Goal: Task Accomplishment & Management: Use online tool/utility

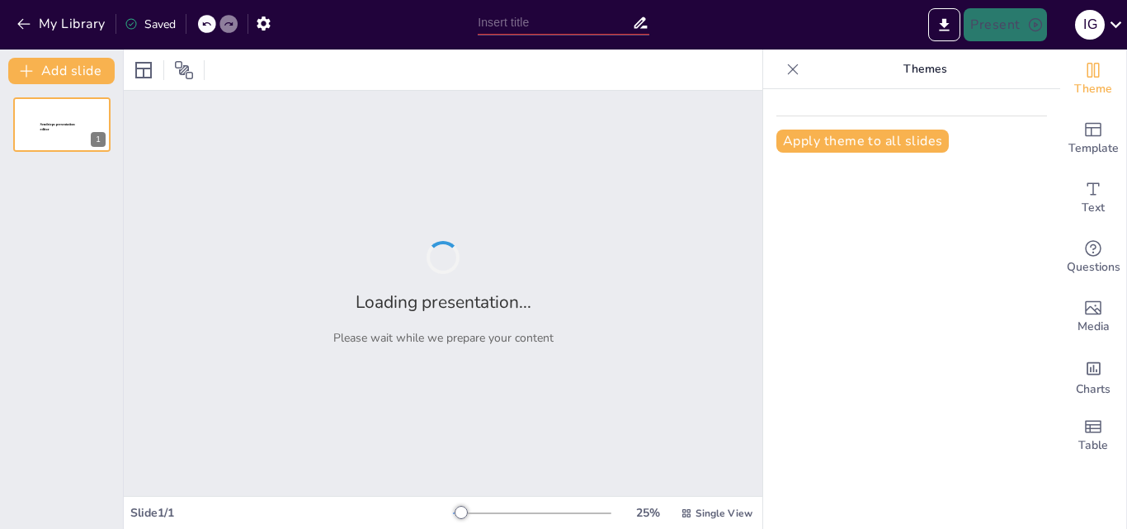
type input "Análisis de los Grupos Armados Organizados en [GEOGRAPHIC_DATA]: Estructura y F…"
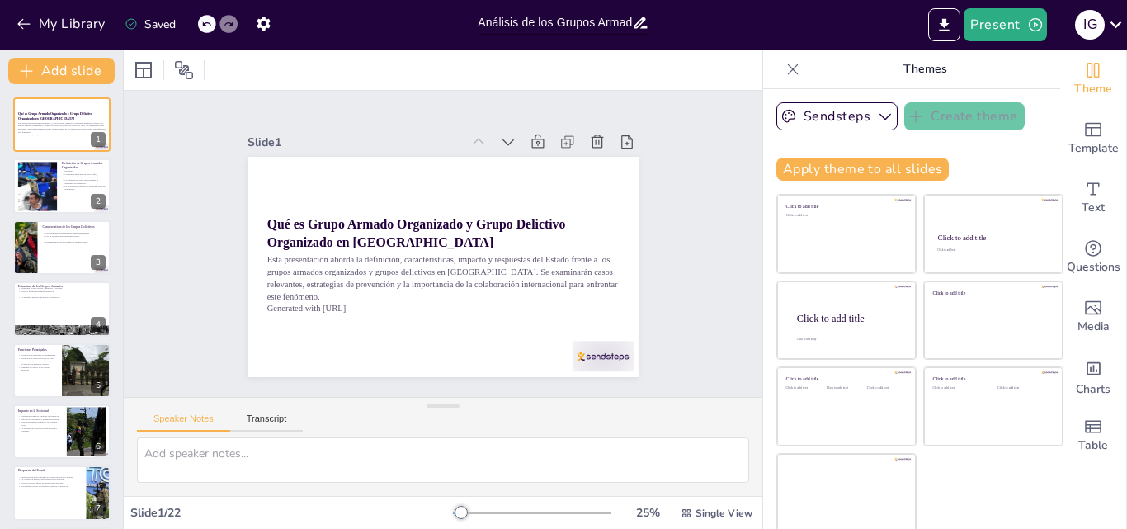
checkbox input "true"
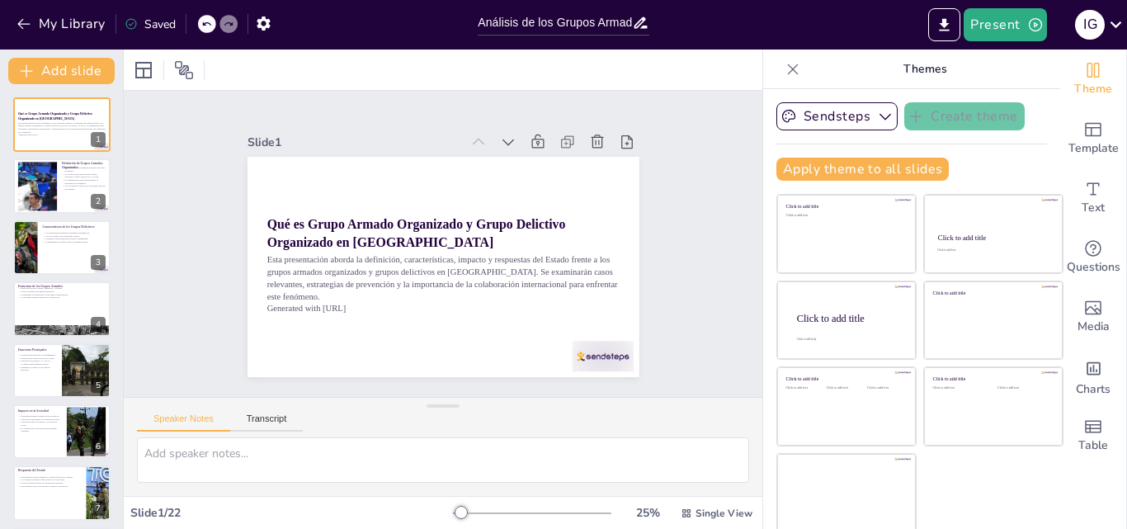
checkbox input "true"
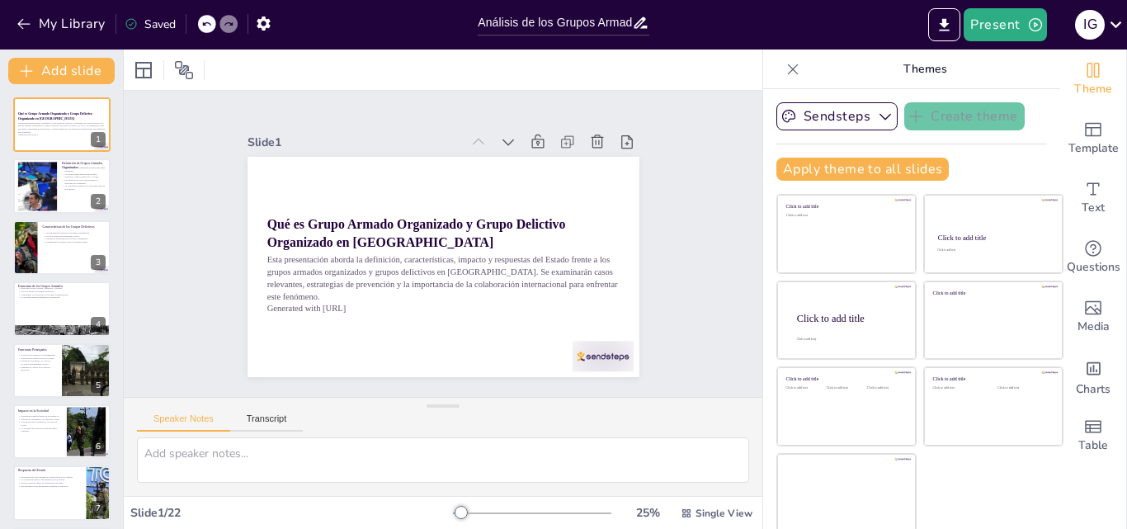
checkbox input "true"
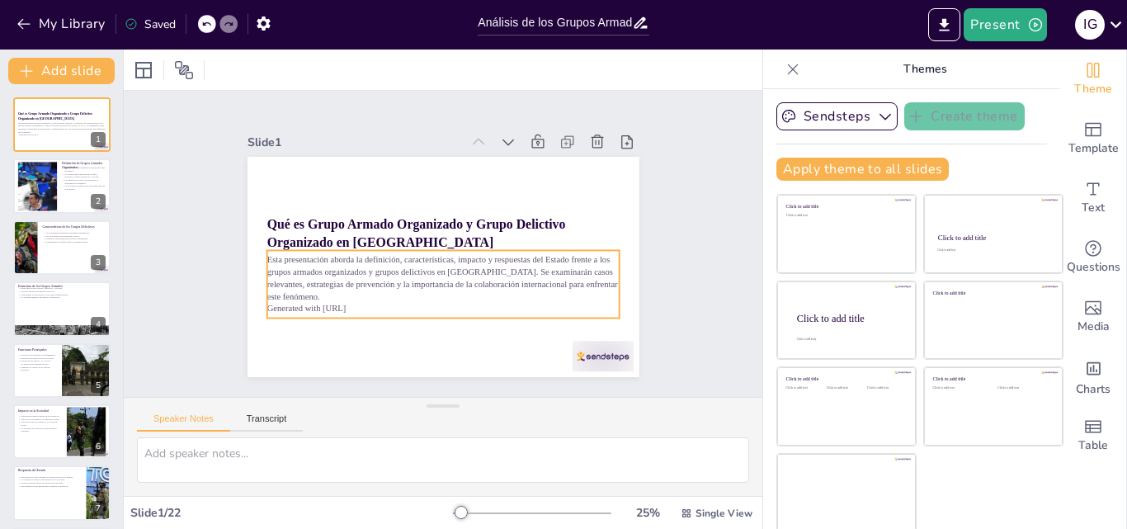
checkbox input "true"
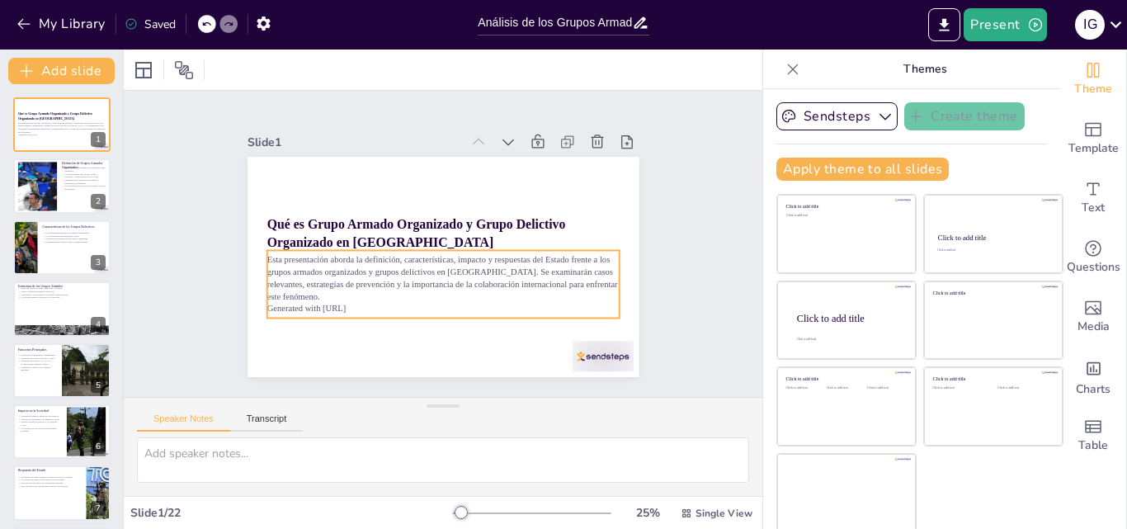
scroll to position [3, 0]
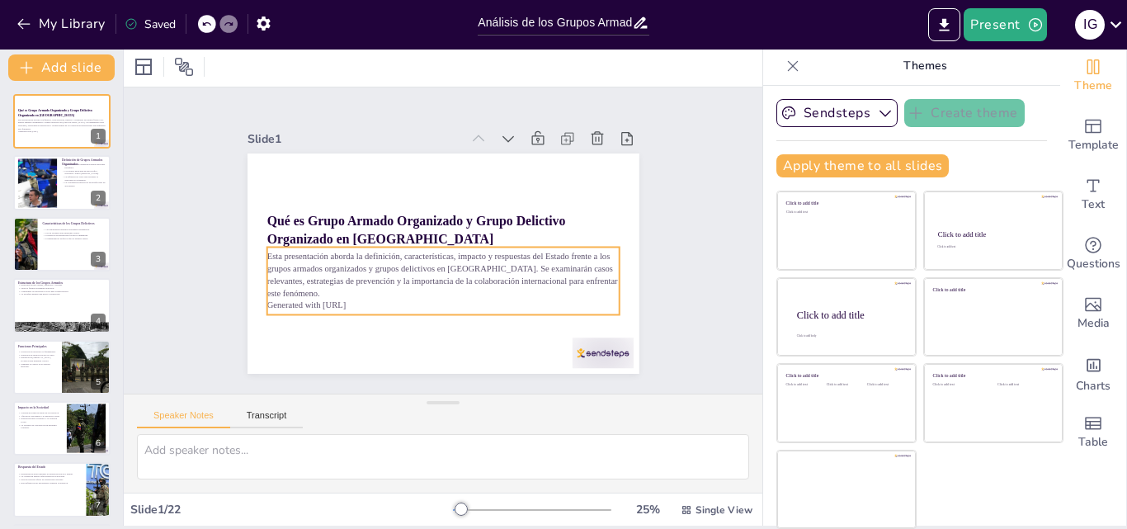
checkbox input "true"
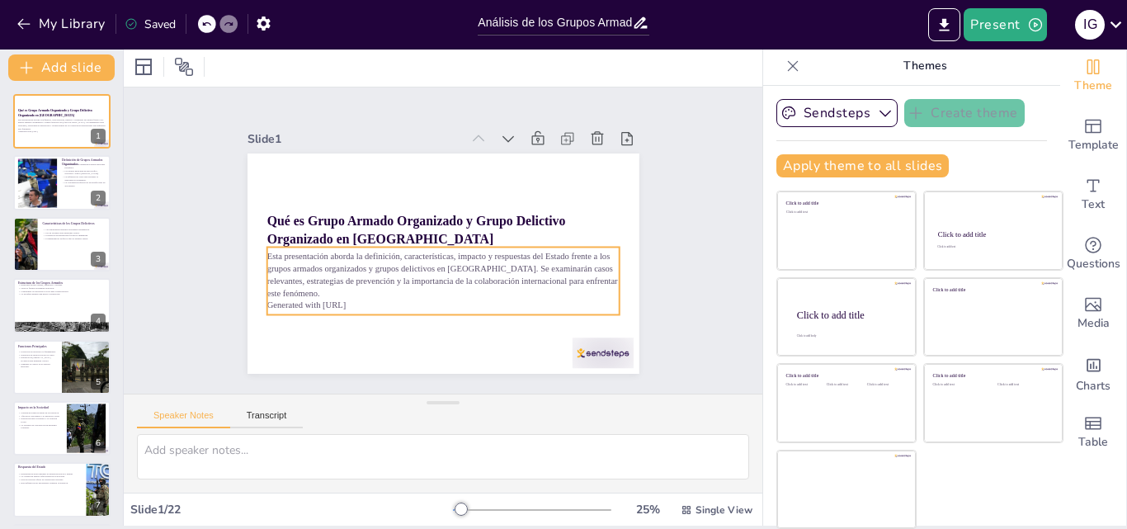
checkbox input "true"
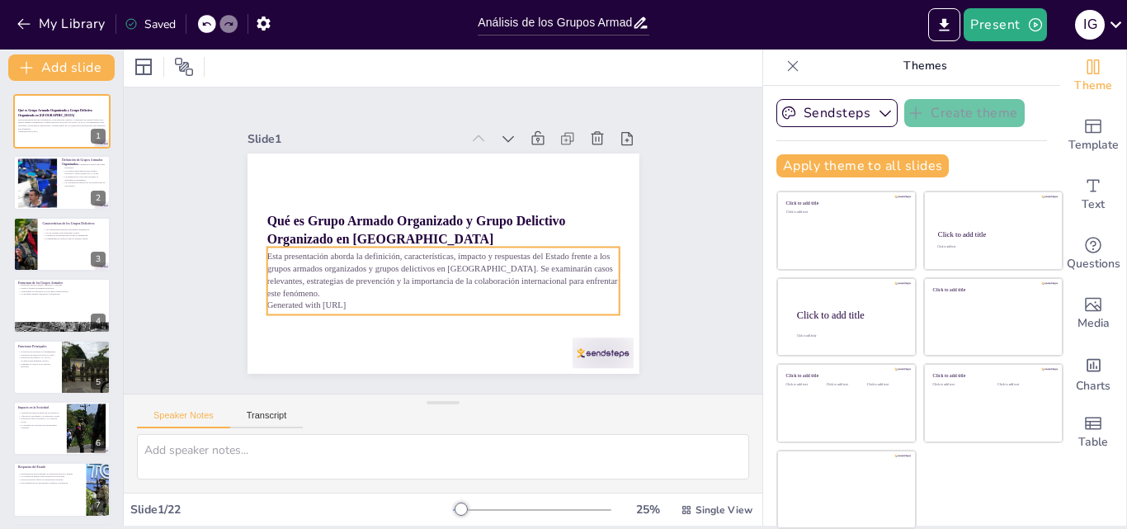
checkbox input "true"
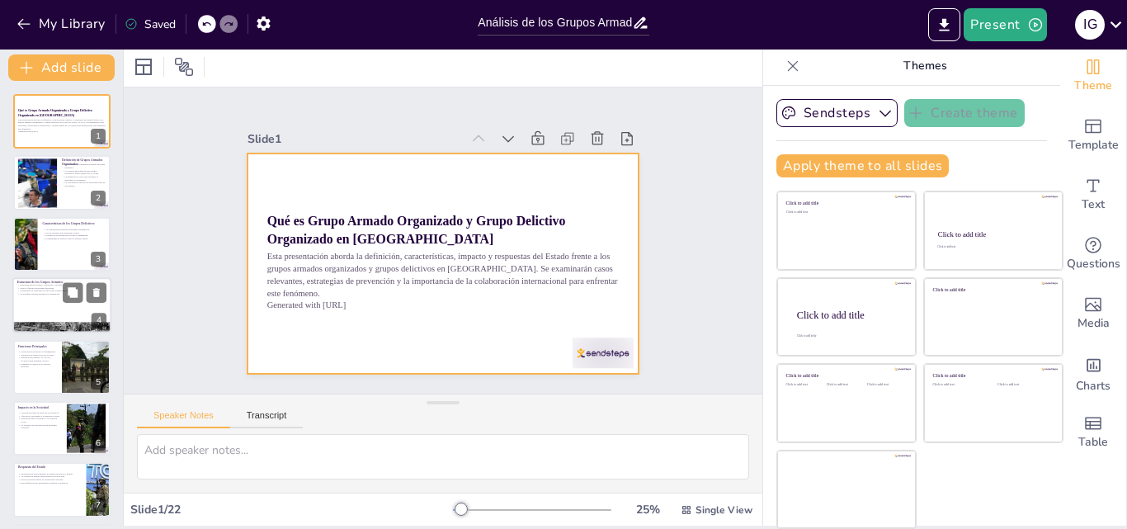
checkbox input "true"
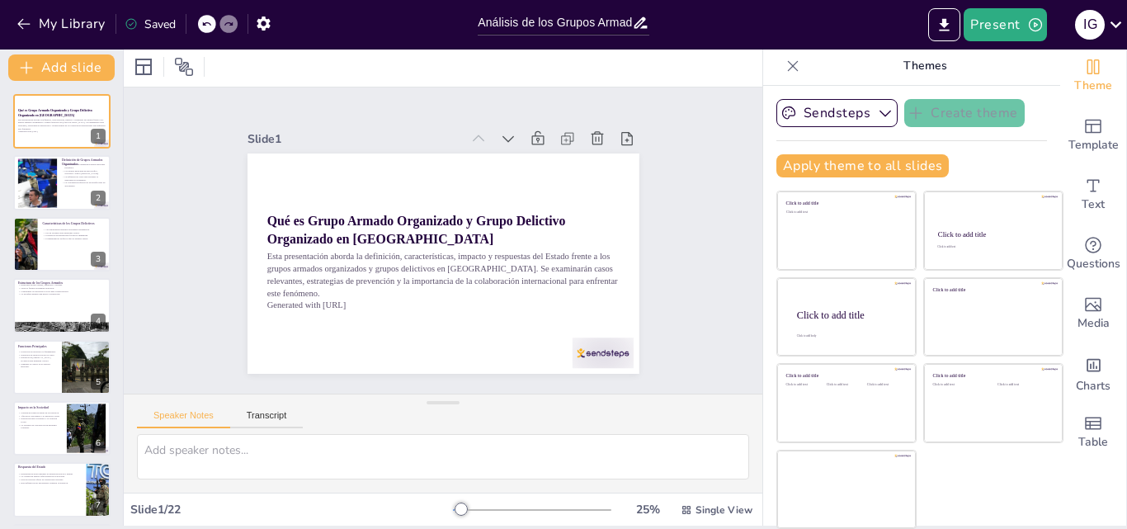
checkbox input "true"
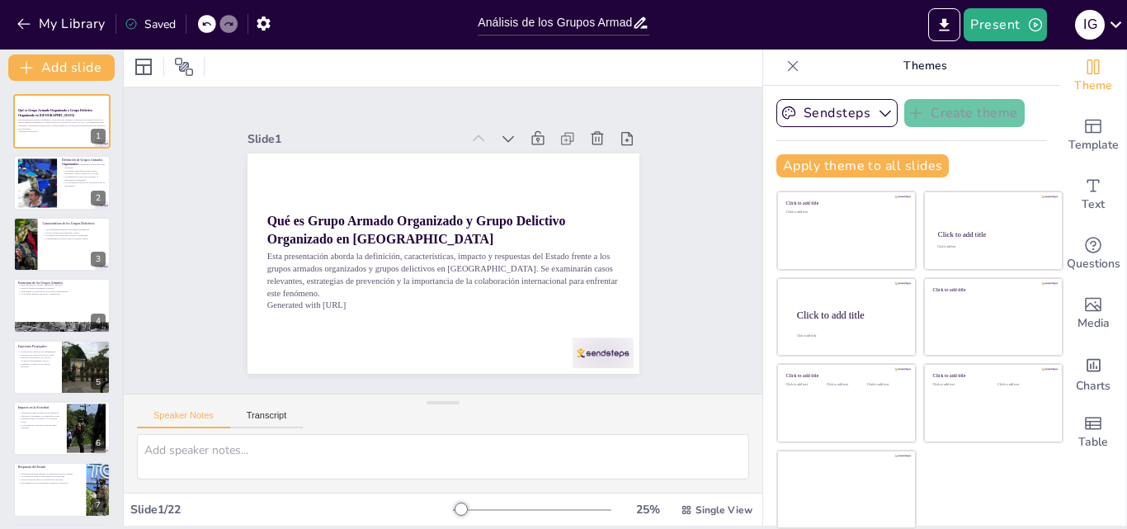
checkbox input "true"
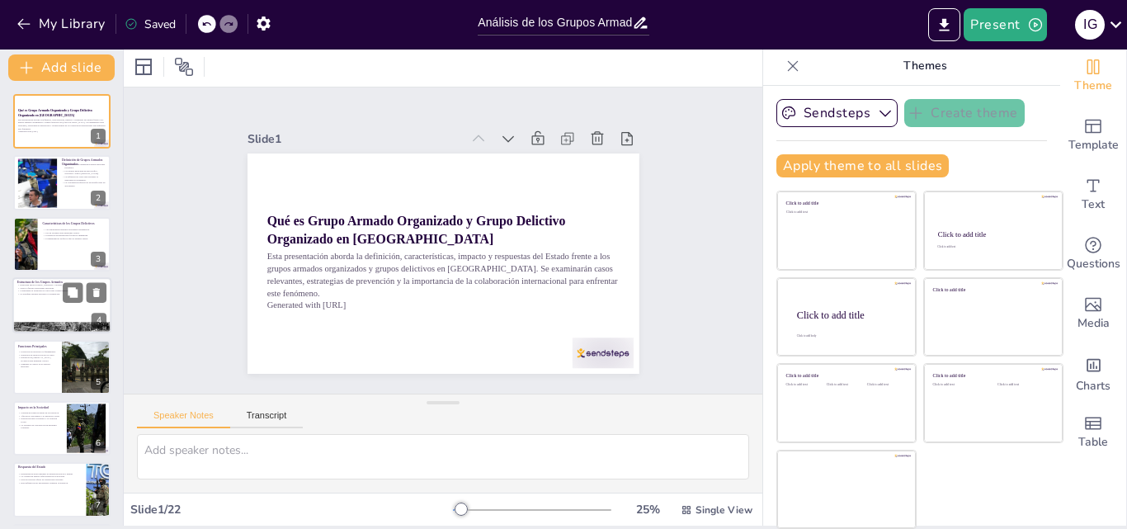
checkbox input "true"
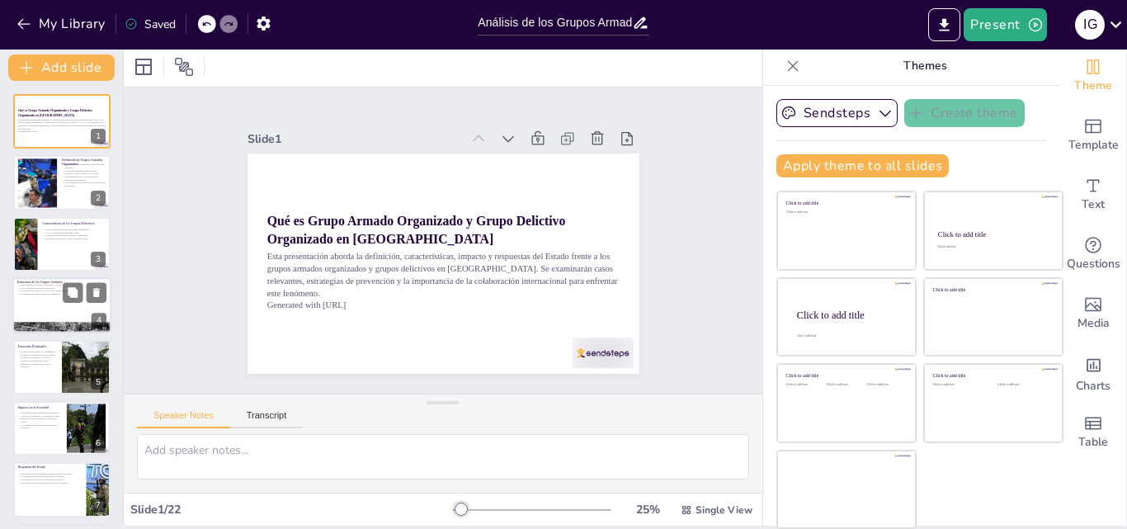
checkbox input "true"
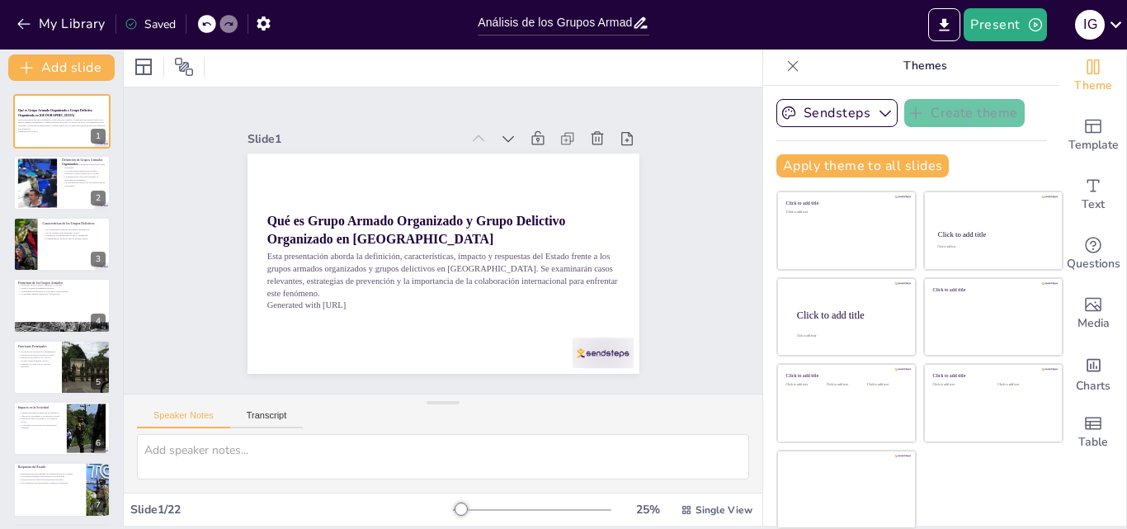
checkbox input "true"
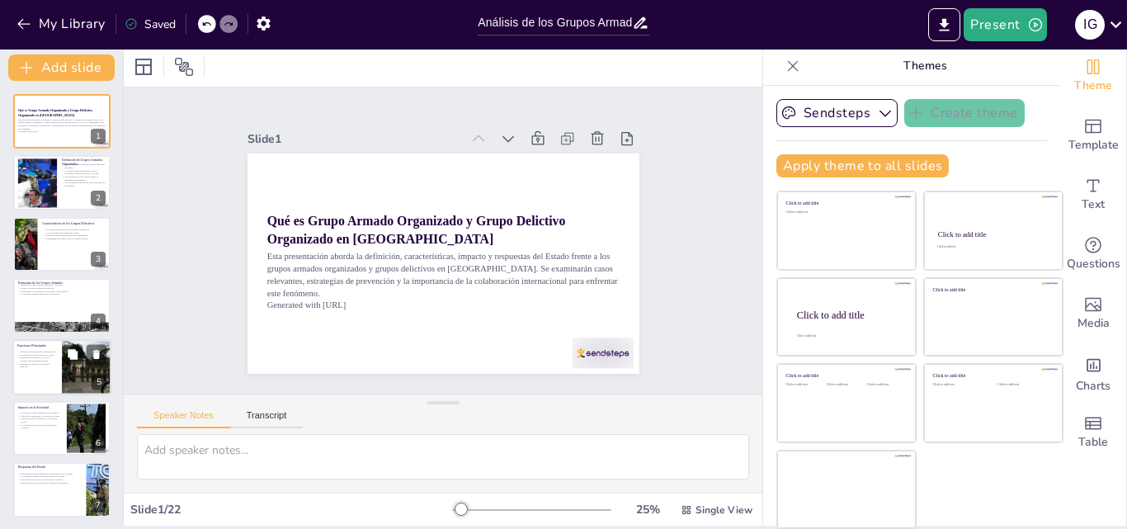
checkbox input "true"
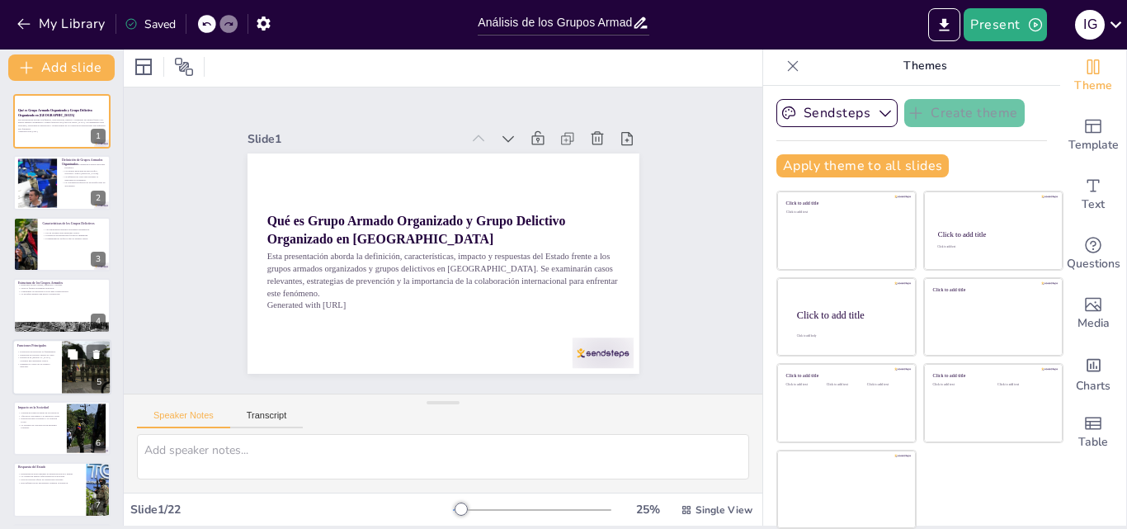
checkbox input "true"
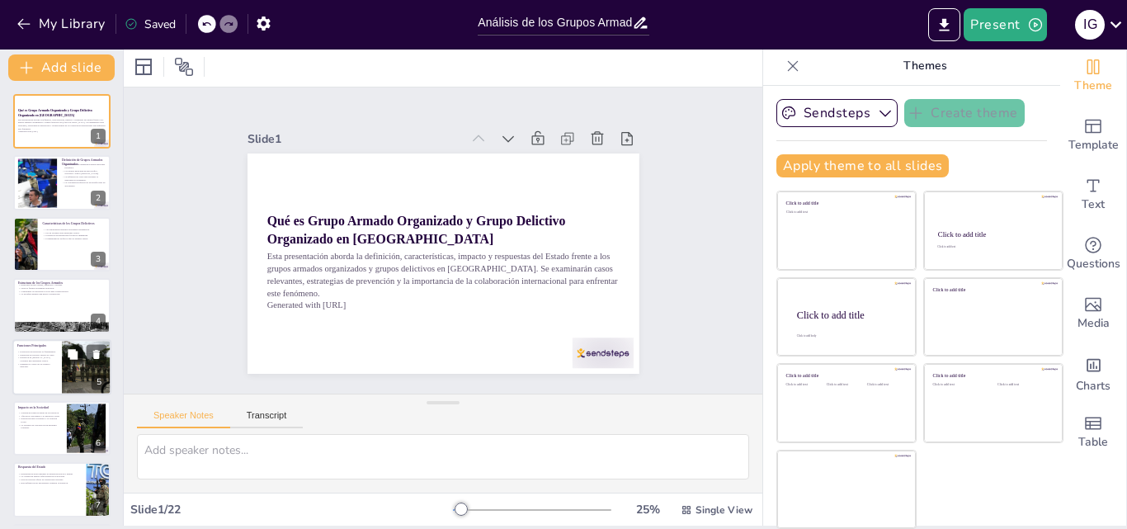
checkbox input "true"
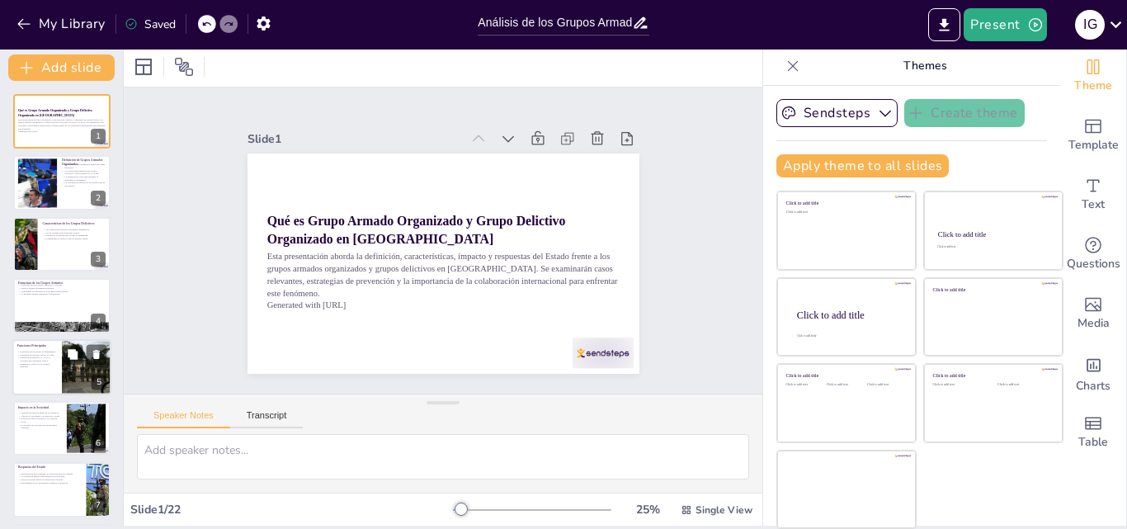
checkbox input "true"
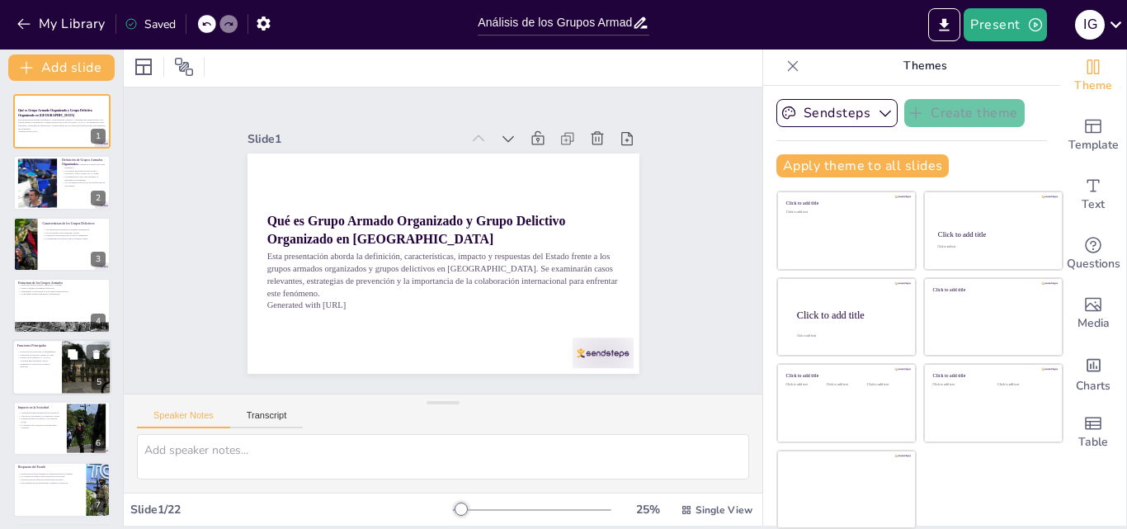
click at [61, 359] on div at bounding box center [61, 367] width 99 height 56
checkbox input "true"
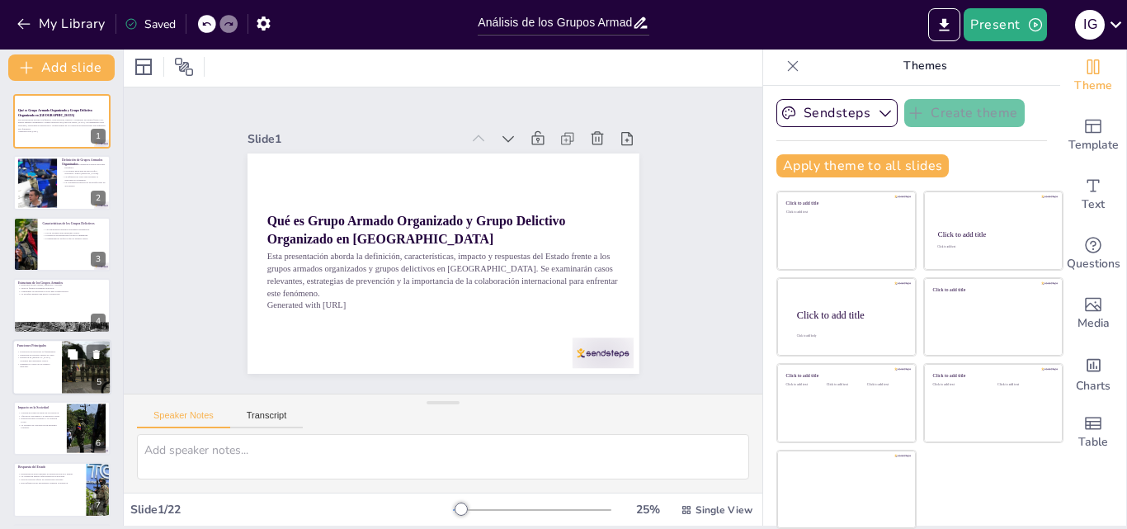
checkbox input "true"
type textarea "La protección de territorios es una función esencial para los grupos armados, y…"
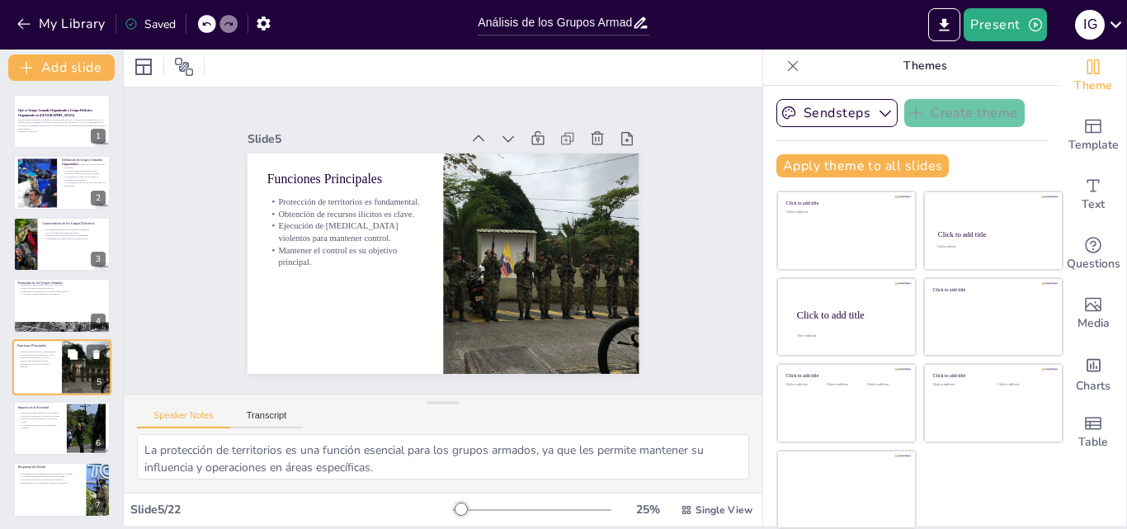
scroll to position [64, 0]
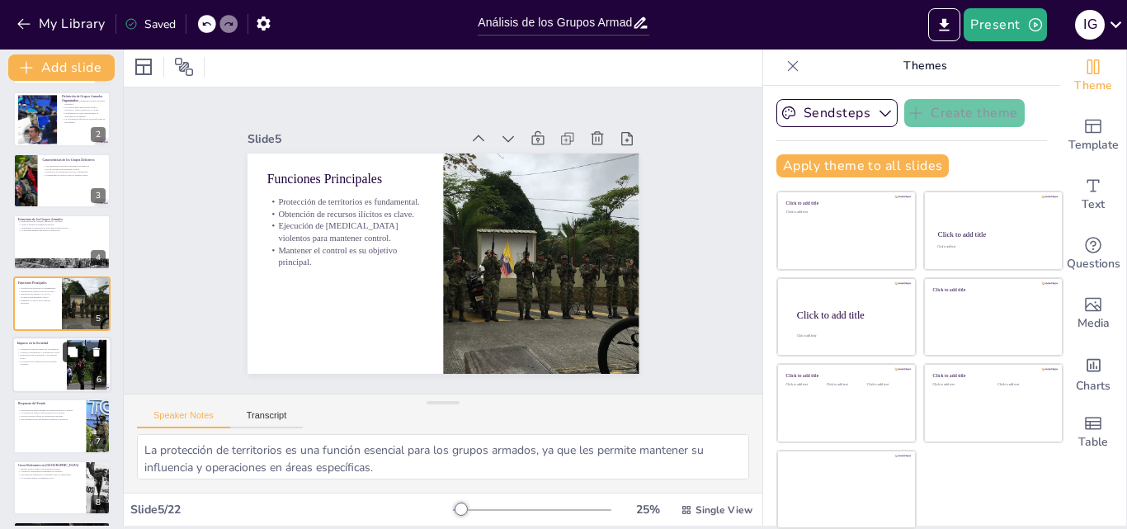
checkbox input "true"
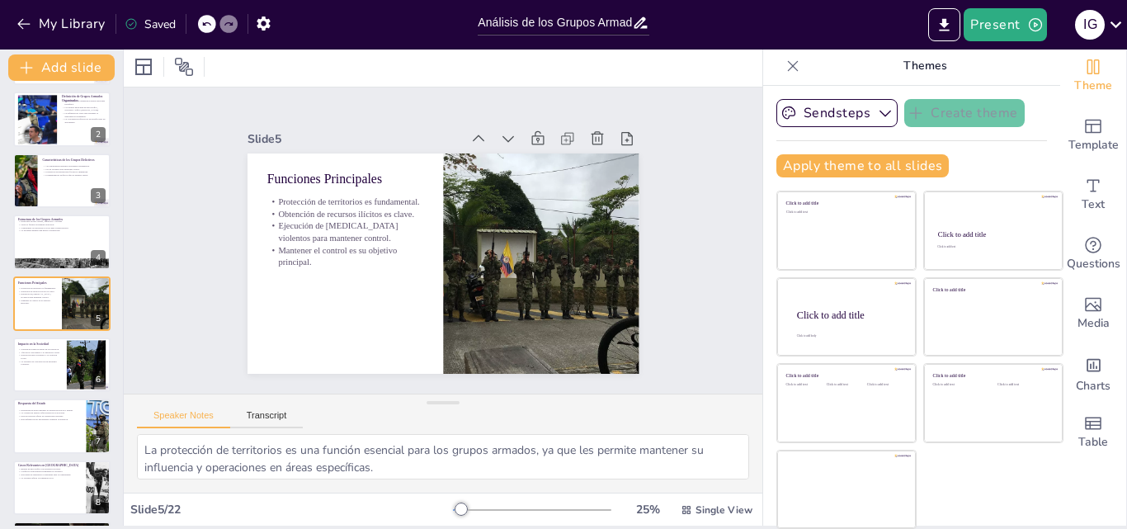
checkbox input "true"
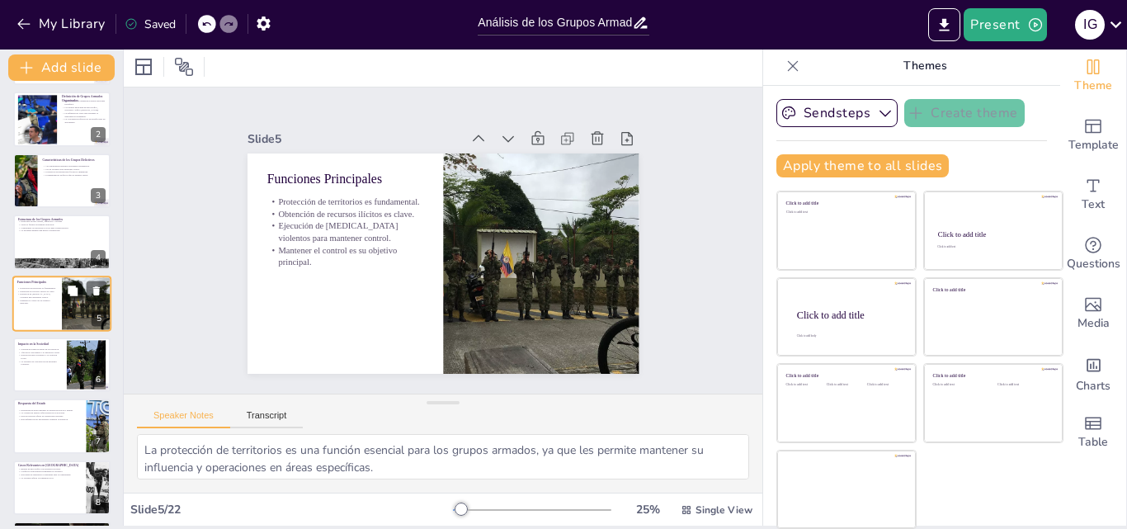
checkbox input "true"
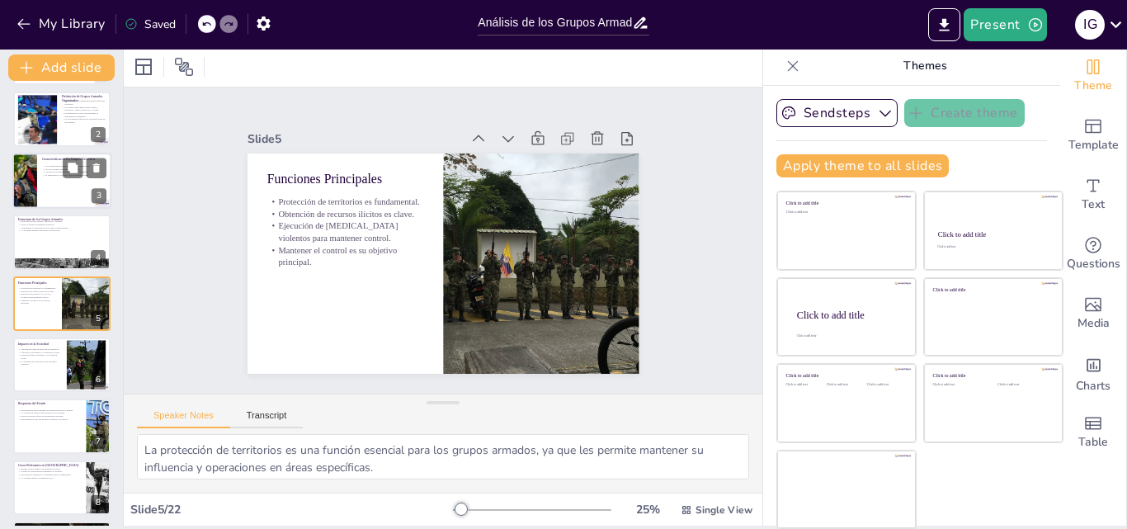
checkbox input "true"
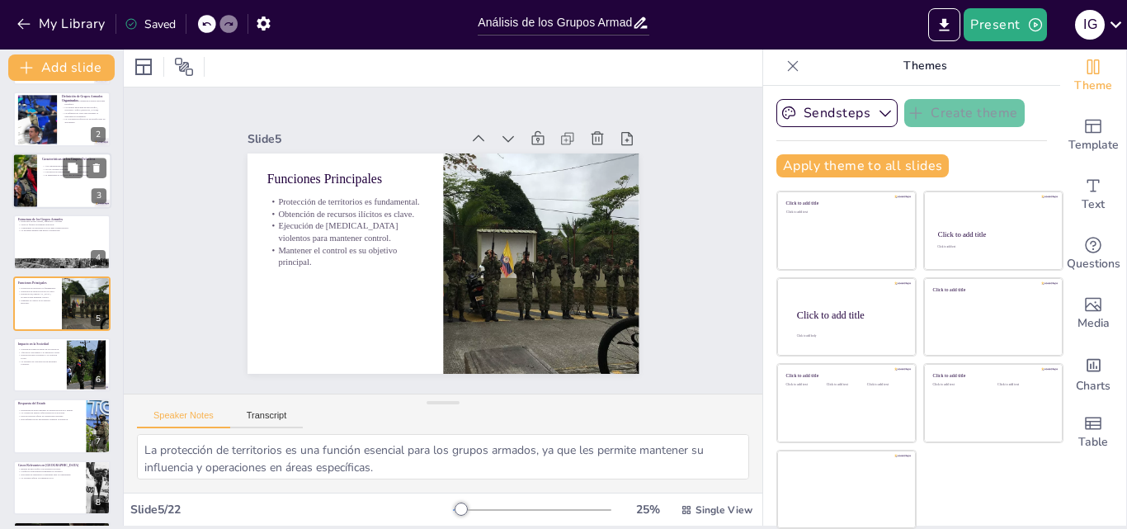
checkbox input "true"
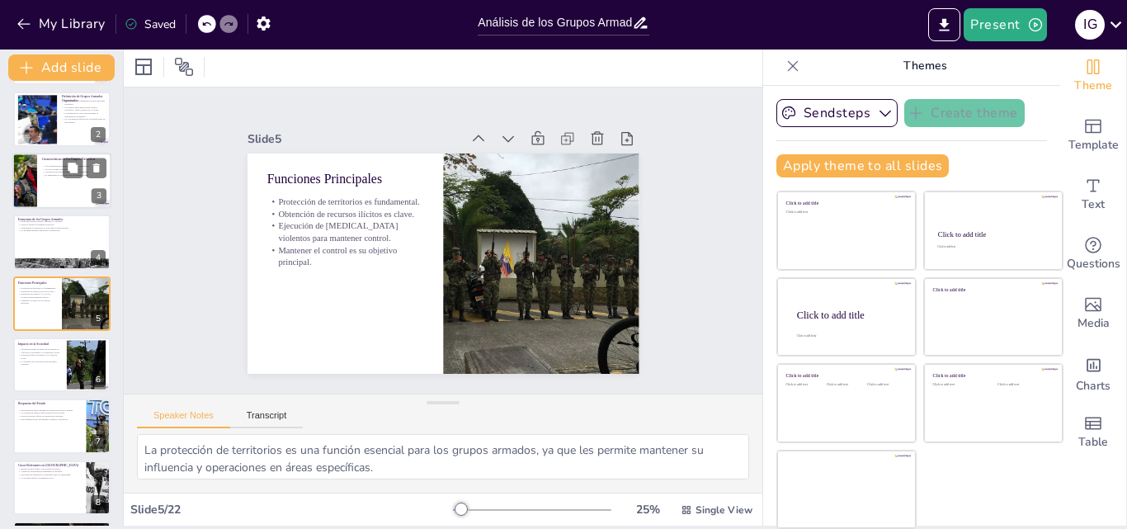
checkbox input "true"
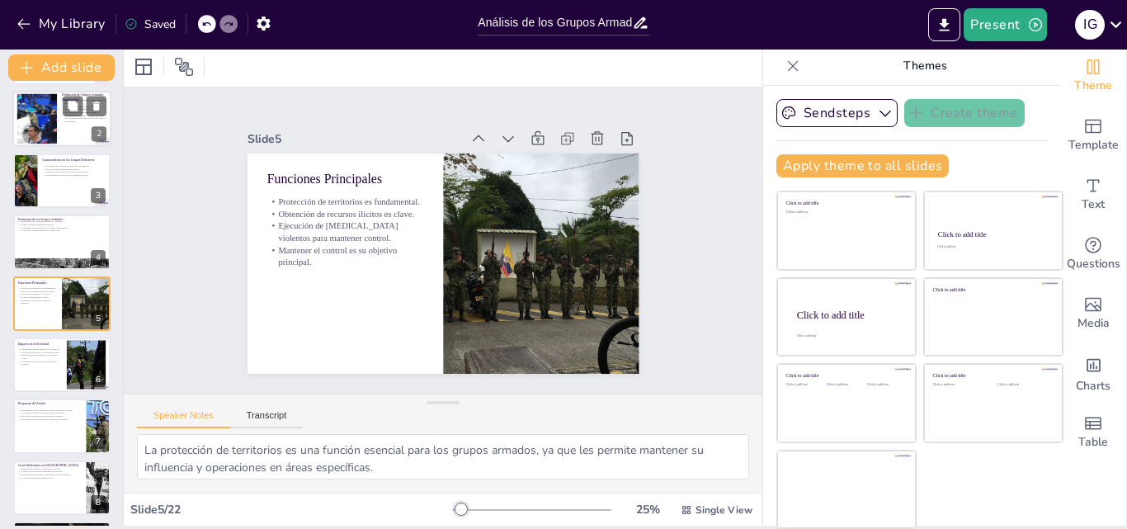
checkbox input "true"
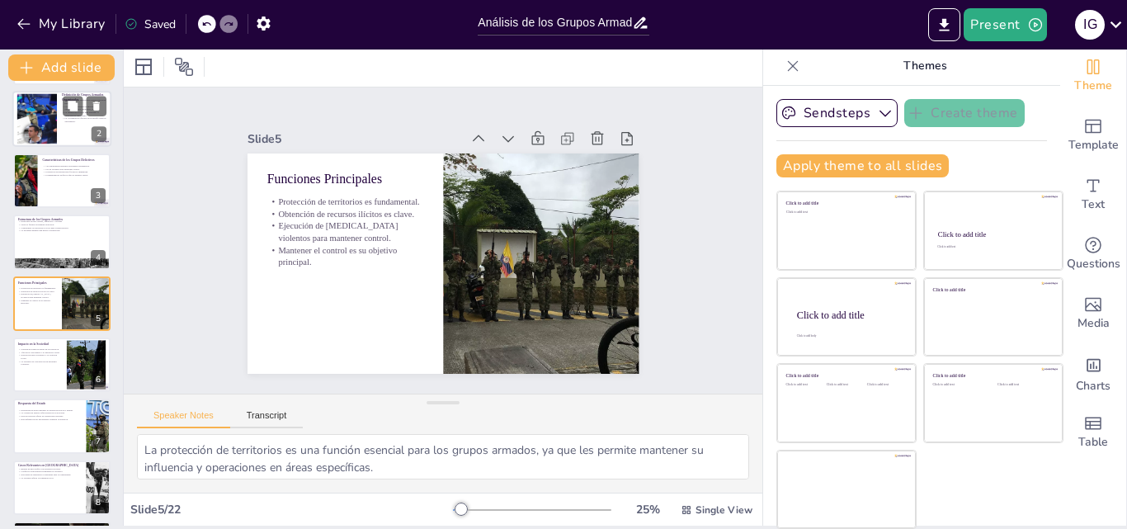
checkbox input "true"
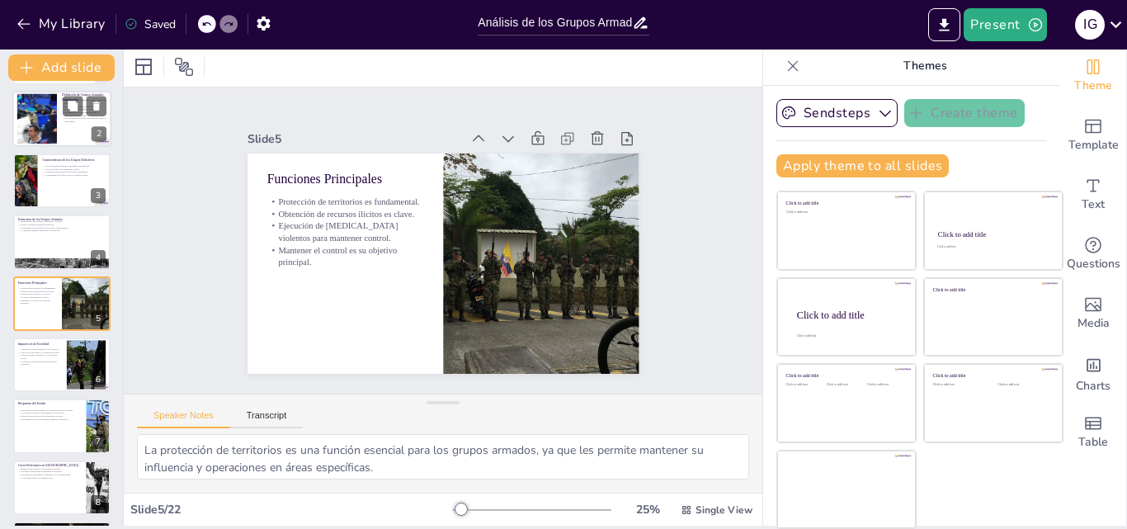
checkbox input "true"
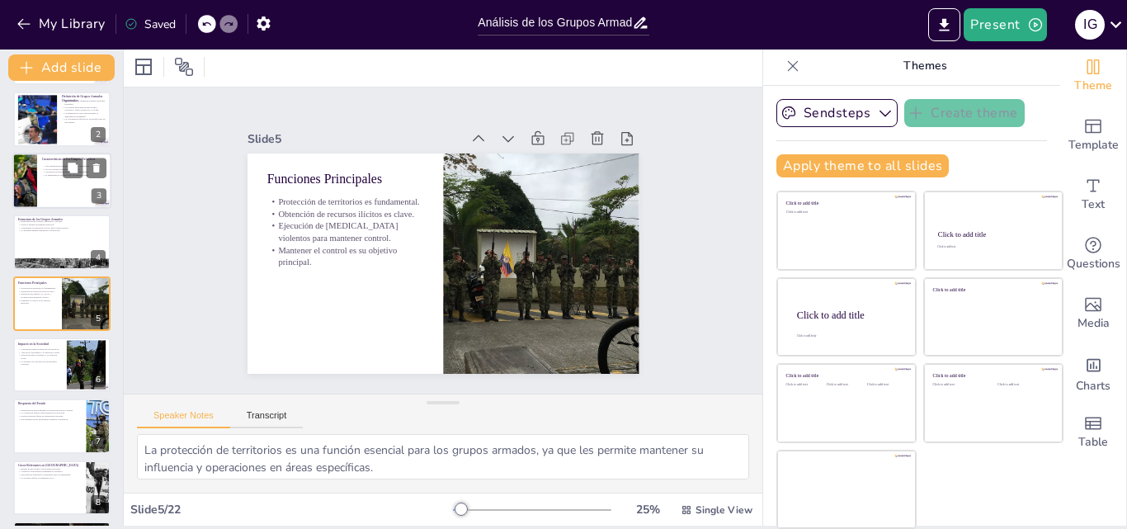
checkbox input "true"
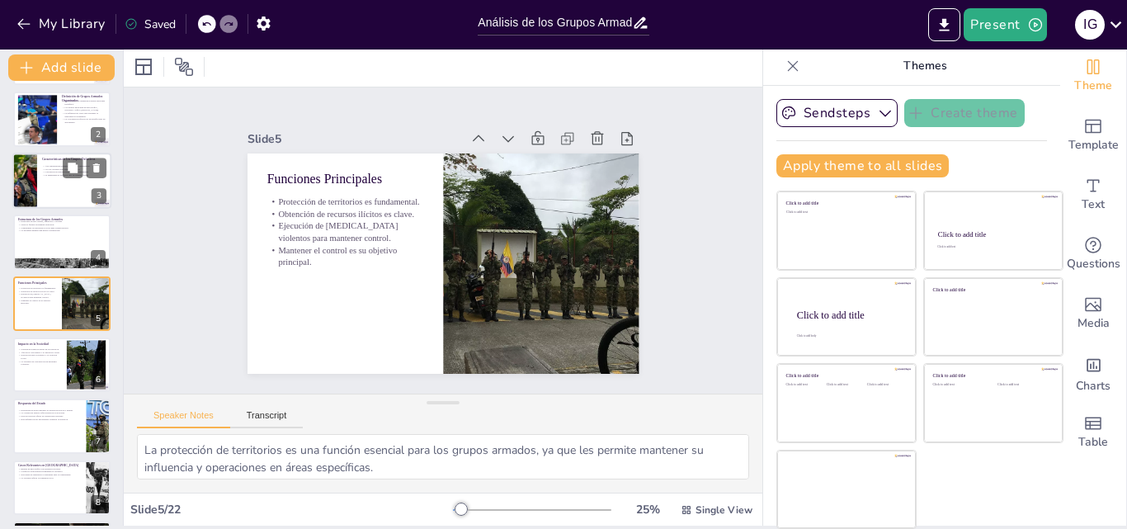
checkbox input "true"
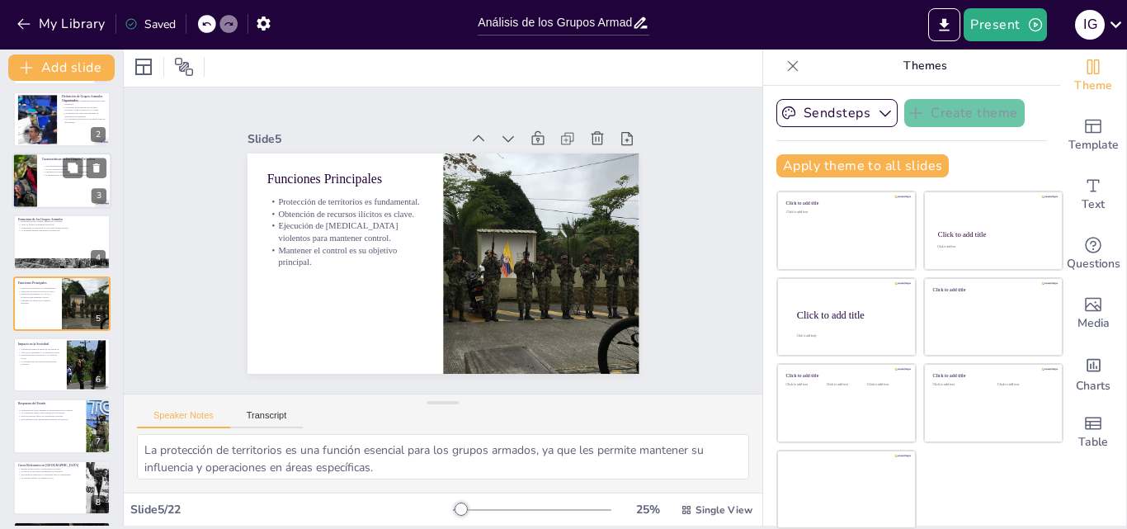
checkbox input "true"
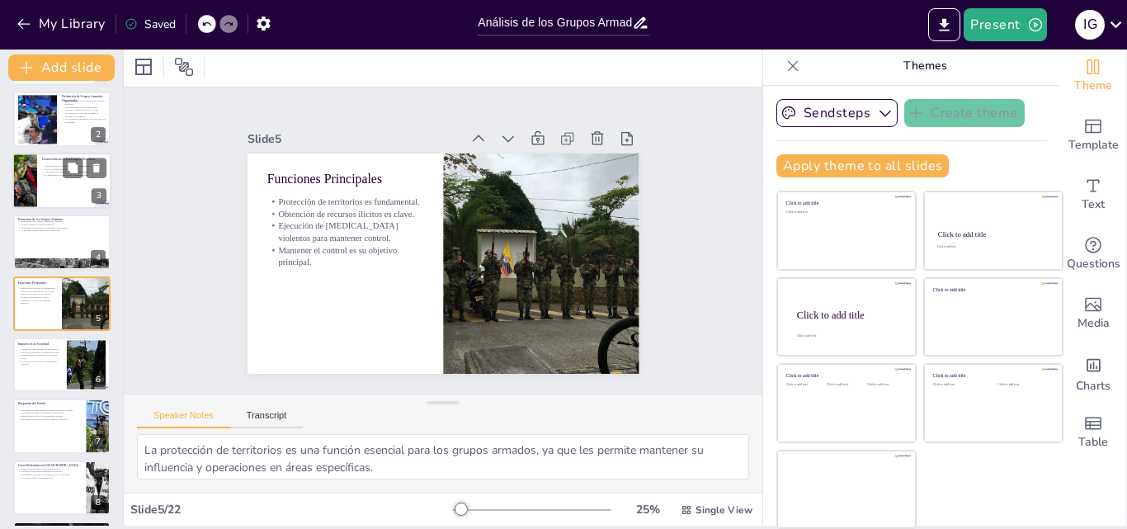
checkbox input "true"
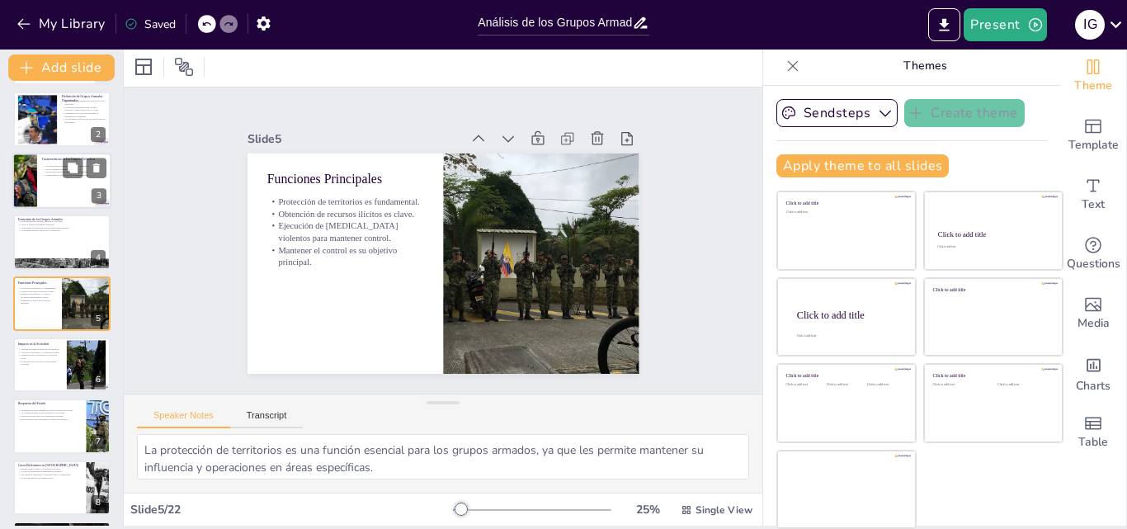
checkbox input "true"
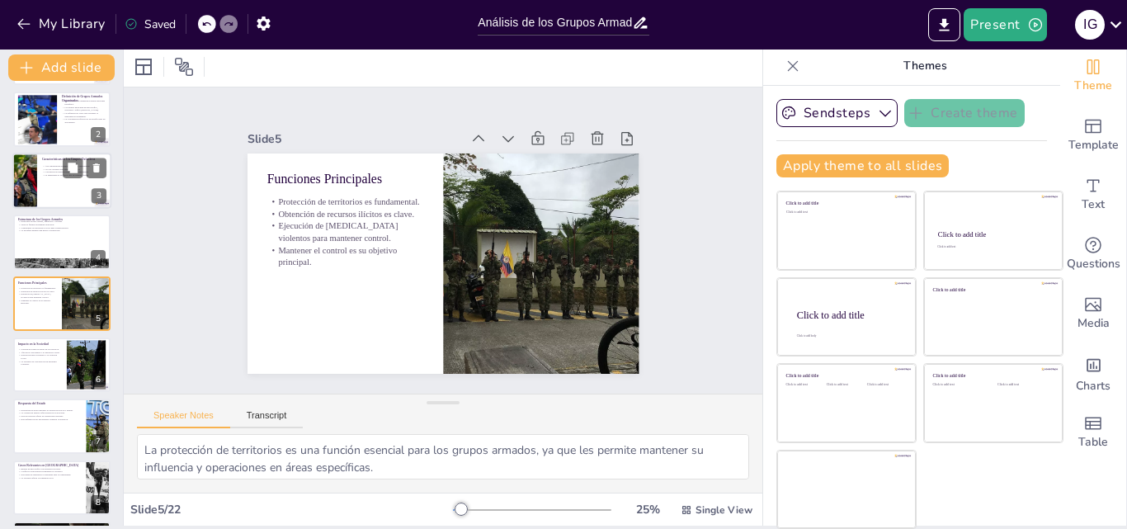
click at [47, 168] on p "Uso de violencia para mantener control." at bounding box center [74, 169] width 64 height 3
checkbox input "true"
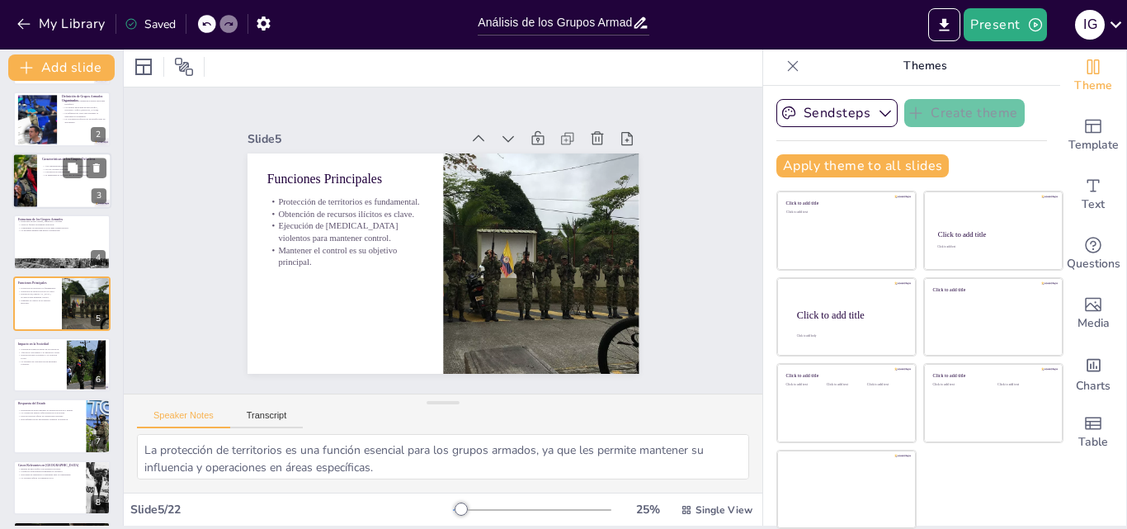
checkbox input "true"
type textarea "La organización de estos grupos les permite coordinar acciones y recursos, lo q…"
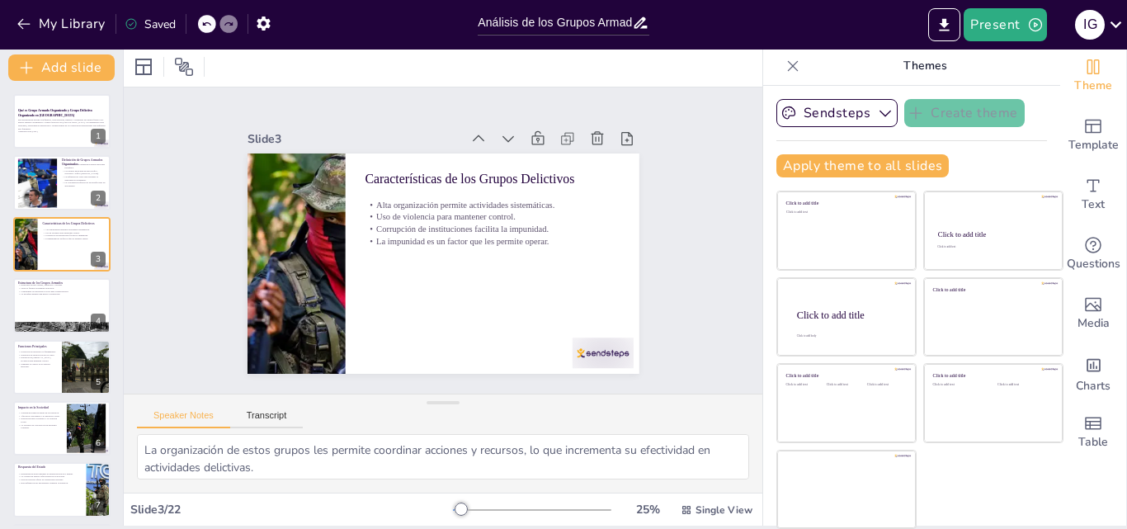
checkbox input "true"
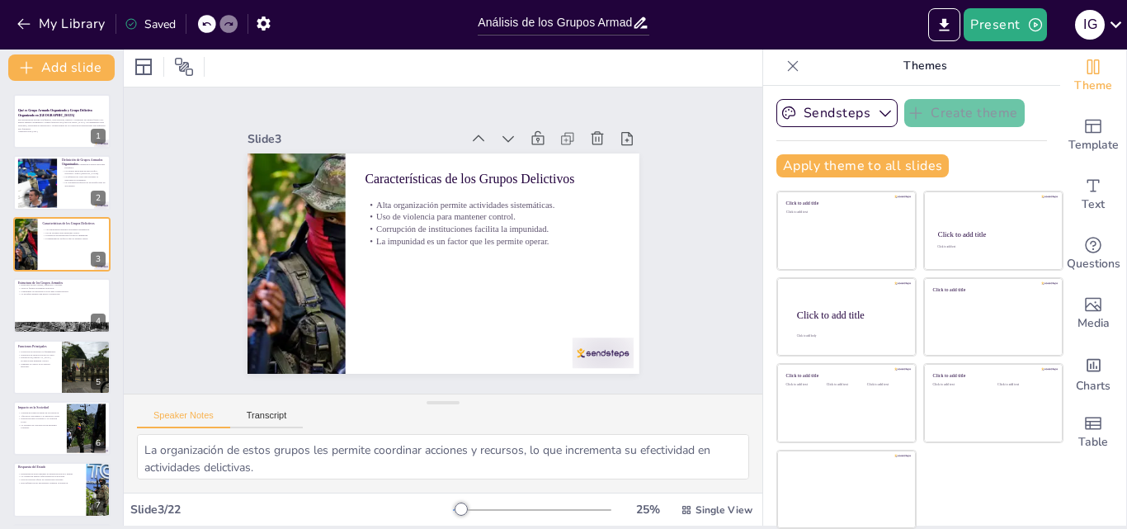
checkbox input "true"
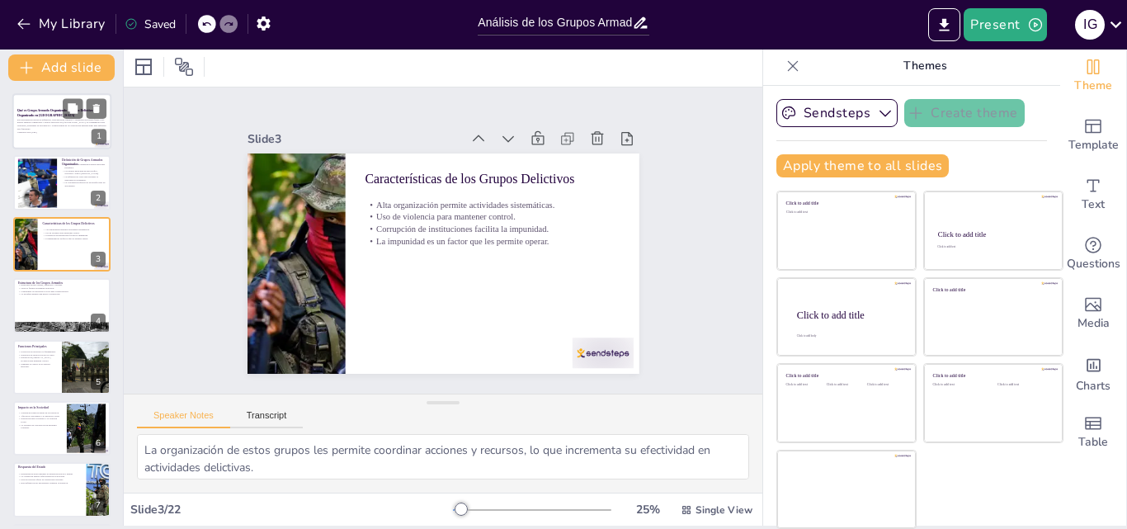
checkbox input "true"
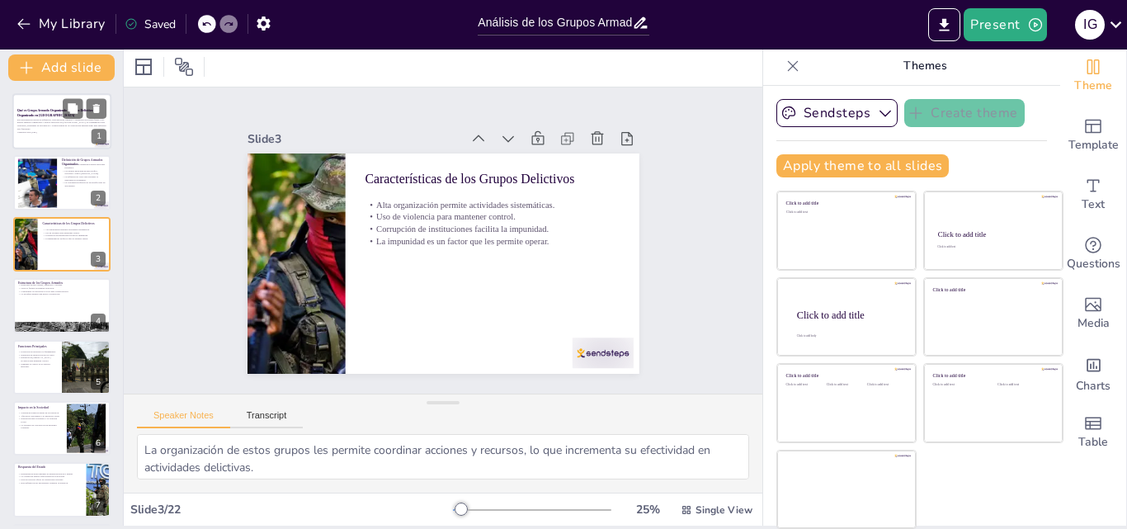
checkbox input "true"
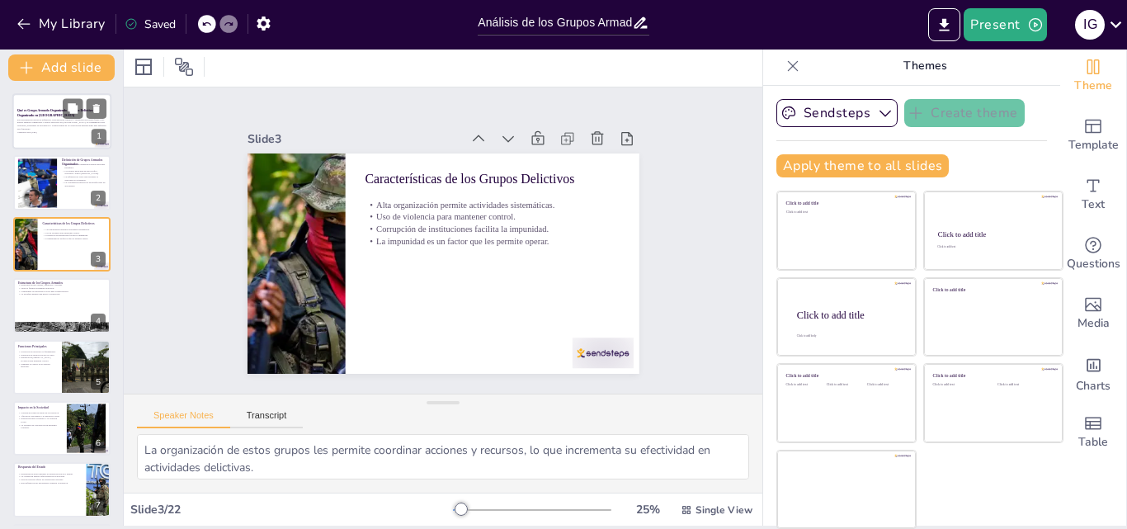
checkbox input "true"
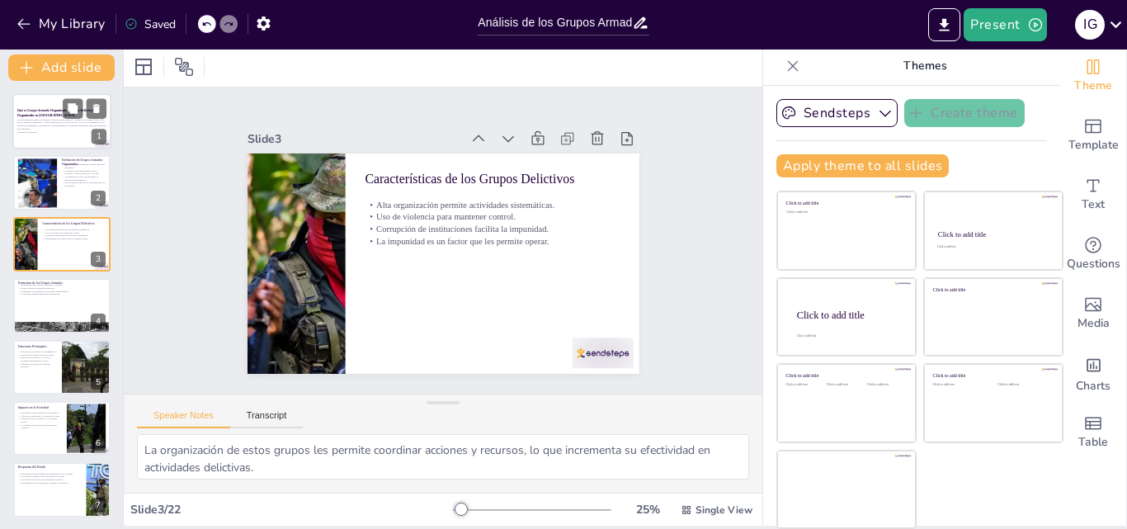
click at [49, 130] on p "Generated with [URL]" at bounding box center [61, 131] width 89 height 3
checkbox input "true"
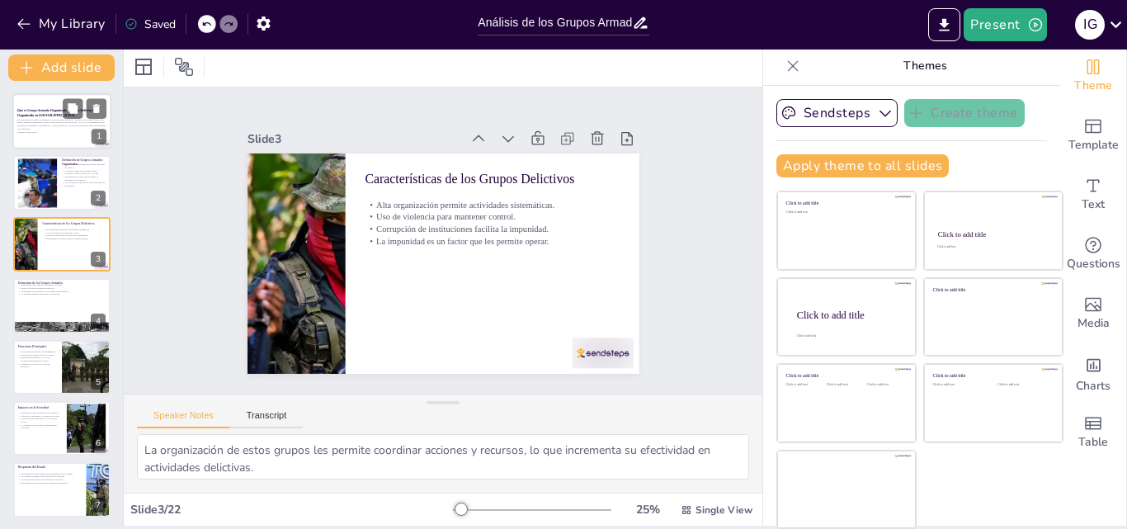
checkbox input "true"
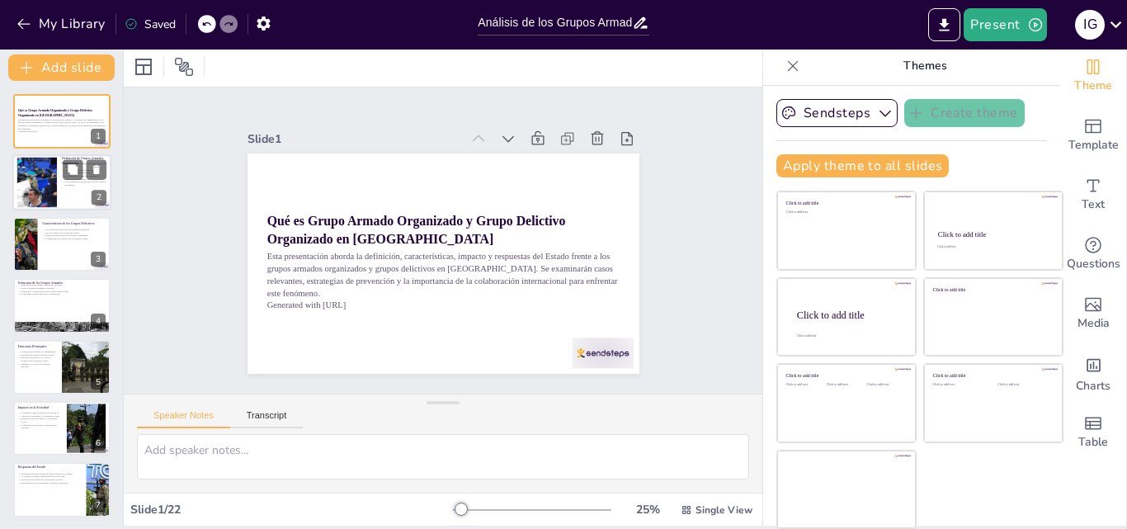
checkbox input "true"
click at [51, 174] on div at bounding box center [36, 183] width 67 height 50
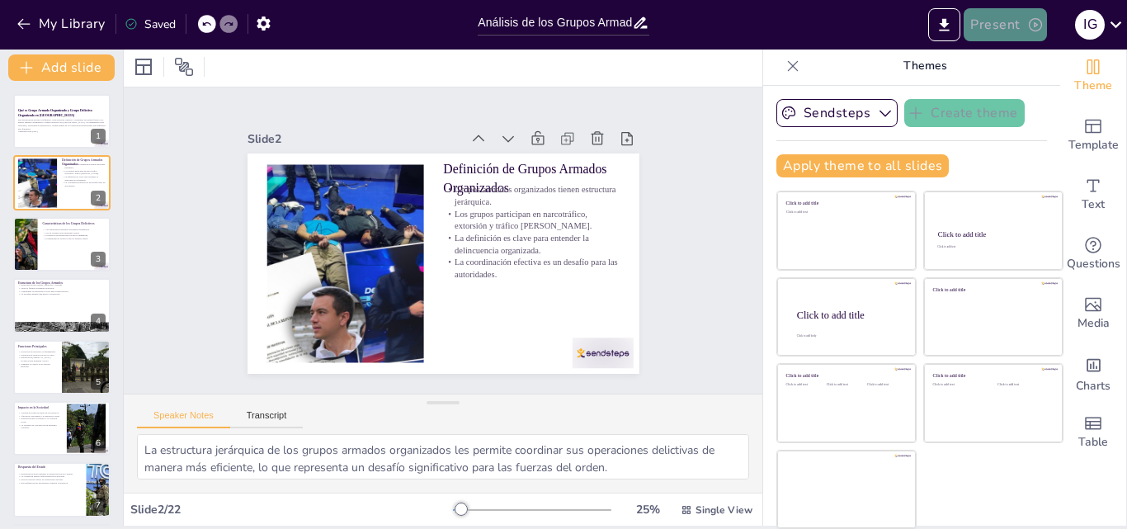
click at [1015, 19] on button "Present" at bounding box center [1005, 24] width 83 height 33
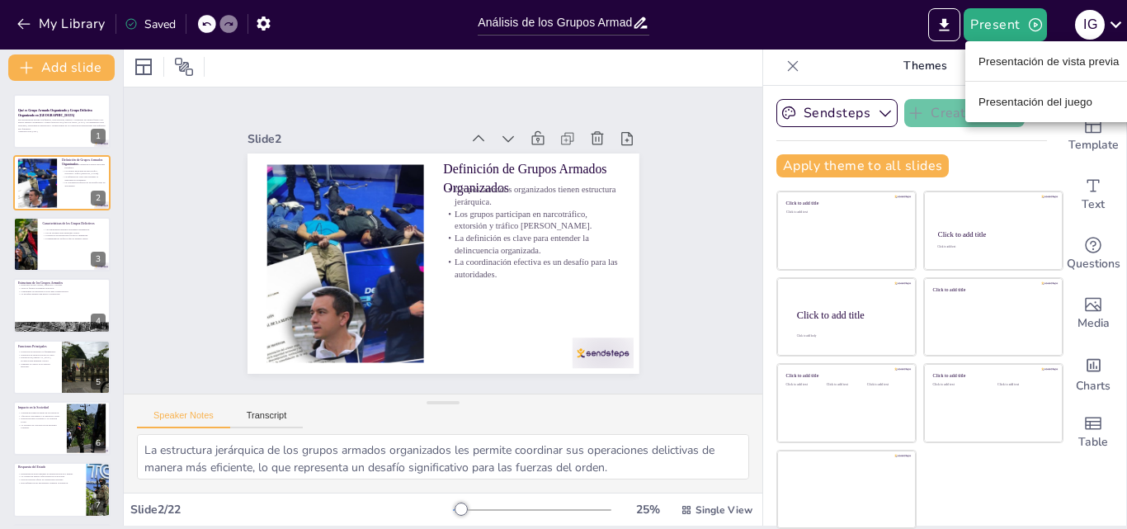
click at [1027, 62] on font "Presentación de vista previa" at bounding box center [1049, 61] width 141 height 12
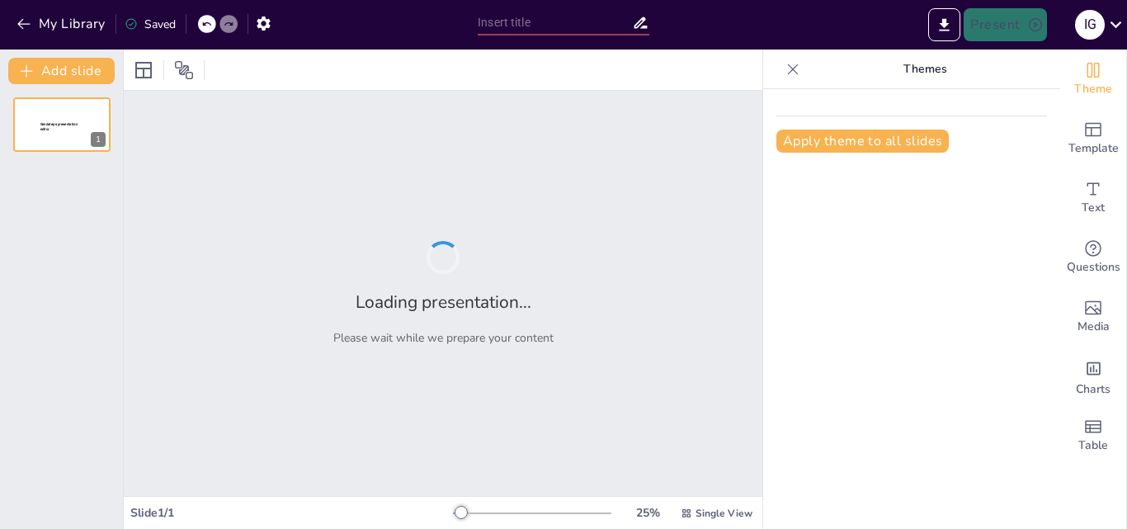
type input "Análisis de los Grupos Armados Organizados en [GEOGRAPHIC_DATA]: Estructura y F…"
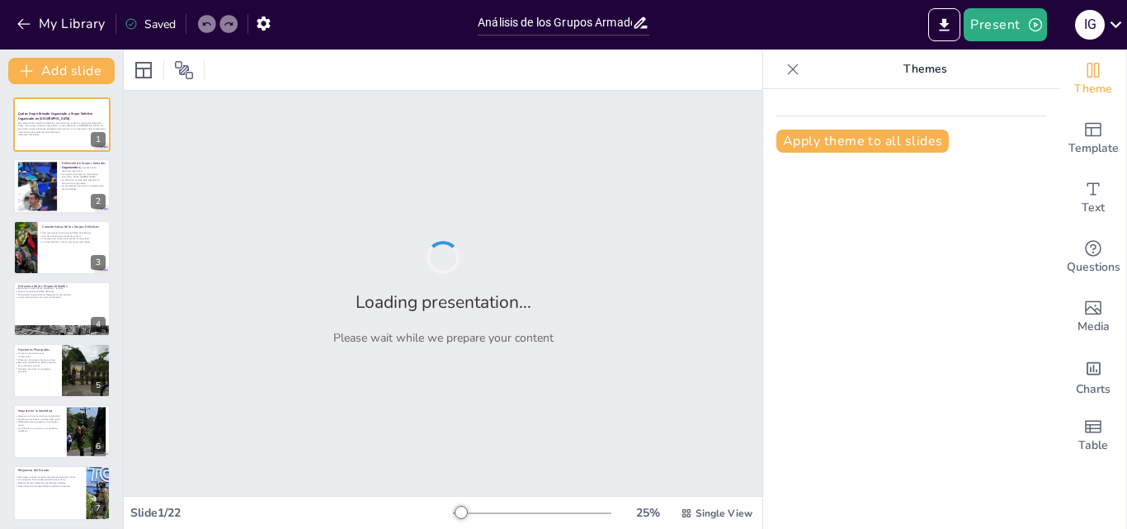
checkbox input "true"
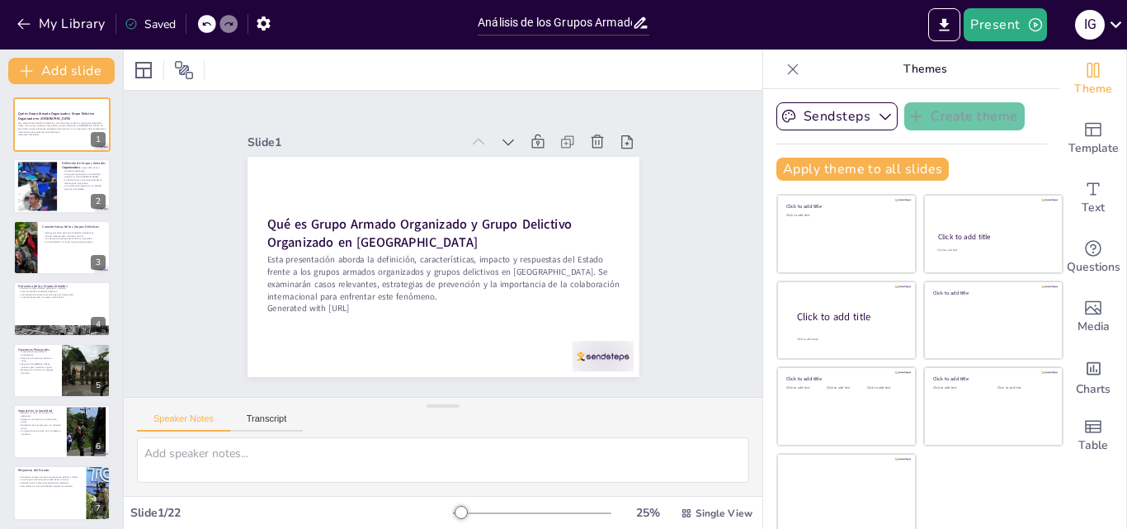
checkbox input "true"
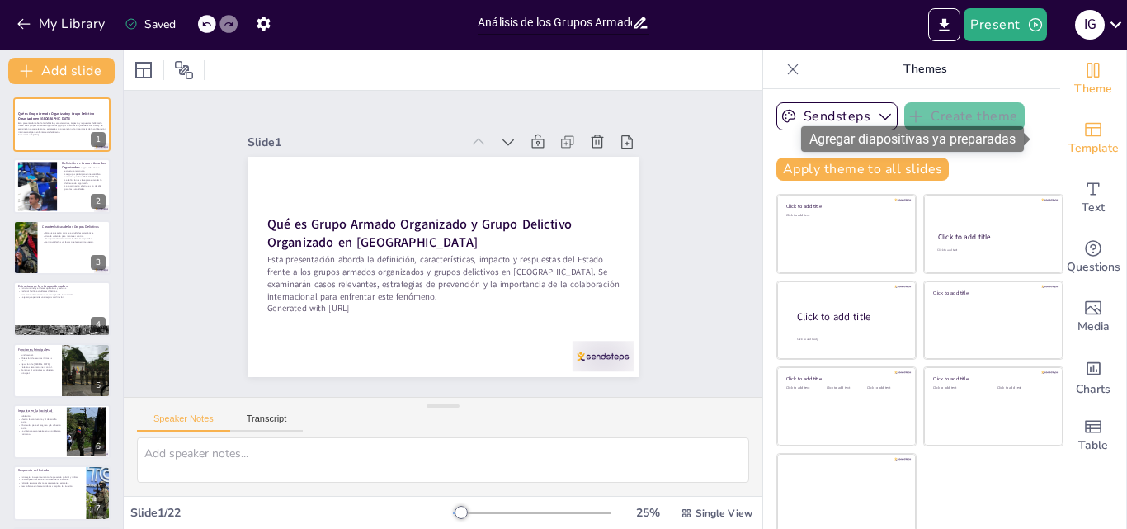
click at [1069, 142] on span "Template" at bounding box center [1094, 148] width 50 height 18
checkbox input "true"
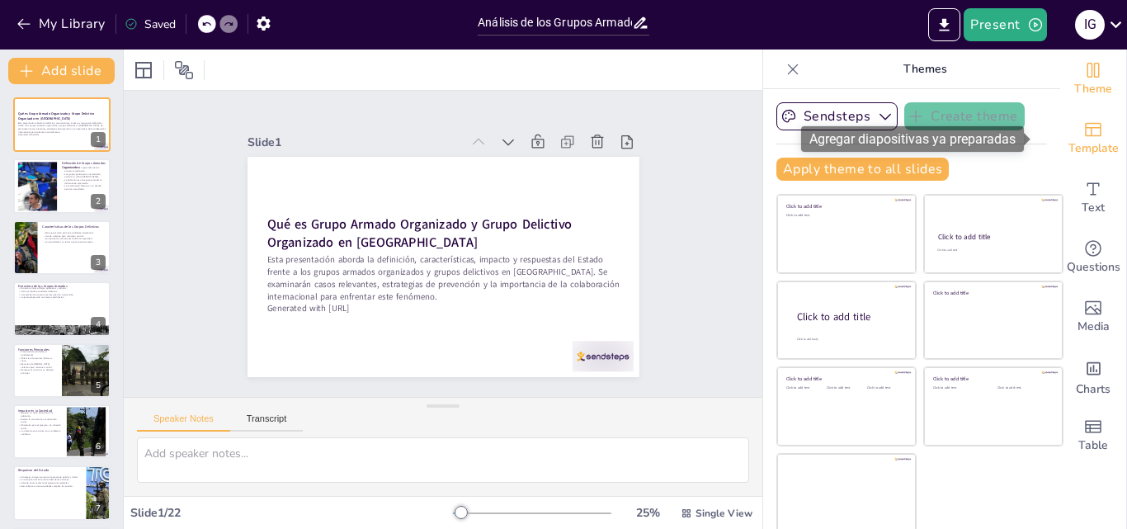
checkbox input "true"
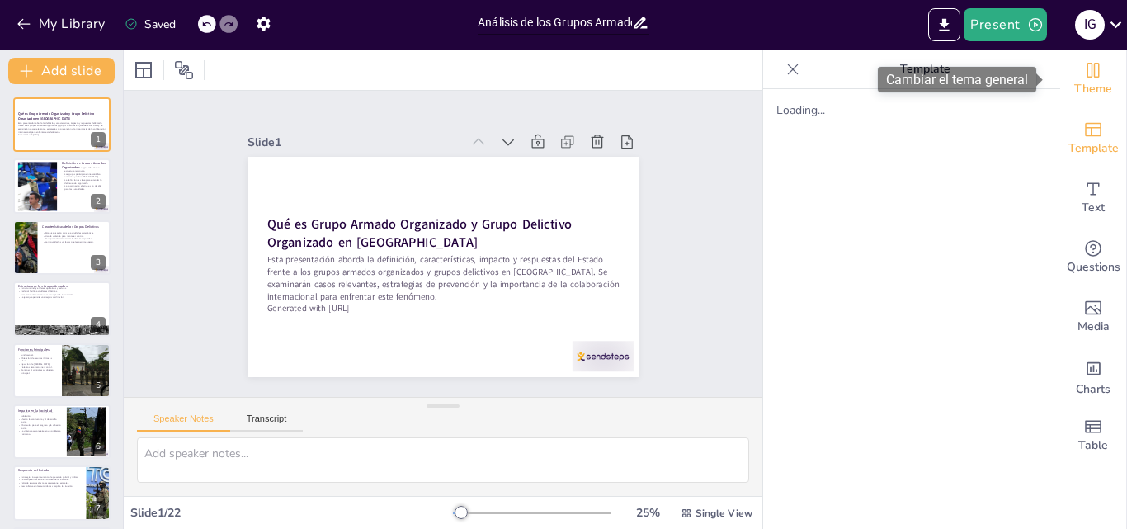
click at [1088, 87] on span "Theme" at bounding box center [1093, 89] width 38 height 18
checkbox input "true"
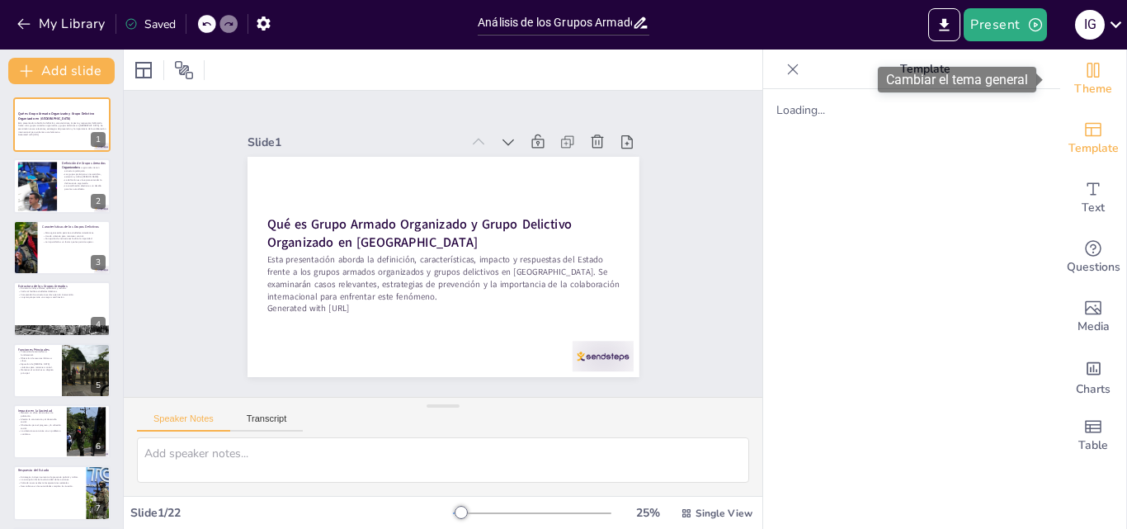
checkbox input "true"
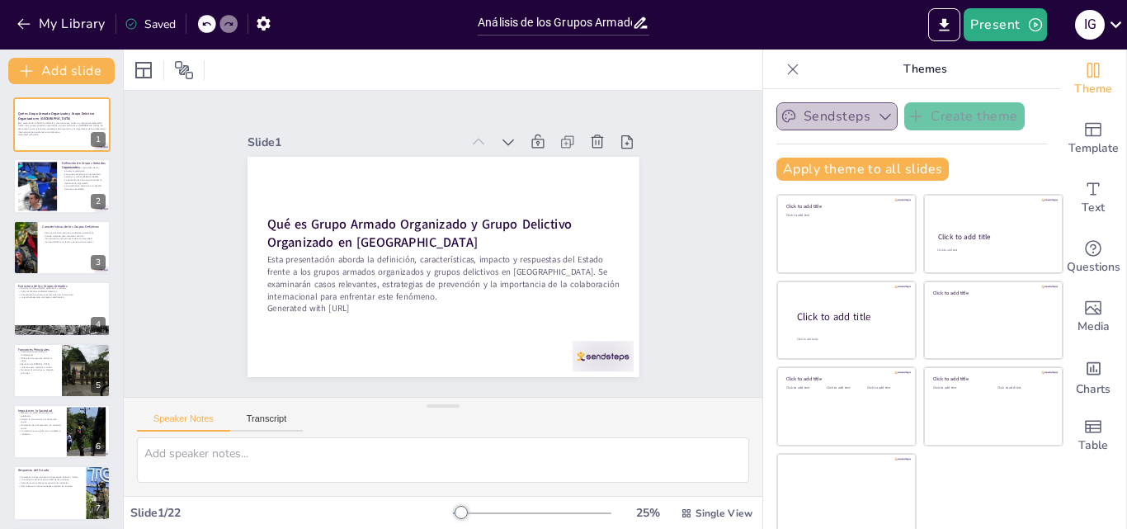
click at [839, 120] on button "Sendsteps" at bounding box center [837, 116] width 121 height 28
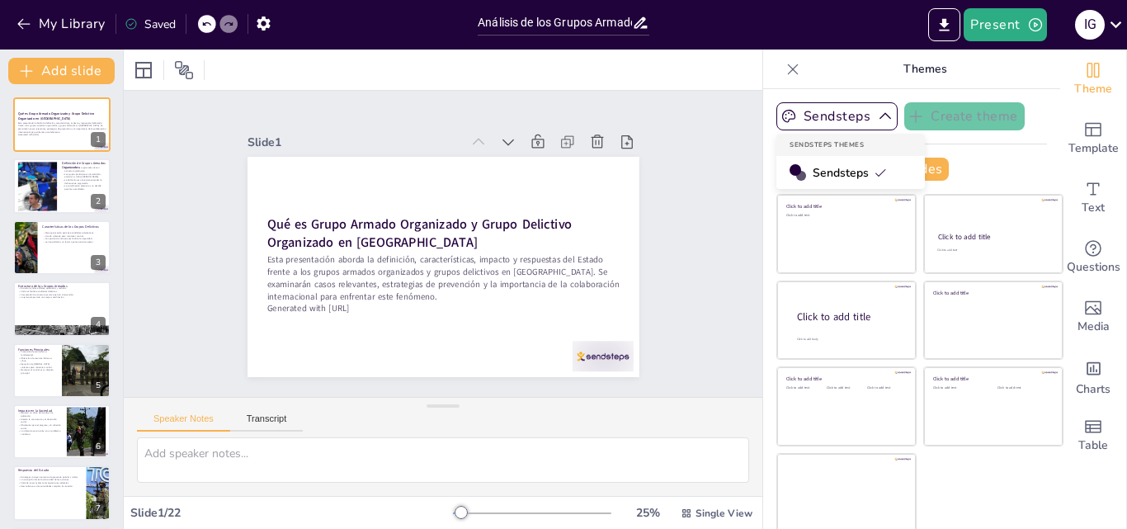
click at [823, 169] on span "Sendsteps" at bounding box center [850, 173] width 74 height 16
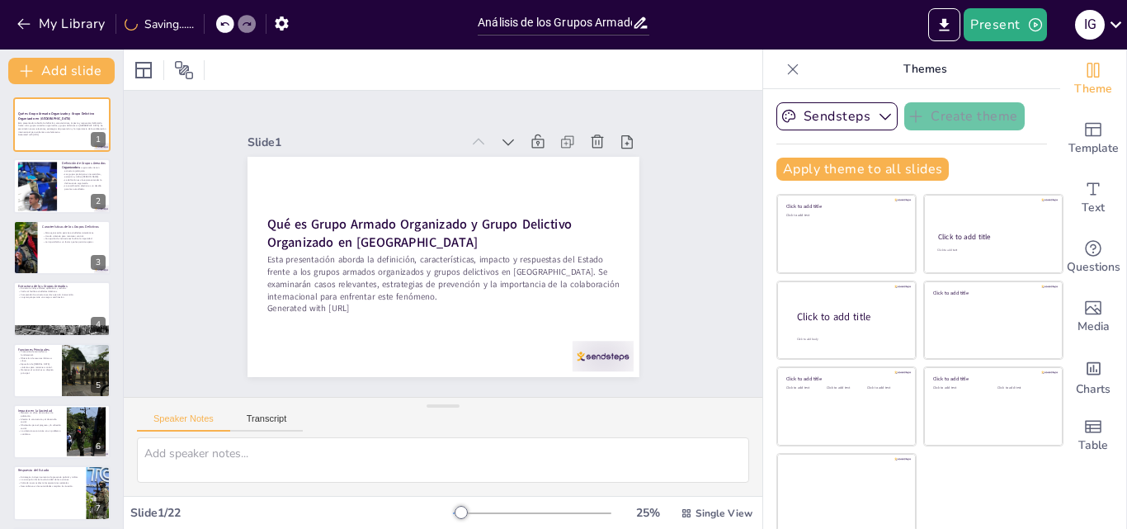
checkbox input "true"
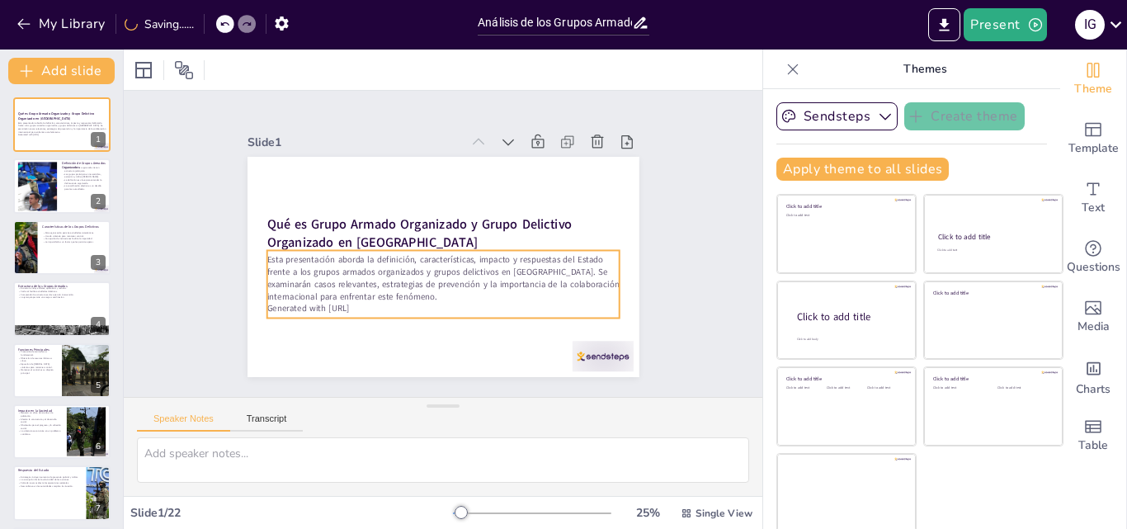
checkbox input "true"
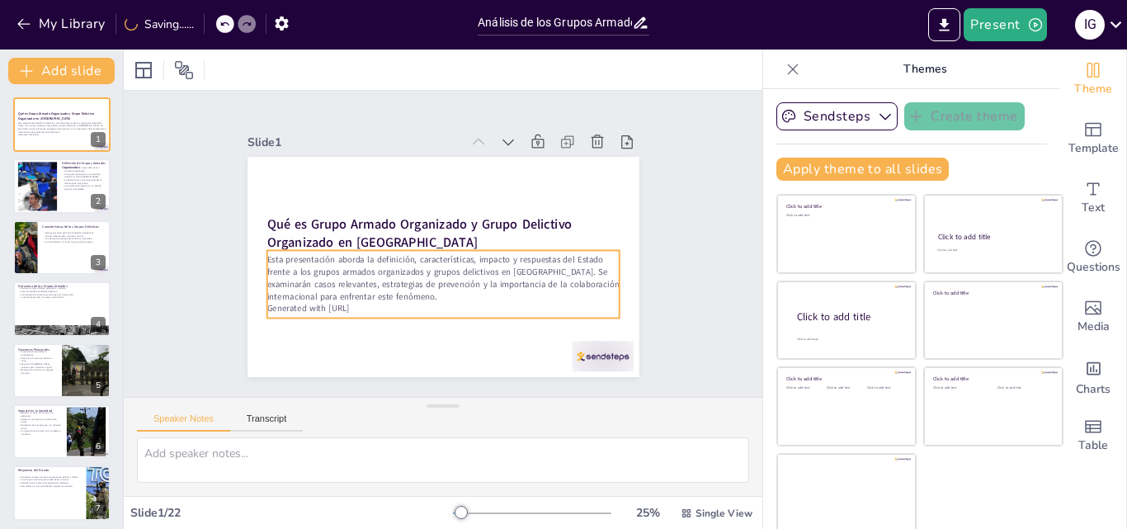
checkbox input "true"
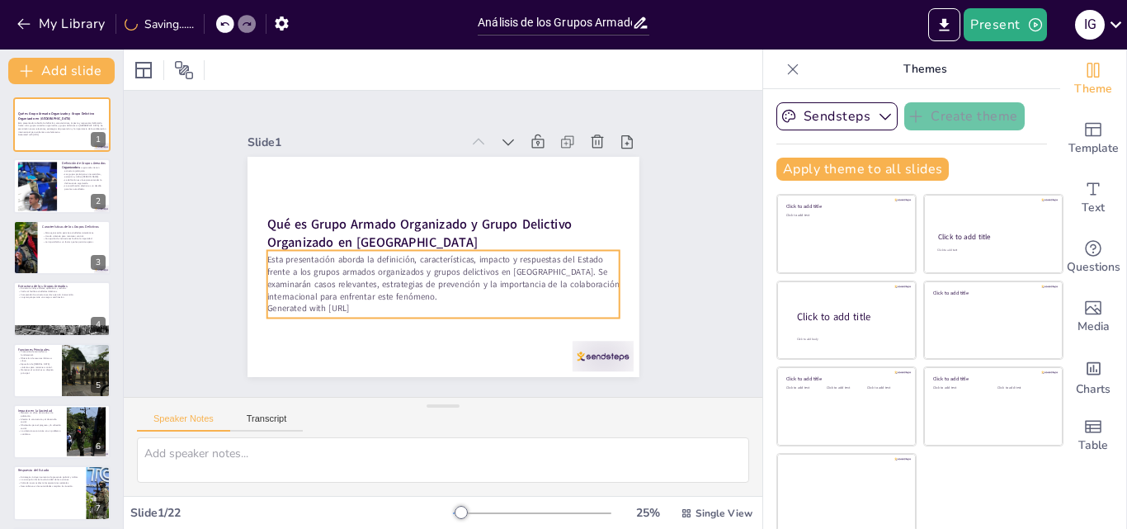
checkbox input "true"
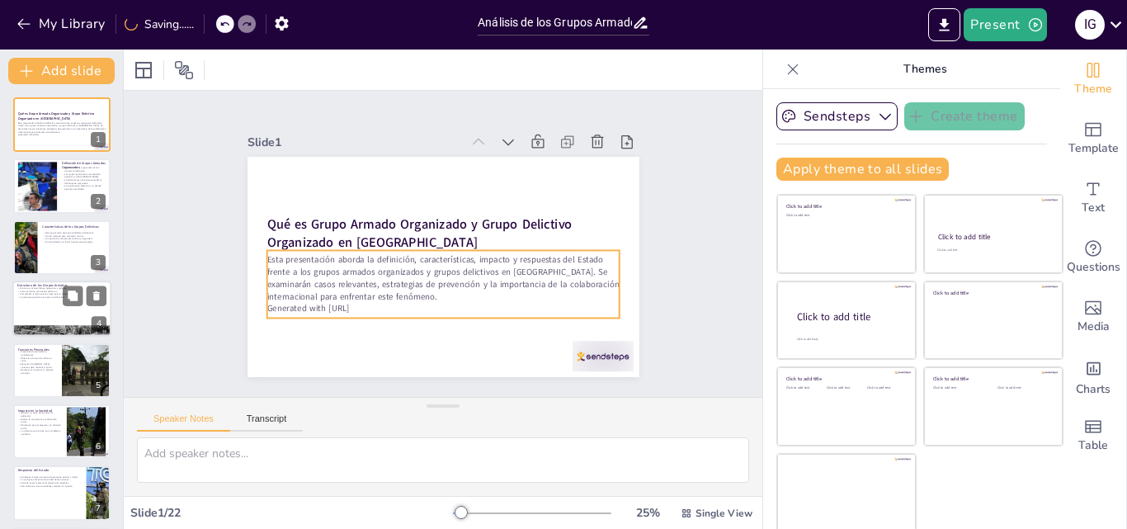
checkbox input "true"
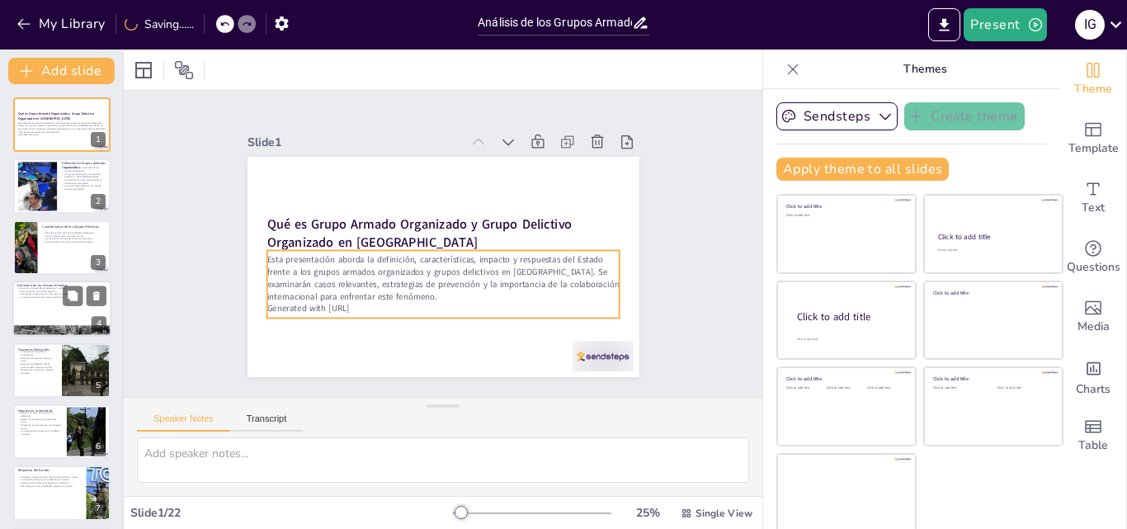
checkbox input "true"
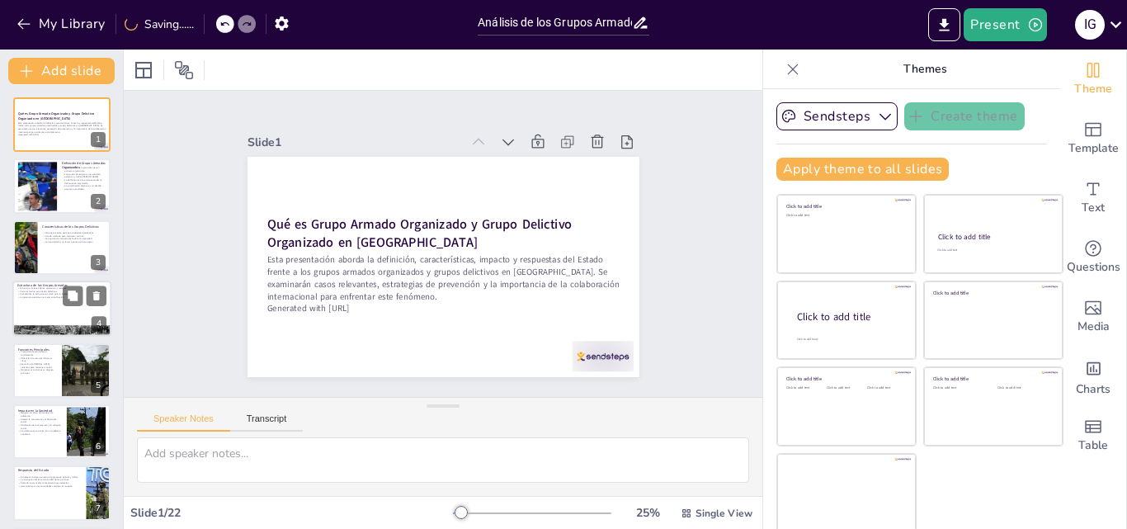
checkbox input "true"
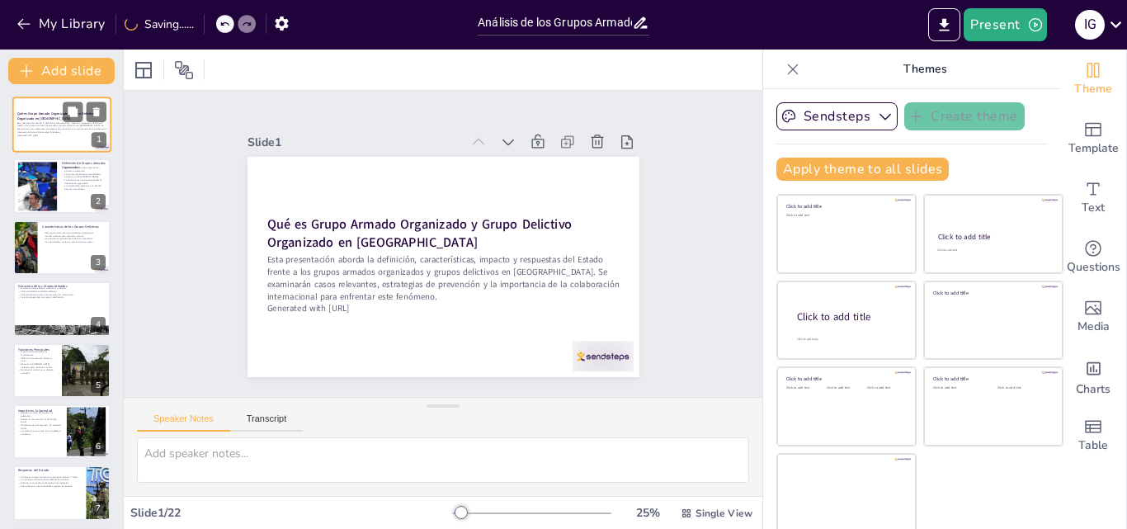
checkbox input "true"
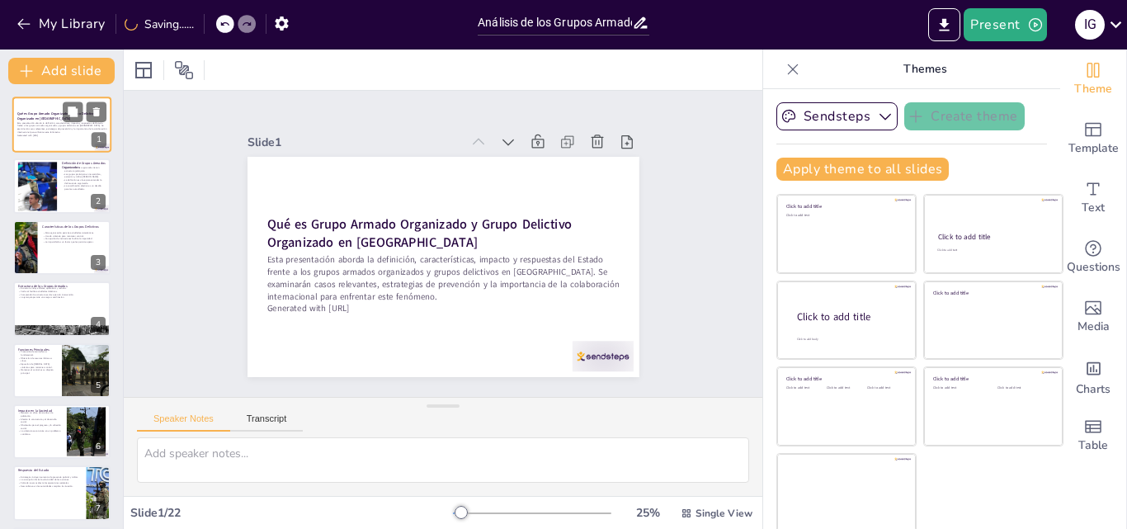
checkbox input "true"
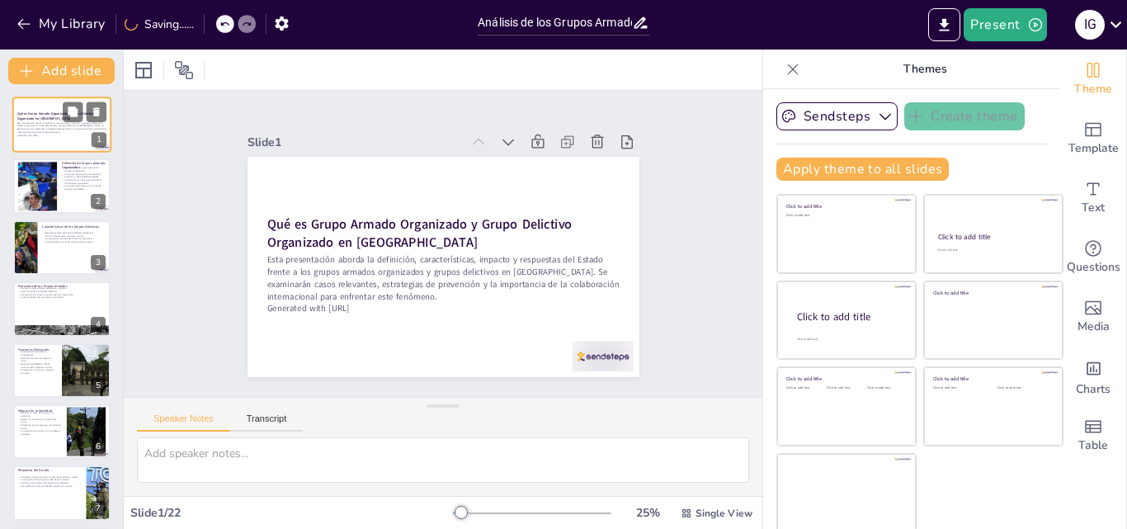
checkbox input "true"
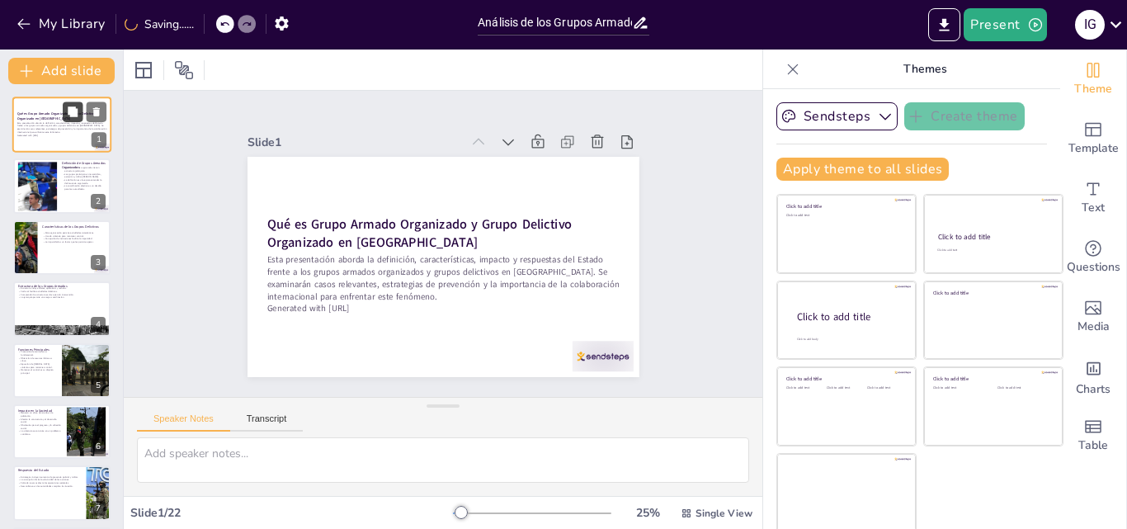
checkbox input "true"
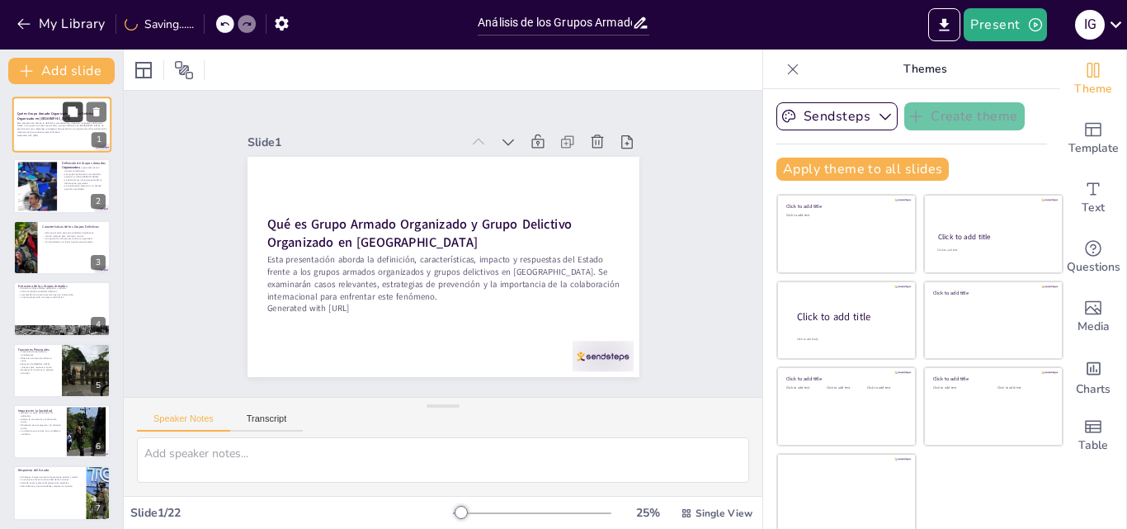
checkbox input "true"
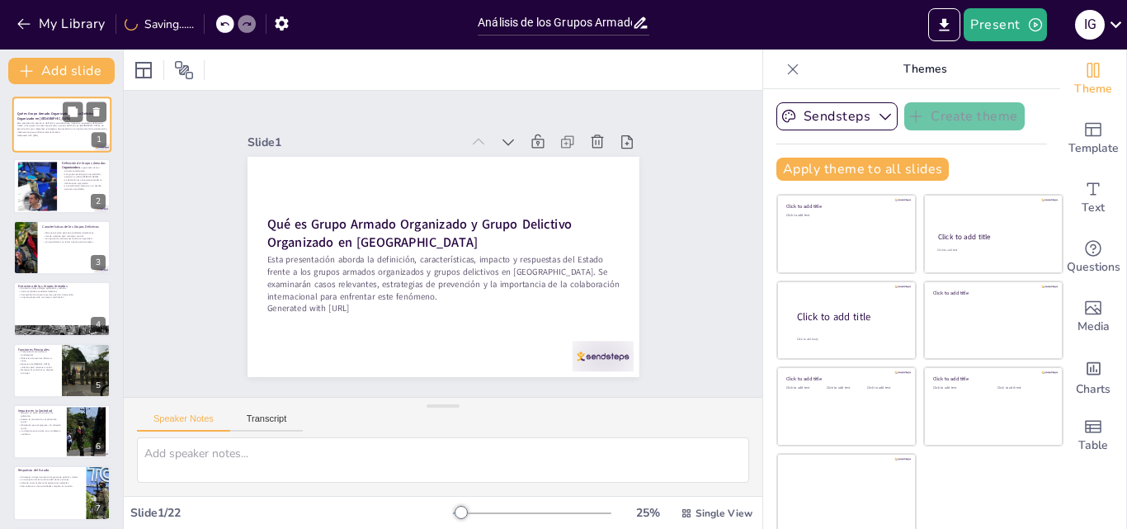
checkbox input "true"
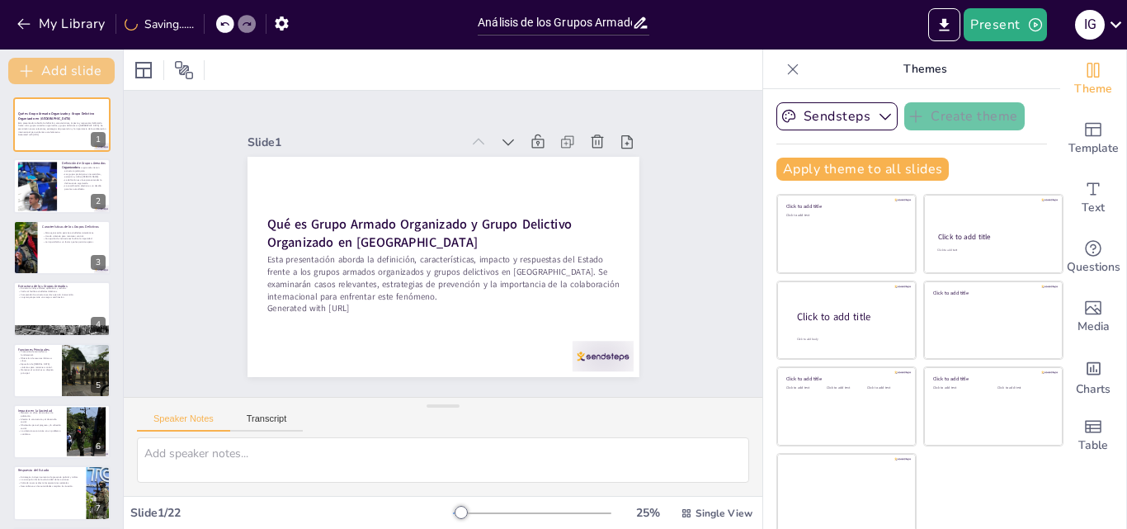
checkbox input "true"
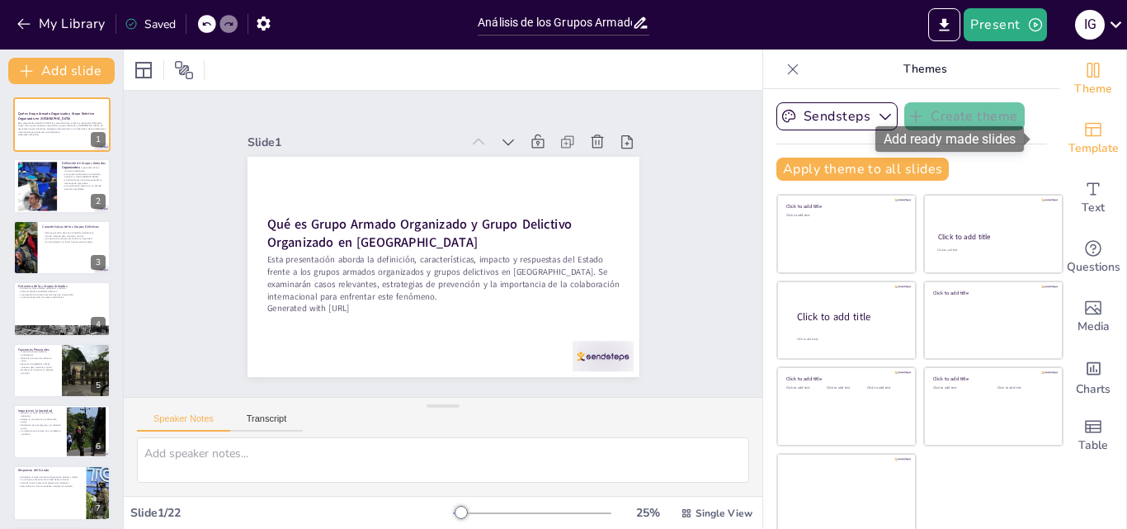
click at [1084, 136] on icon "Add ready made slides" at bounding box center [1094, 130] width 20 height 20
checkbox input "true"
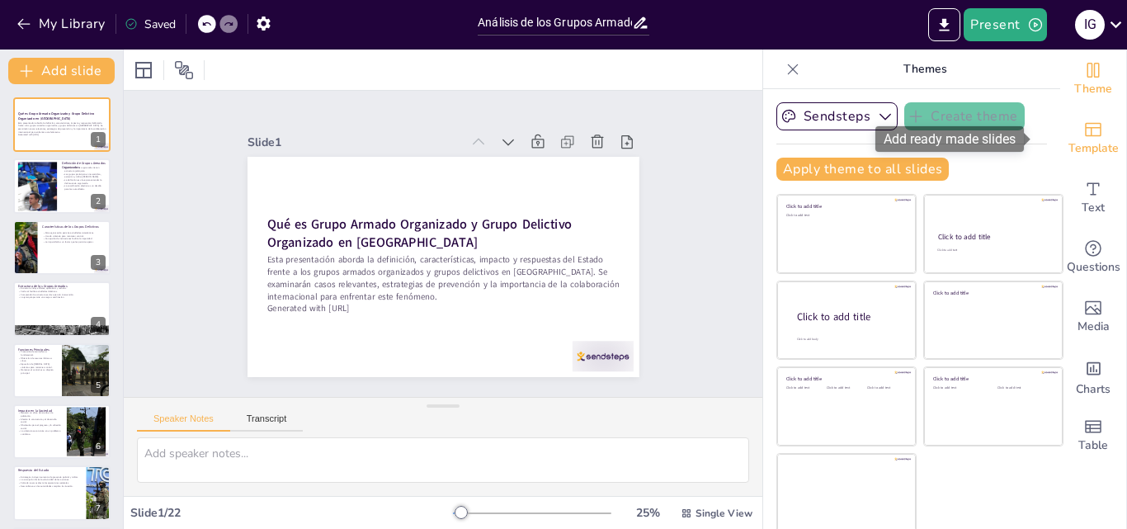
checkbox input "true"
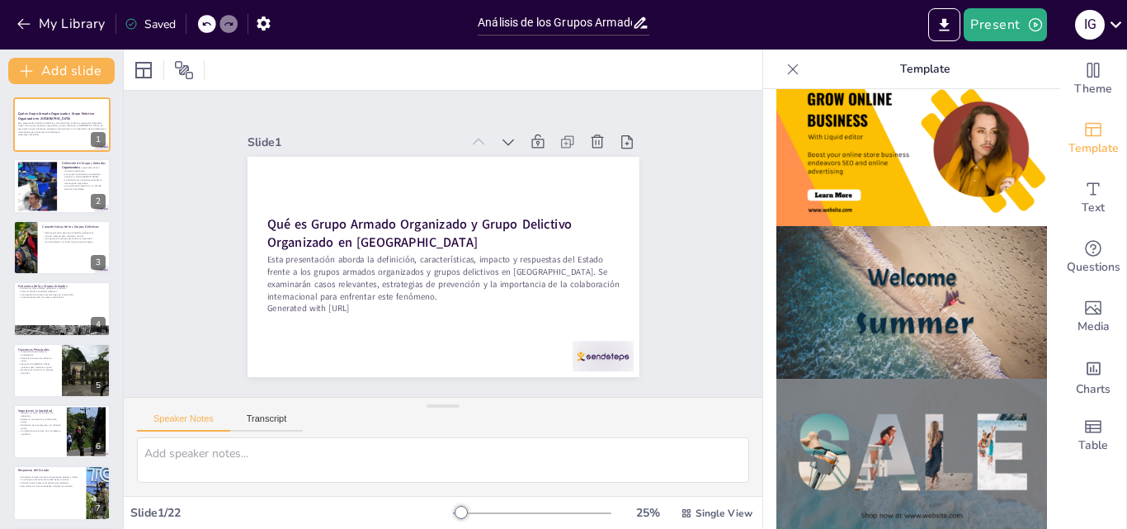
scroll to position [495, 0]
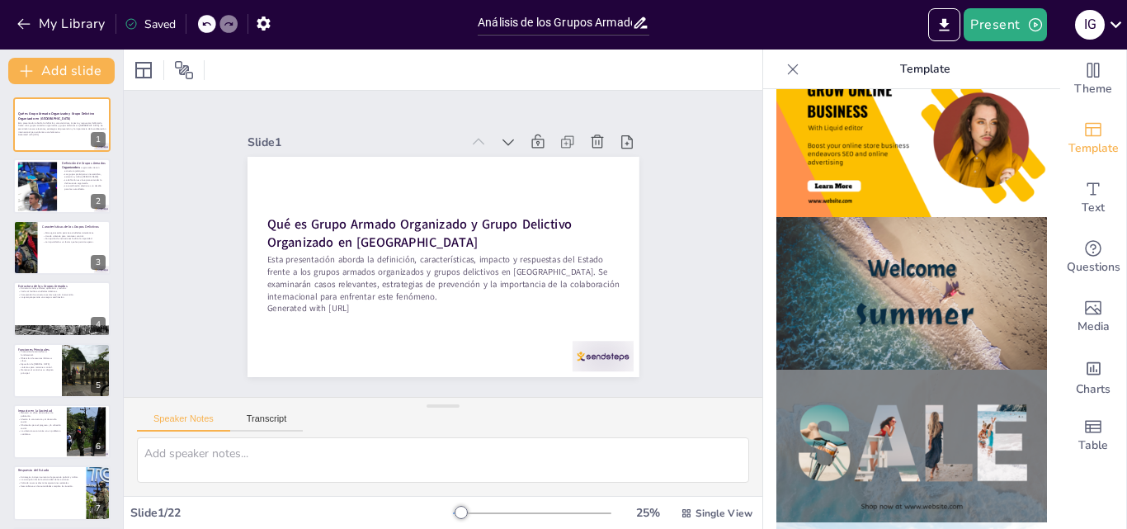
click at [890, 304] on img at bounding box center [912, 293] width 271 height 153
checkbox input "true"
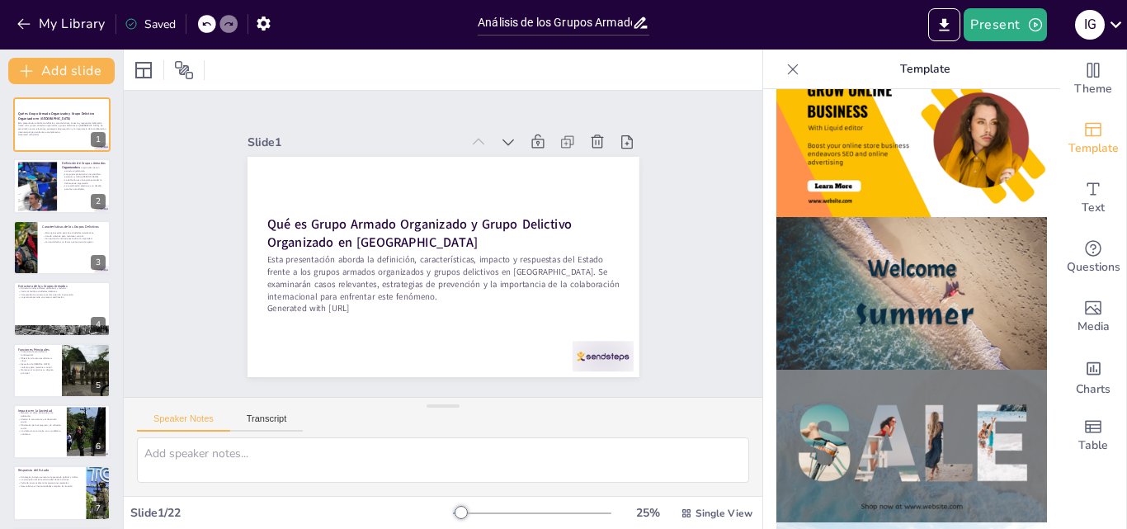
checkbox input "true"
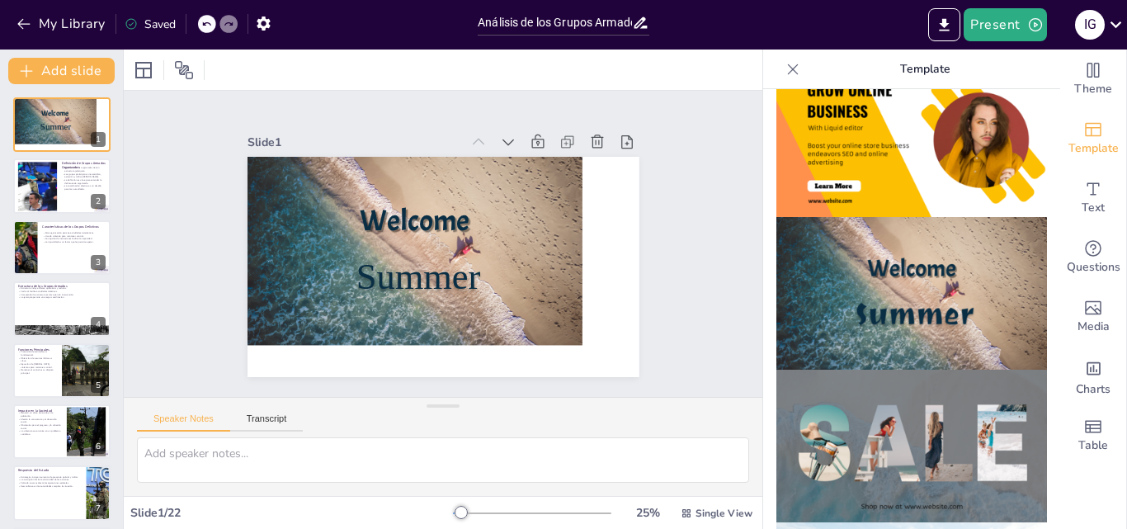
checkbox input "true"
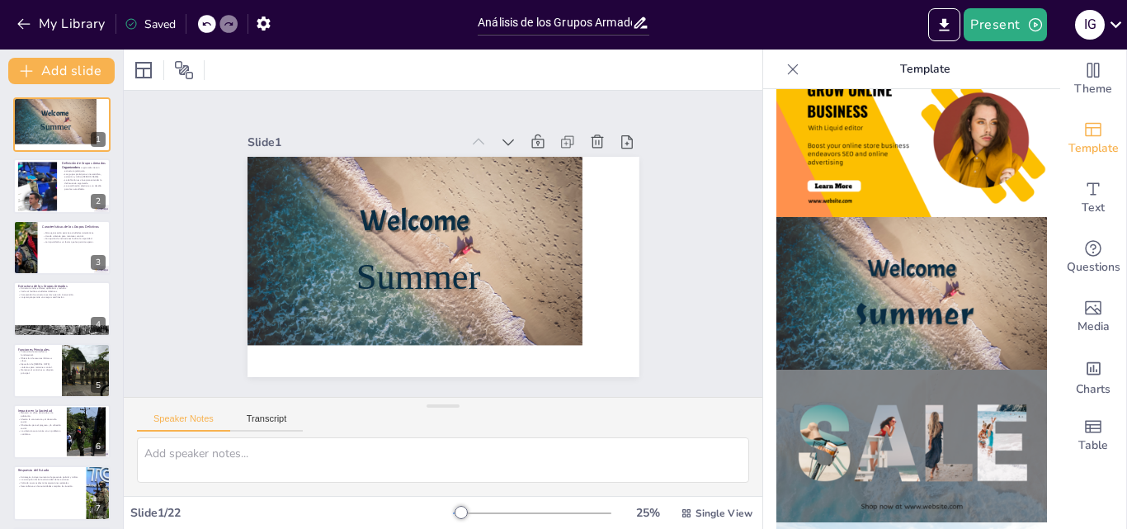
checkbox input "true"
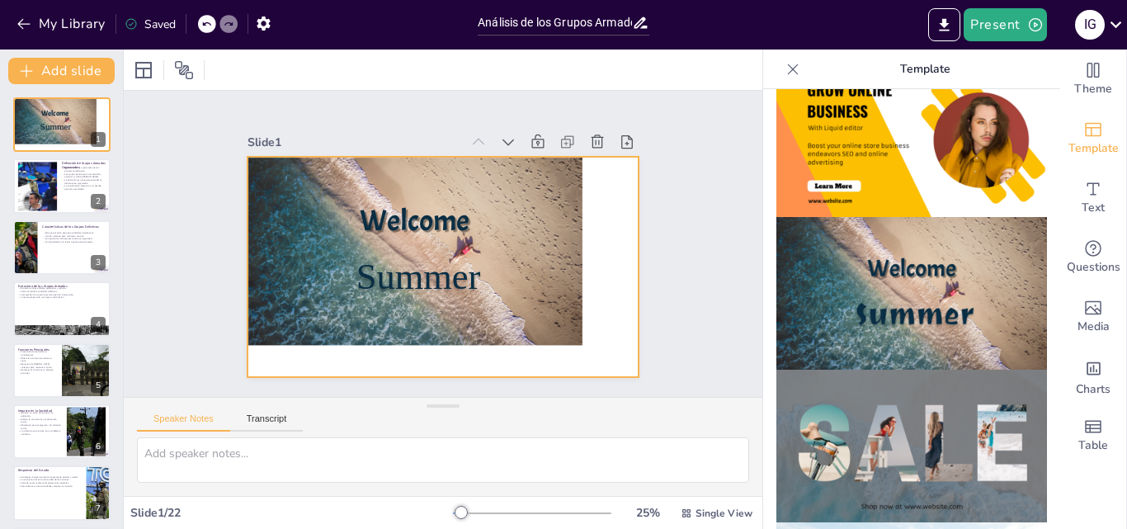
checkbox input "true"
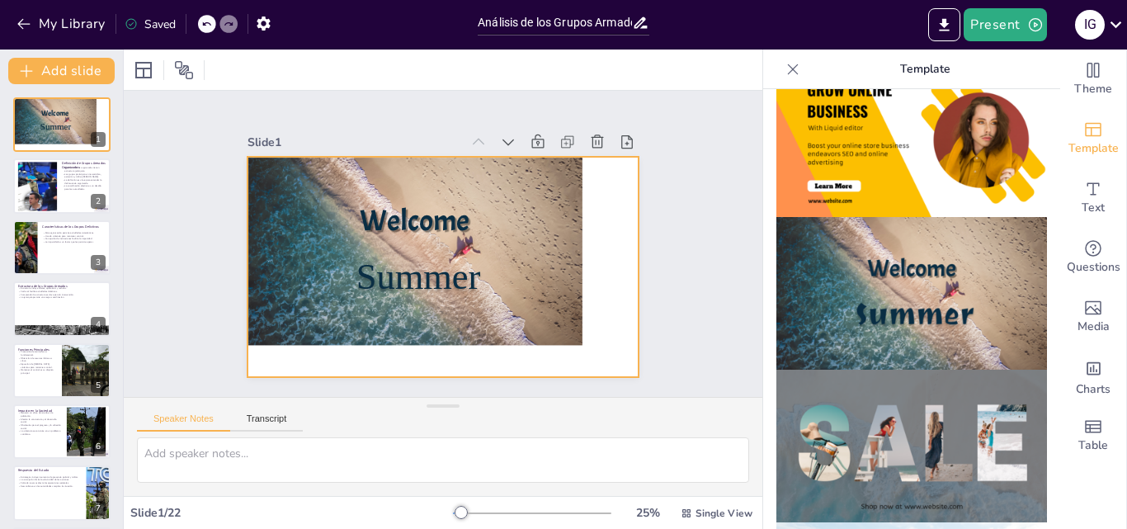
checkbox input "true"
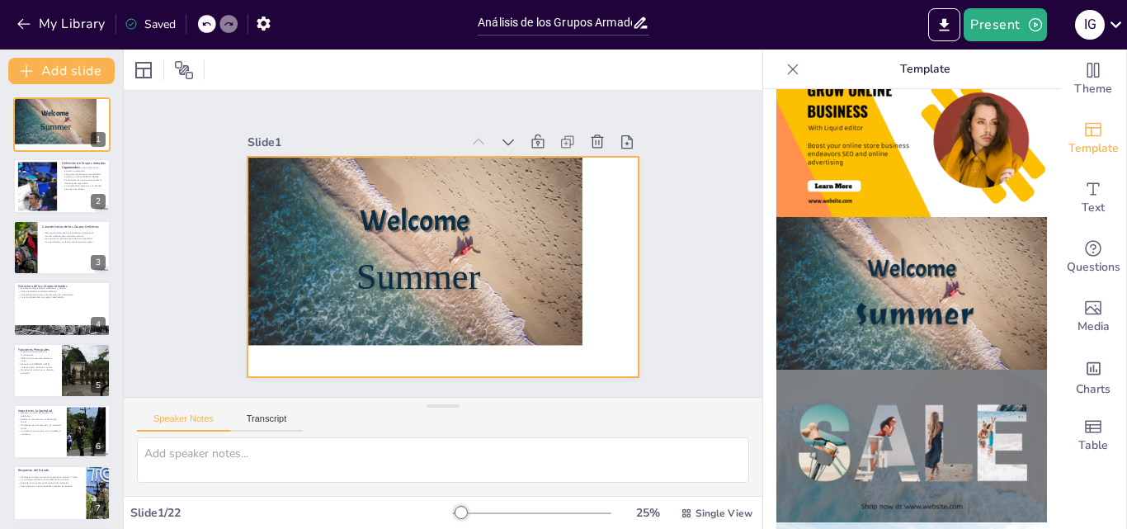
checkbox input "true"
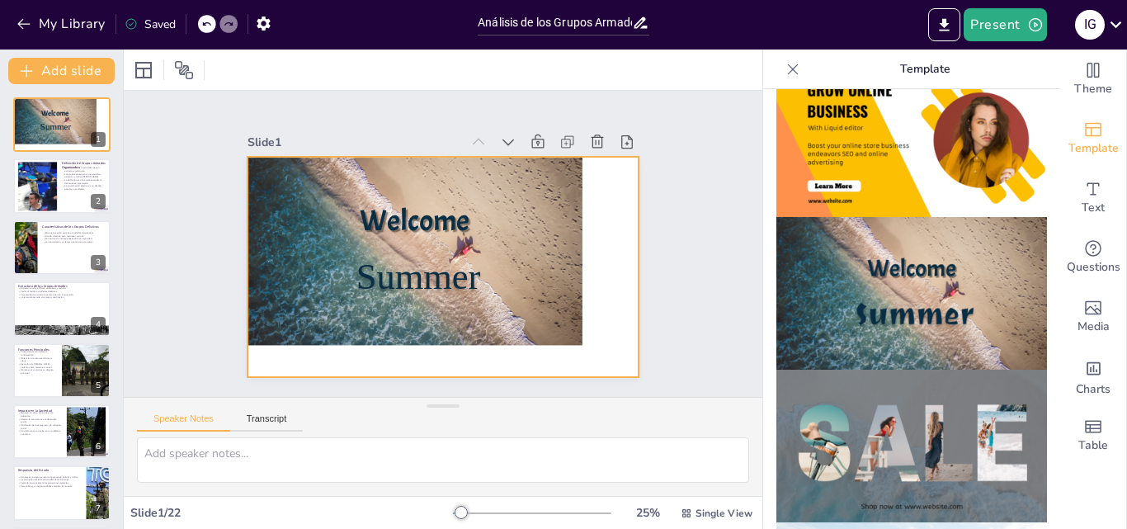
checkbox input "true"
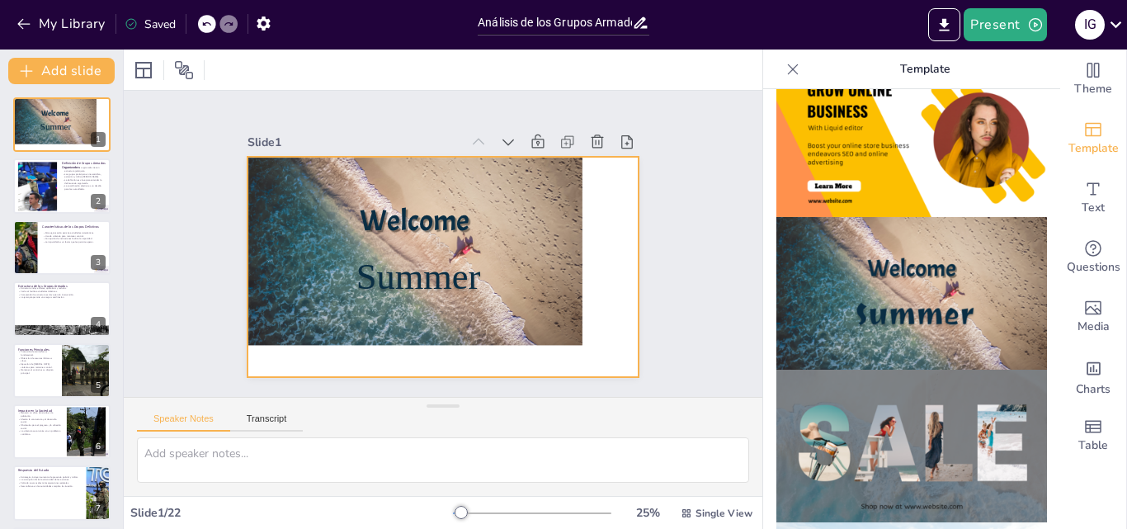
checkbox input "true"
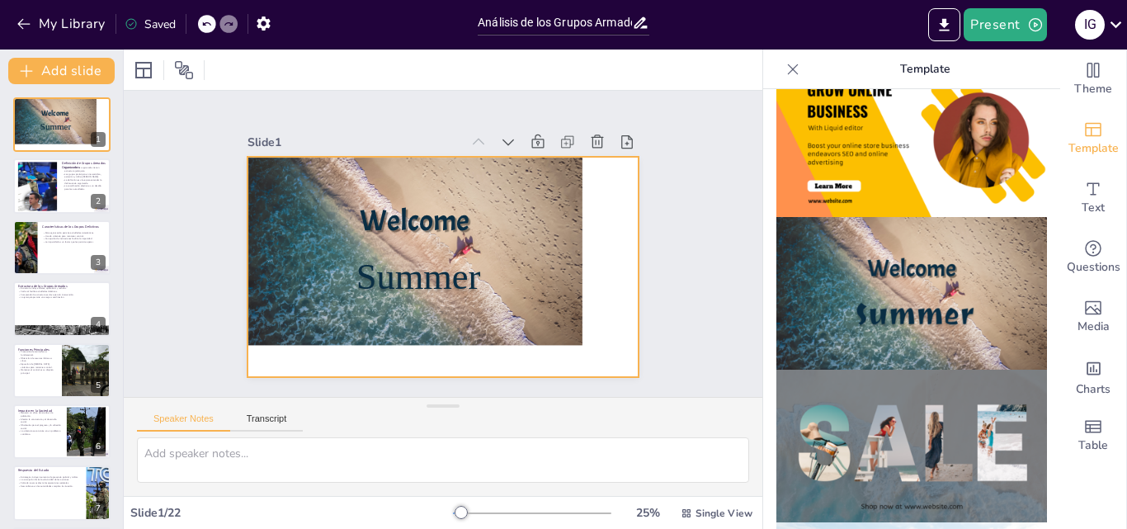
click at [546, 259] on div at bounding box center [413, 242] width 377 height 283
checkbox input "true"
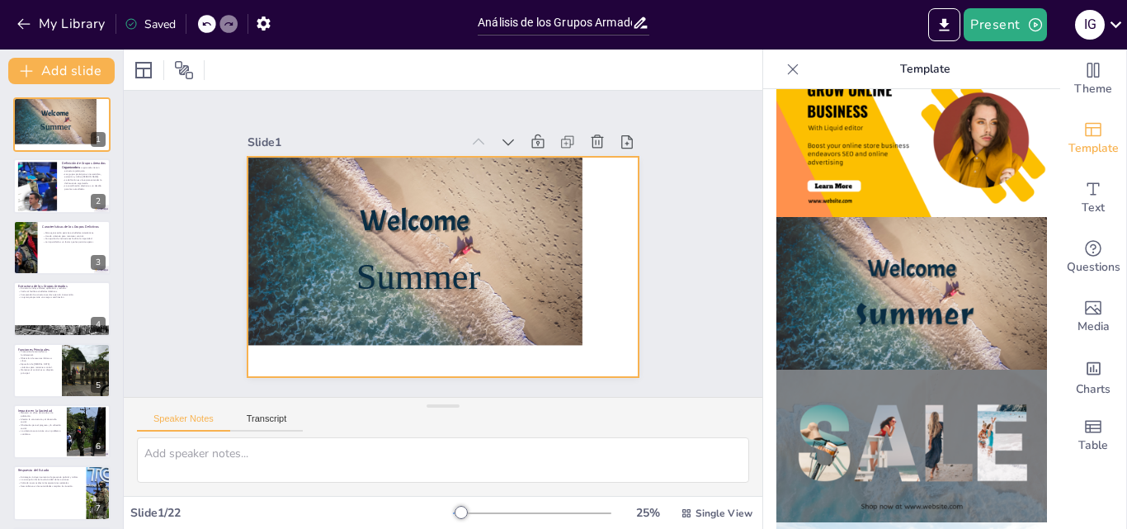
checkbox input "true"
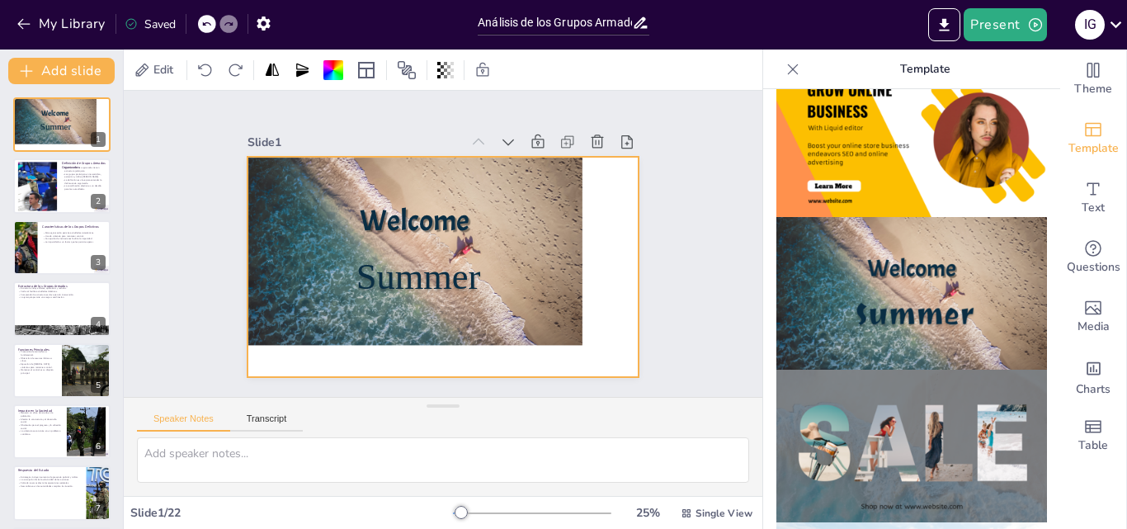
checkbox input "true"
drag, startPoint x: 505, startPoint y: 264, endPoint x: 515, endPoint y: 267, distance: 10.2
click at [512, 267] on div at bounding box center [413, 242] width 377 height 283
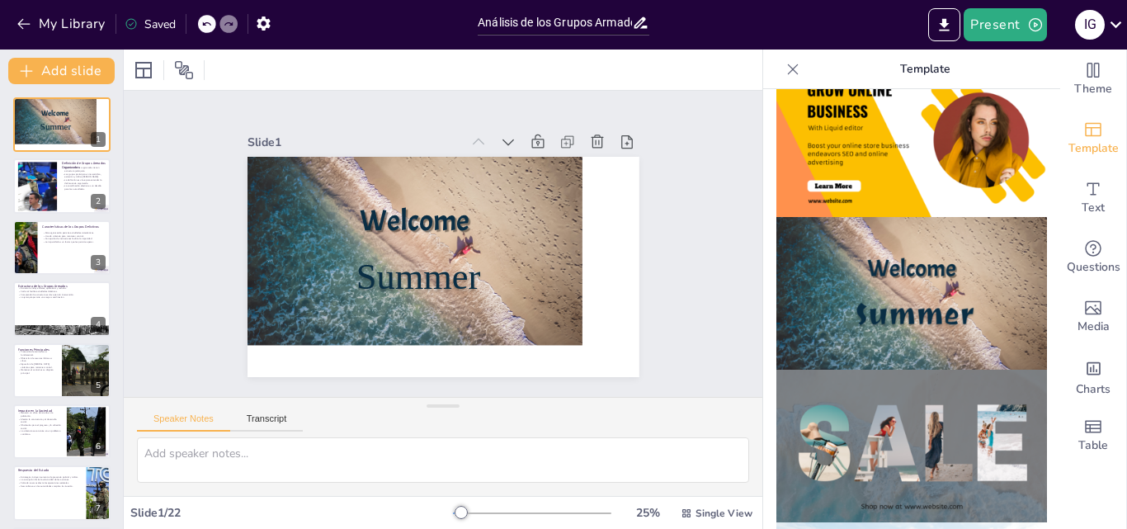
checkbox input "true"
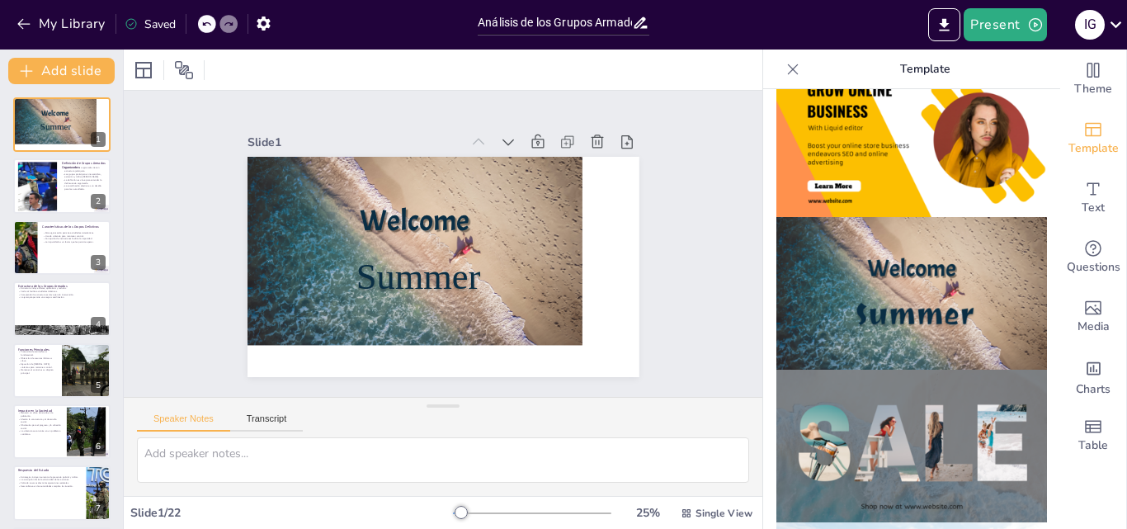
checkbox input "true"
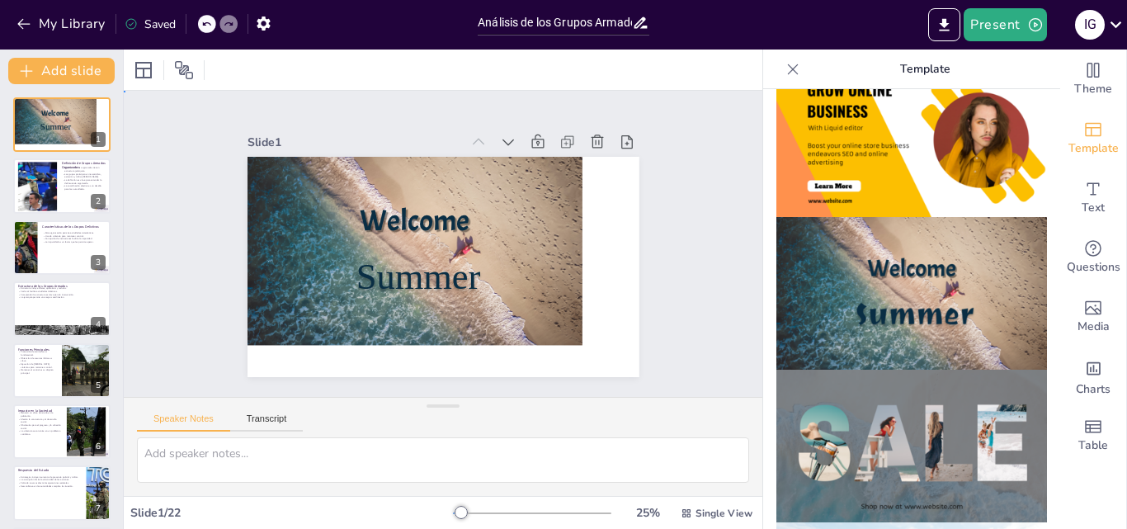
click at [552, 276] on div at bounding box center [413, 242] width 377 height 283
checkbox input "true"
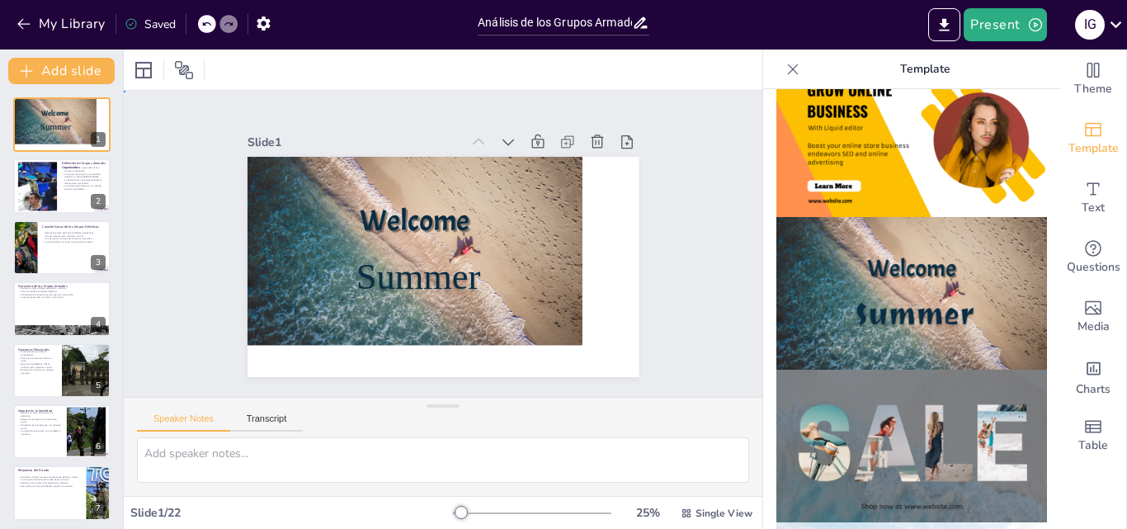
checkbox input "true"
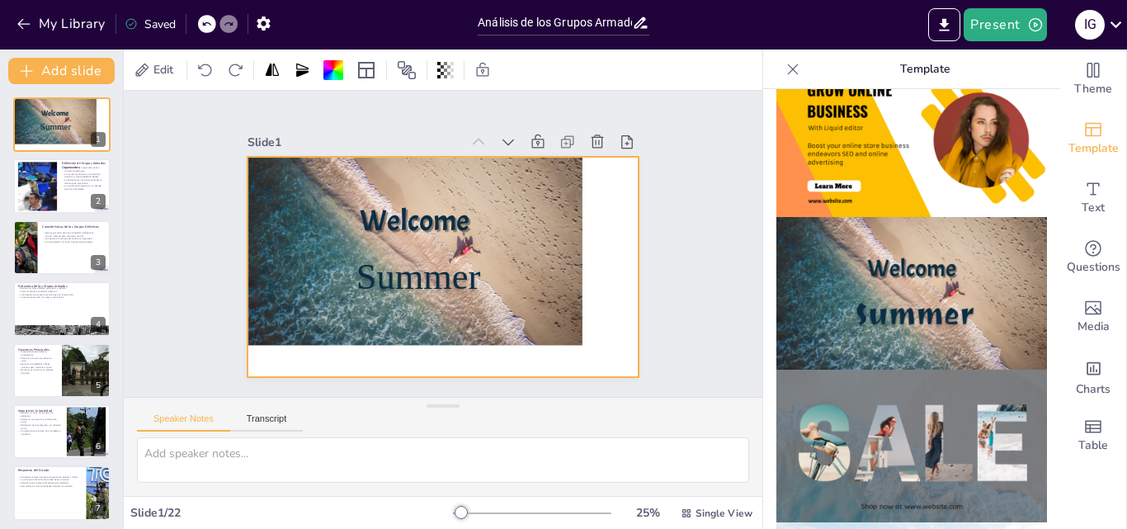
checkbox input "true"
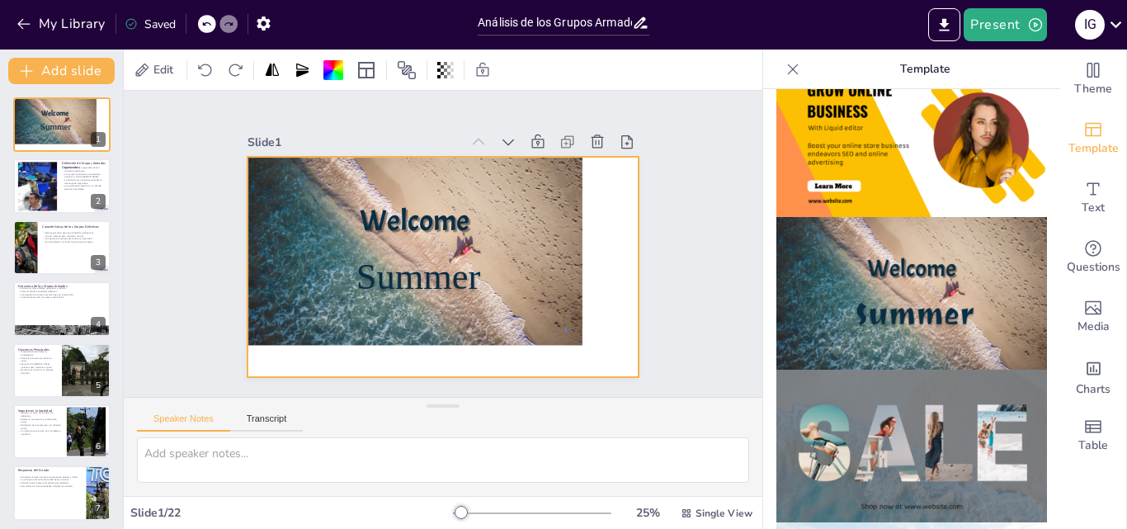
checkbox input "true"
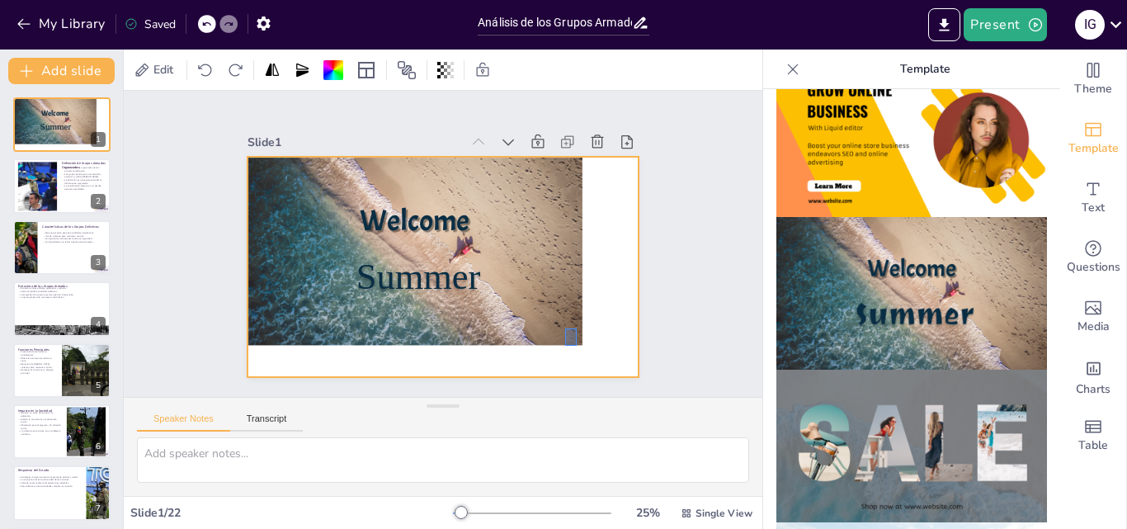
drag, startPoint x: 565, startPoint y: 328, endPoint x: 577, endPoint y: 346, distance: 20.8
click at [577, 346] on div at bounding box center [433, 265] width 447 height 361
checkbox input "true"
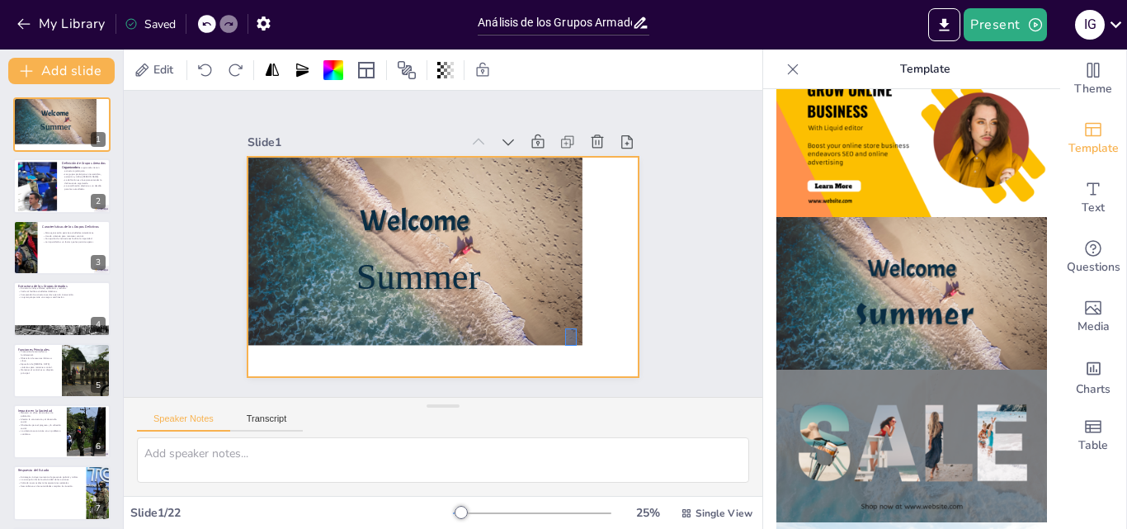
checkbox input "true"
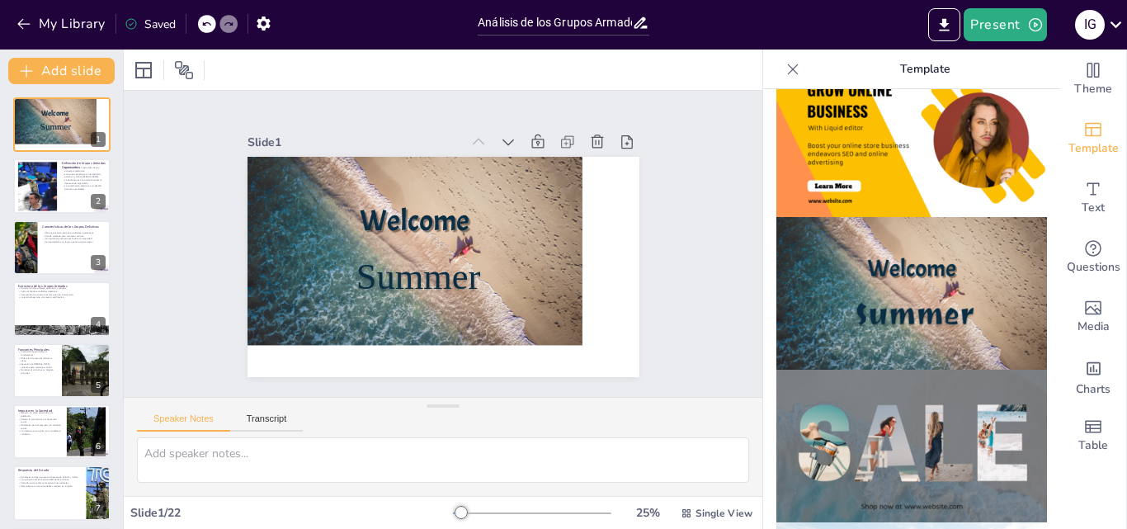
checkbox input "true"
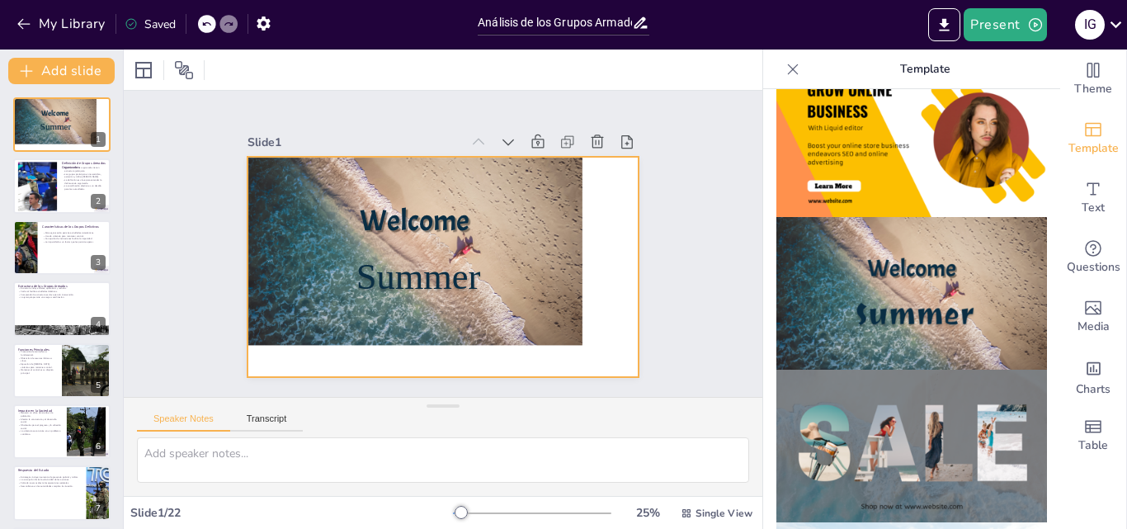
checkbox input "true"
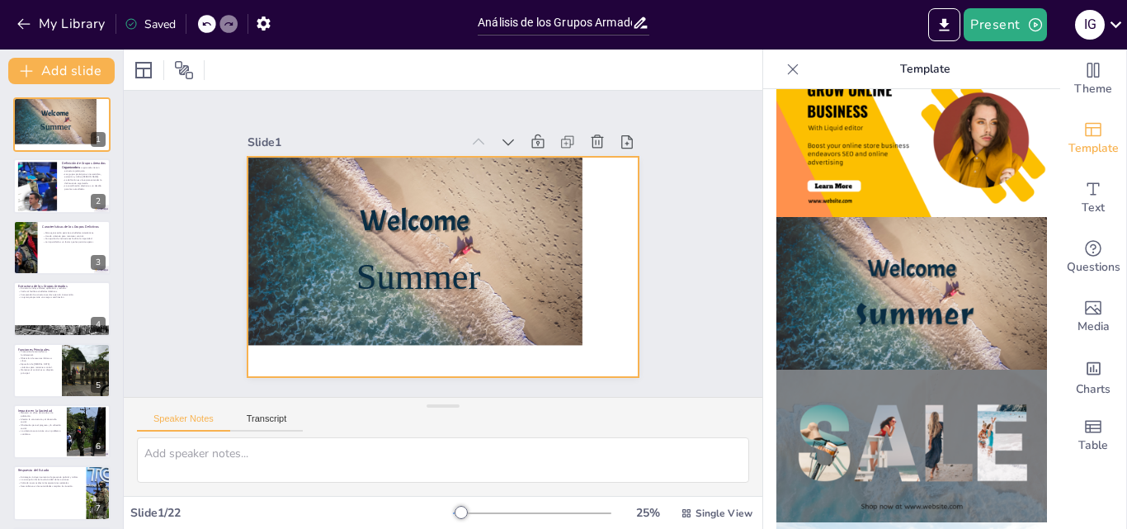
click at [546, 302] on div at bounding box center [459, 219] width 375 height 365
checkbox input "true"
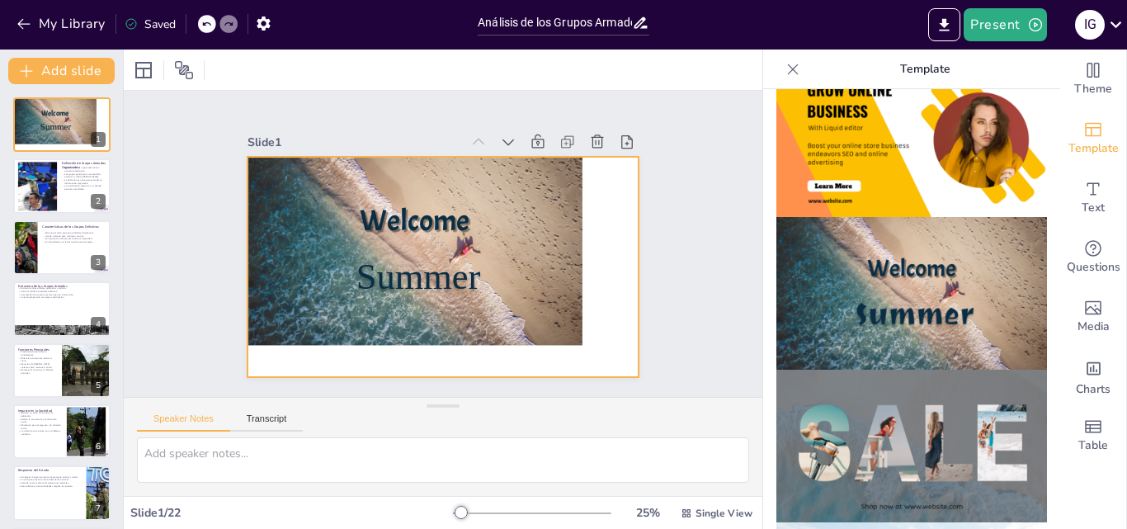
checkbox input "true"
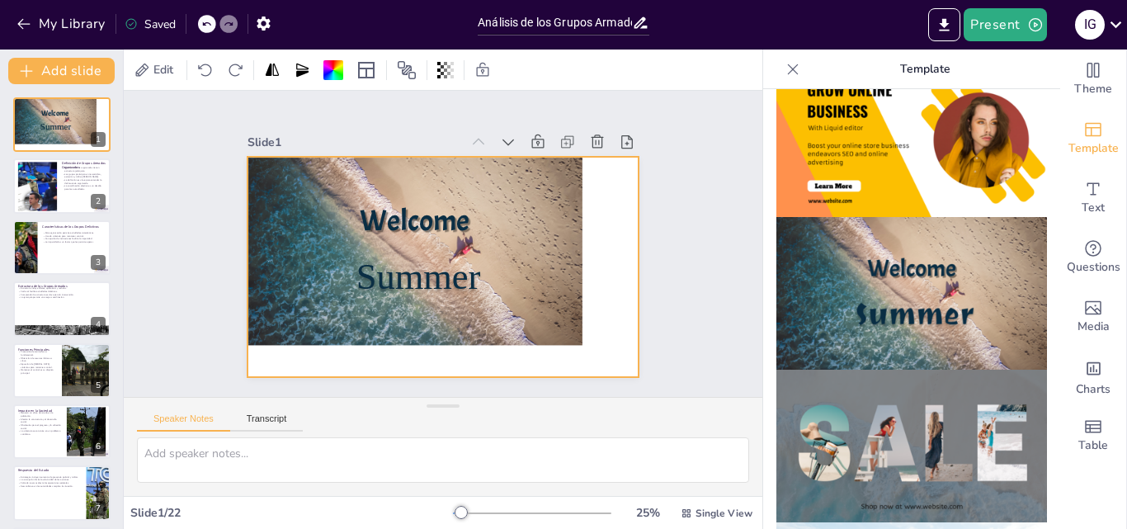
checkbox input "true"
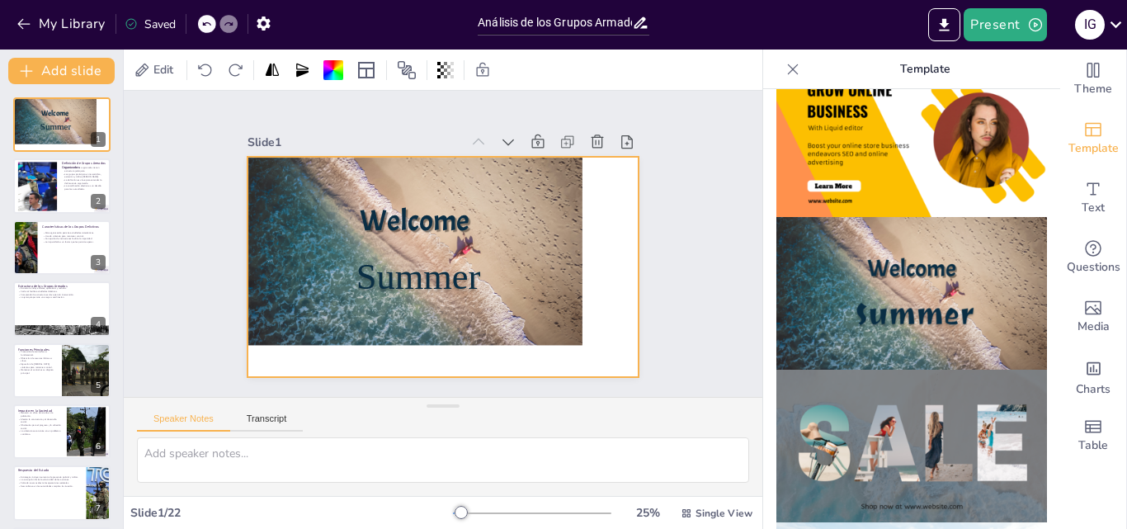
click at [881, 177] on img at bounding box center [912, 140] width 271 height 153
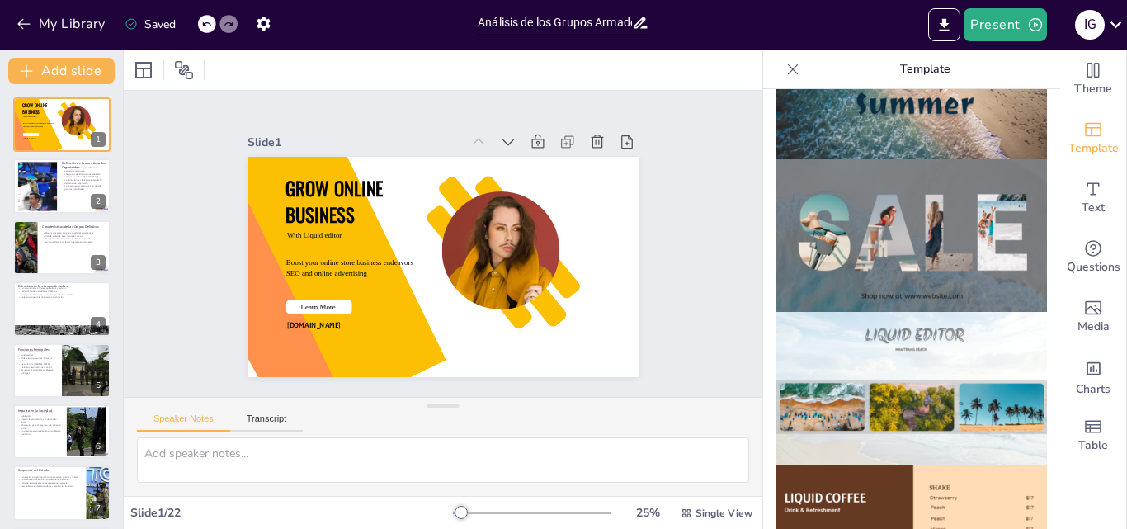
scroll to position [825, 0]
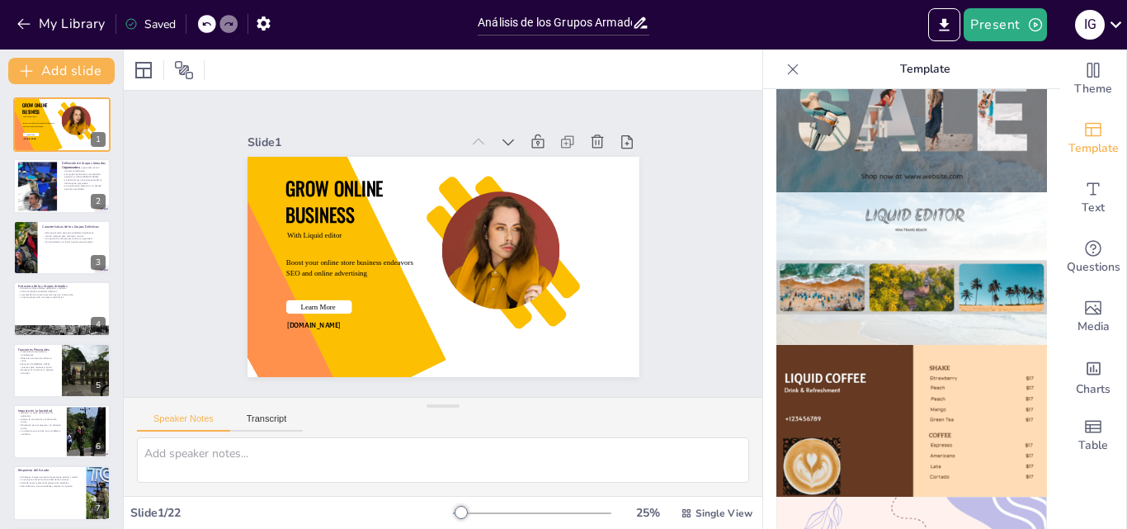
click at [903, 120] on img at bounding box center [912, 116] width 271 height 153
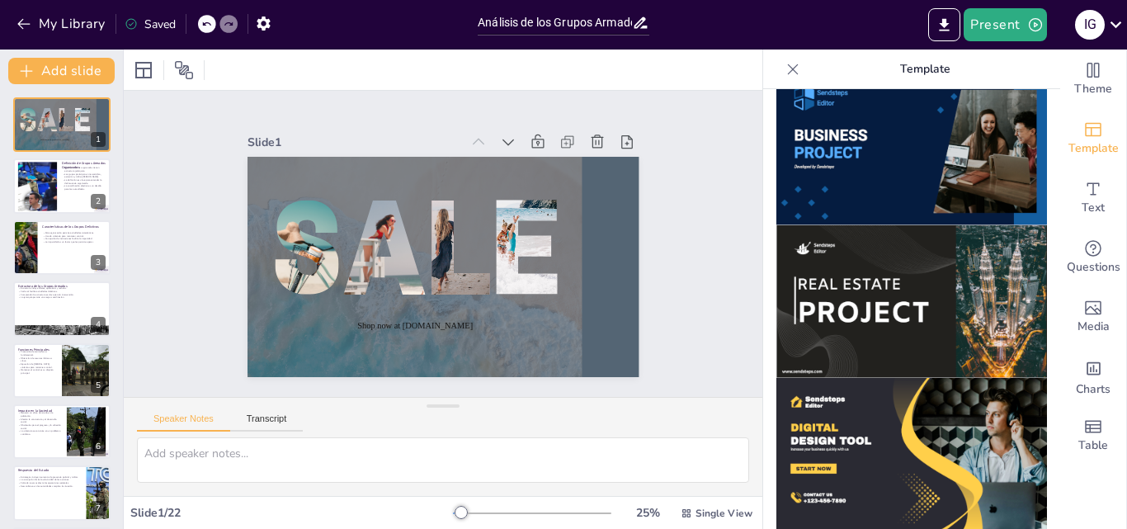
scroll to position [1403, 0]
click at [877, 232] on img at bounding box center [912, 300] width 271 height 153
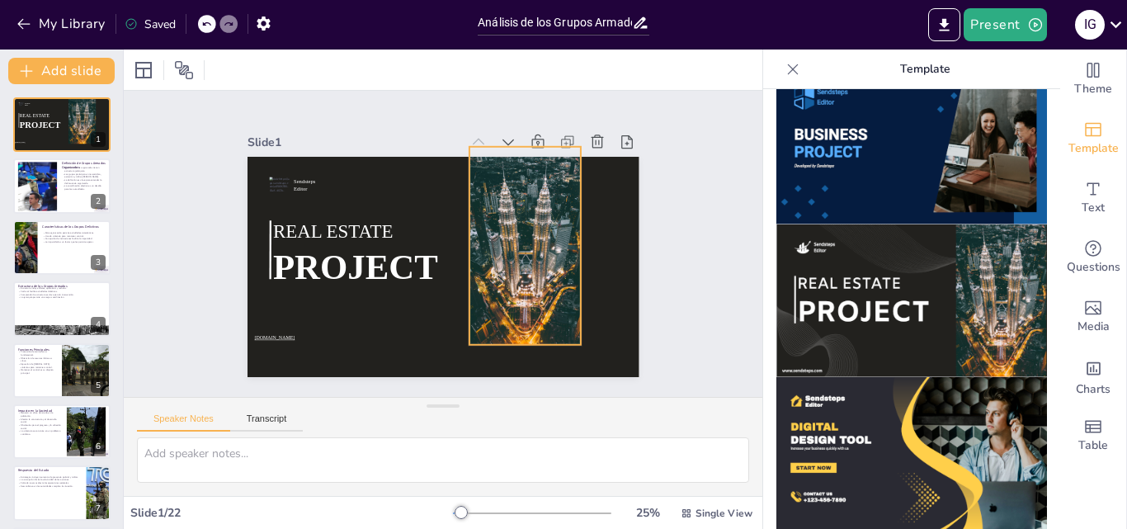
click at [515, 235] on div at bounding box center [522, 262] width 150 height 217
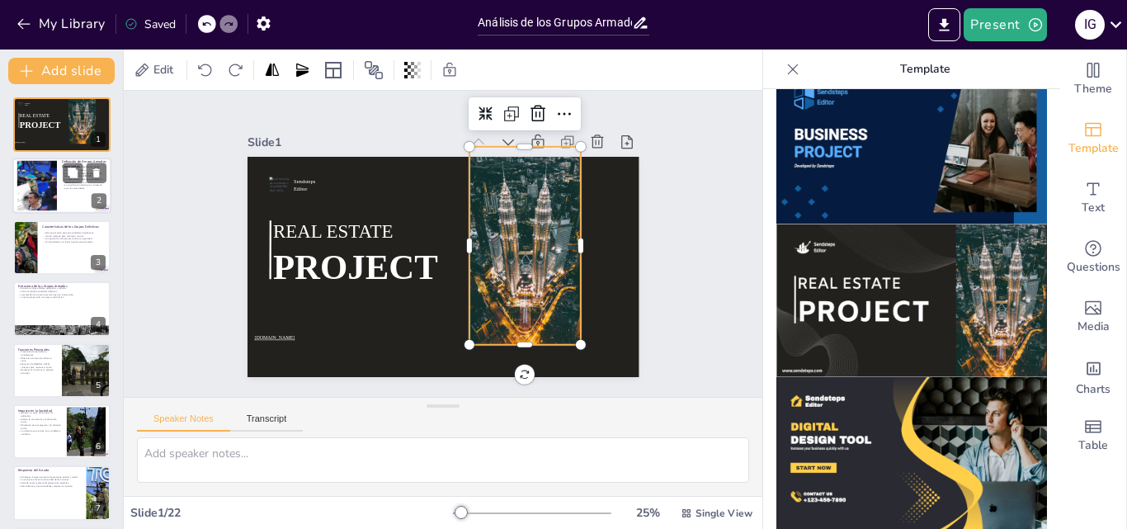
click at [40, 184] on div at bounding box center [36, 186] width 67 height 50
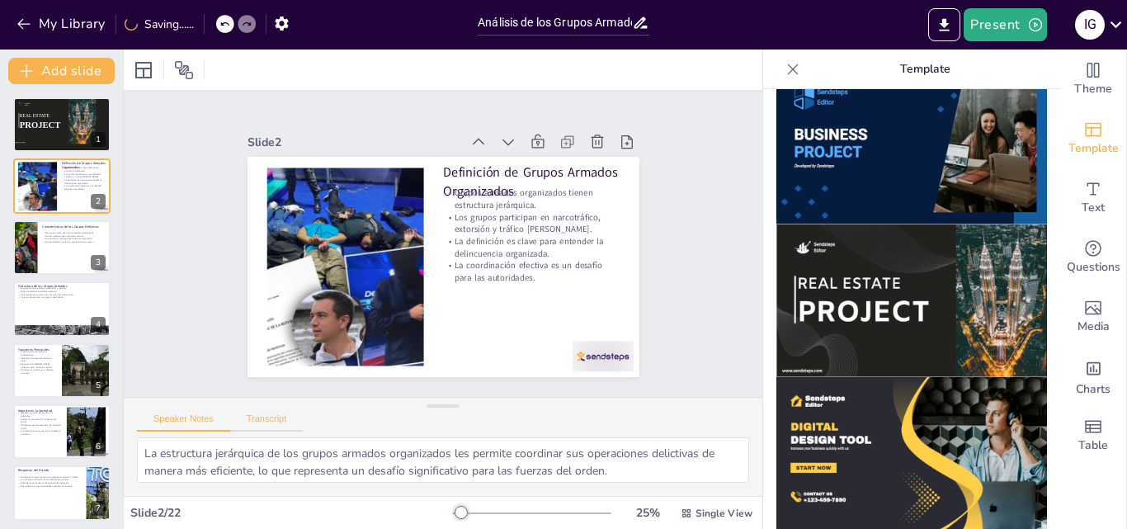
click at [264, 417] on button "Transcript" at bounding box center [266, 422] width 73 height 18
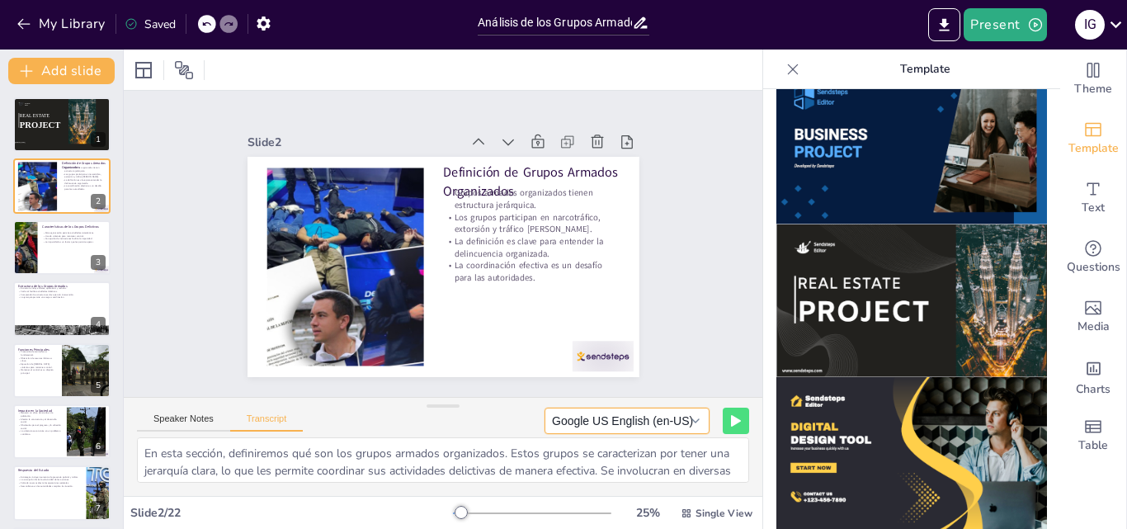
click at [683, 418] on button "Google US English (en-US)" at bounding box center [627, 421] width 165 height 26
drag, startPoint x: 320, startPoint y: 420, endPoint x: 333, endPoint y: 415, distance: 14.1
click at [321, 420] on div "Speaker Notes Transcript Google US English (en-US) Google Deutsch (de-DE) Googl…" at bounding box center [443, 418] width 639 height 40
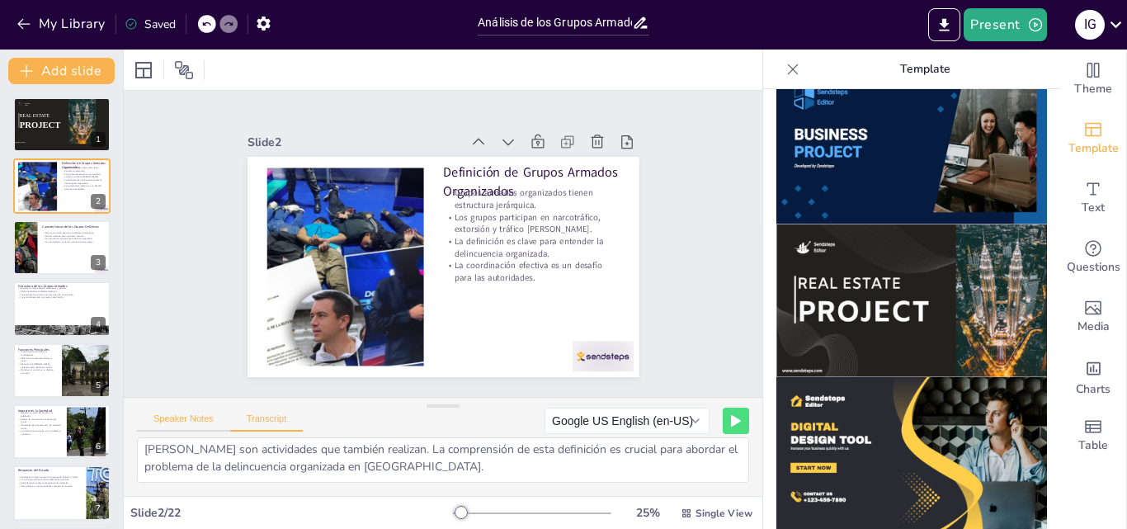
click at [197, 419] on button "Speaker Notes" at bounding box center [183, 422] width 93 height 18
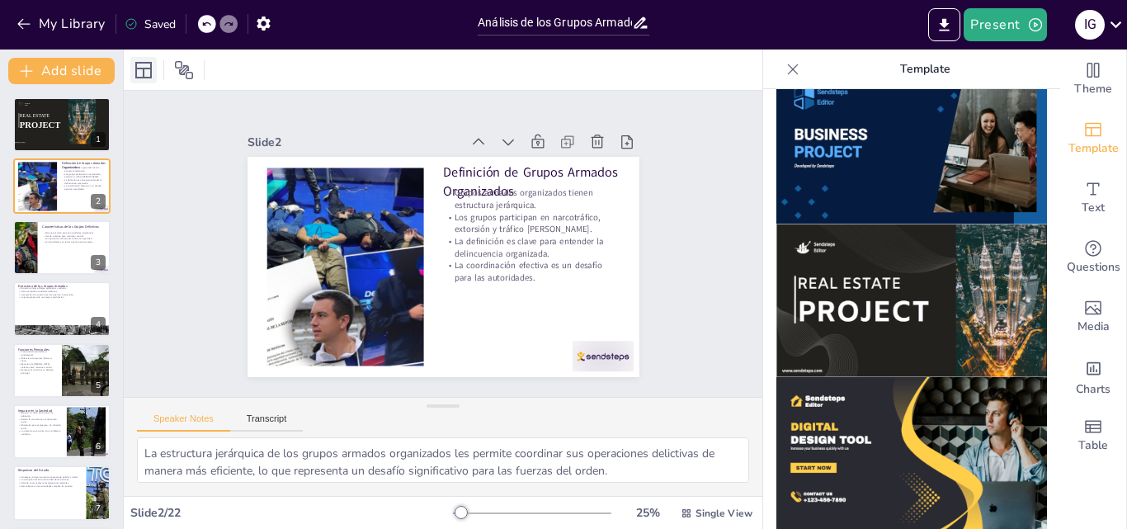
click at [149, 68] on icon at bounding box center [143, 70] width 17 height 17
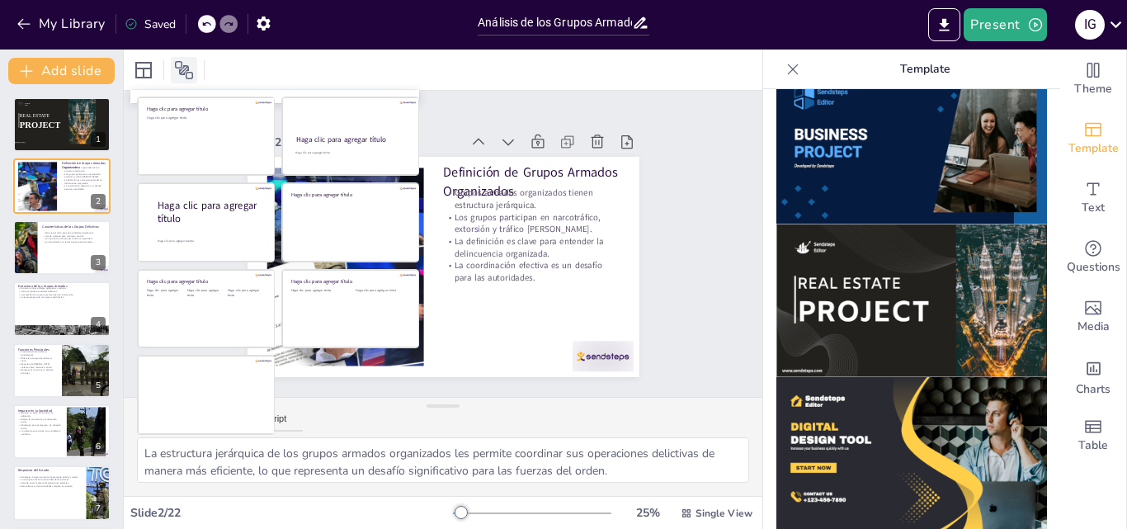
click at [177, 68] on icon at bounding box center [184, 70] width 20 height 20
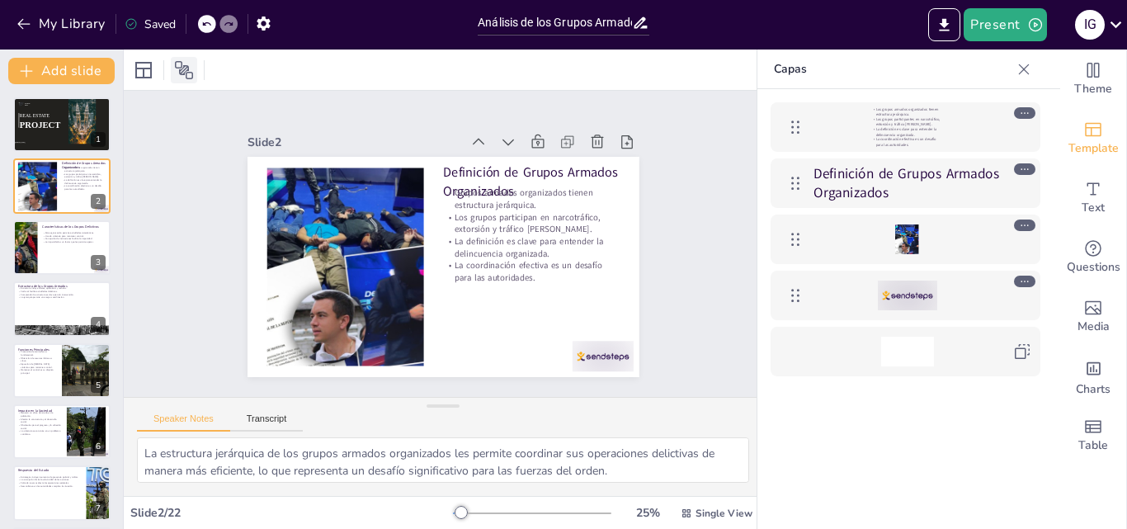
click at [191, 70] on icon at bounding box center [184, 70] width 20 height 20
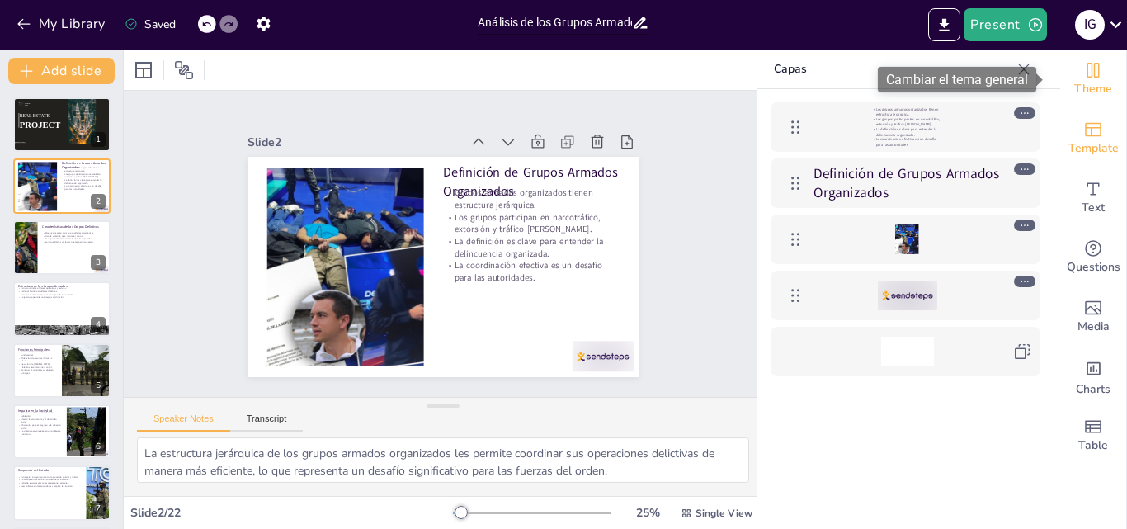
click at [1082, 93] on span "Theme" at bounding box center [1093, 89] width 38 height 18
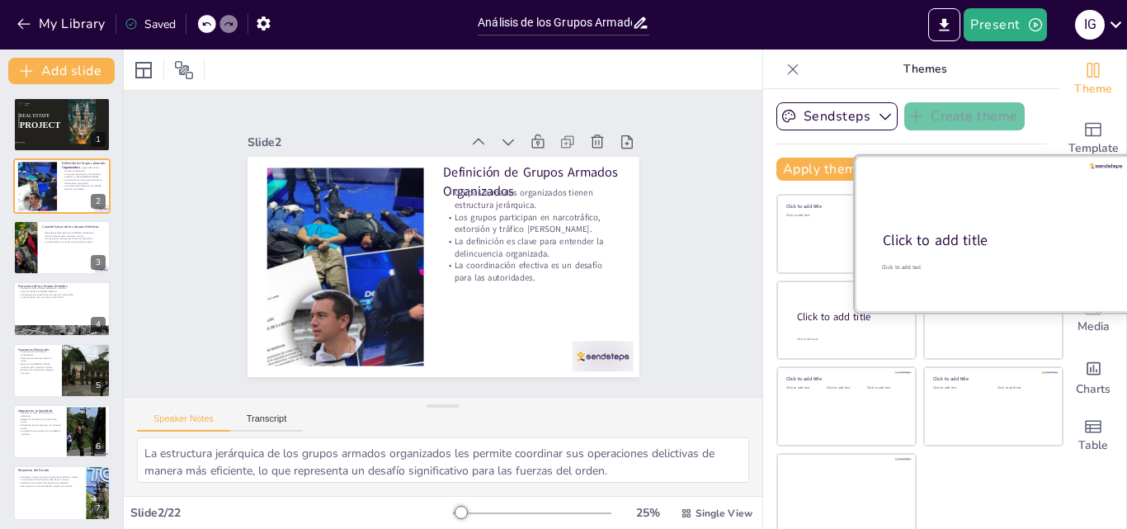
scroll to position [3, 0]
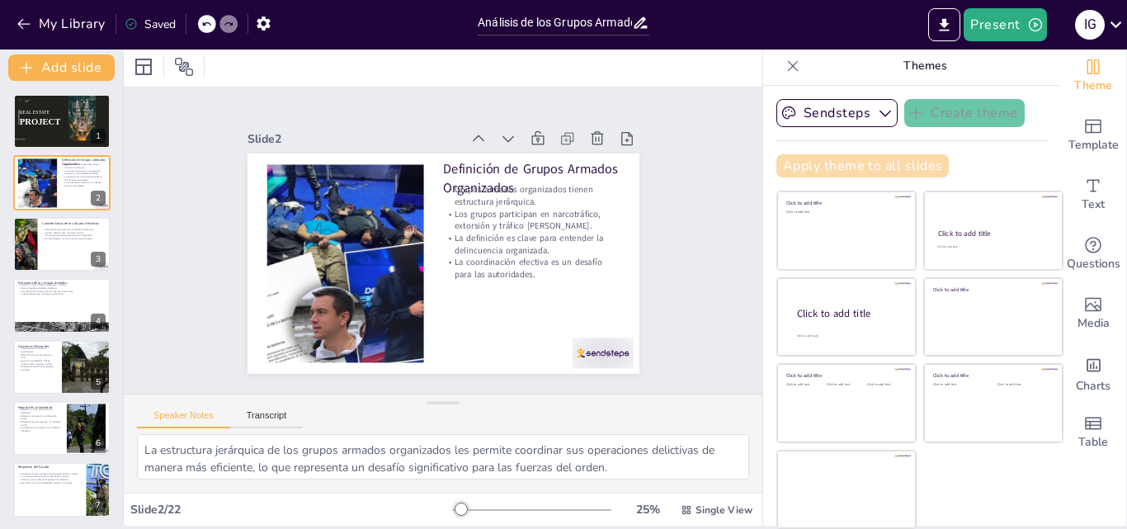
click at [812, 173] on button "Apply theme to all slides" at bounding box center [863, 165] width 172 height 23
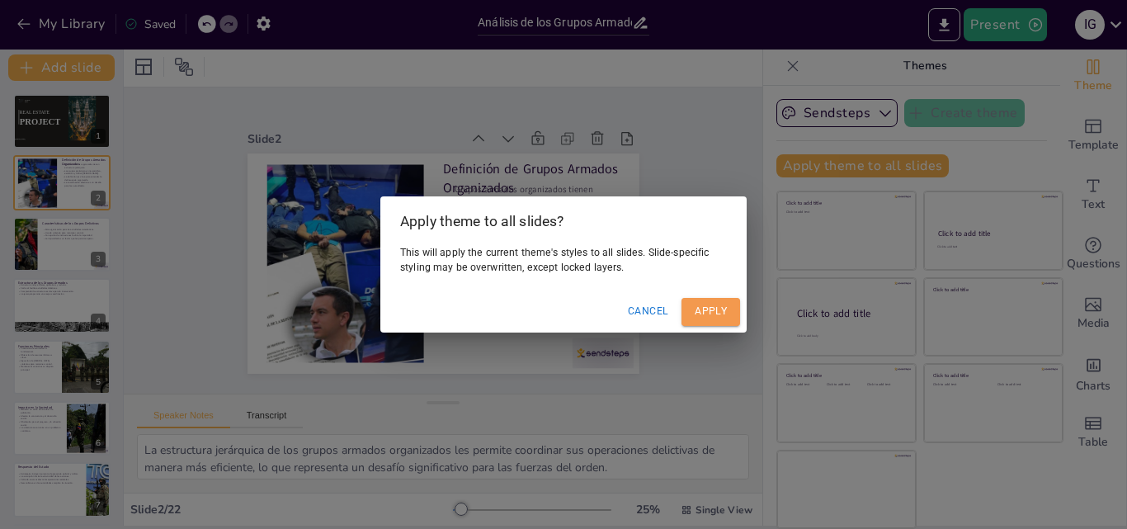
click at [705, 316] on button "Apply" at bounding box center [711, 311] width 59 height 27
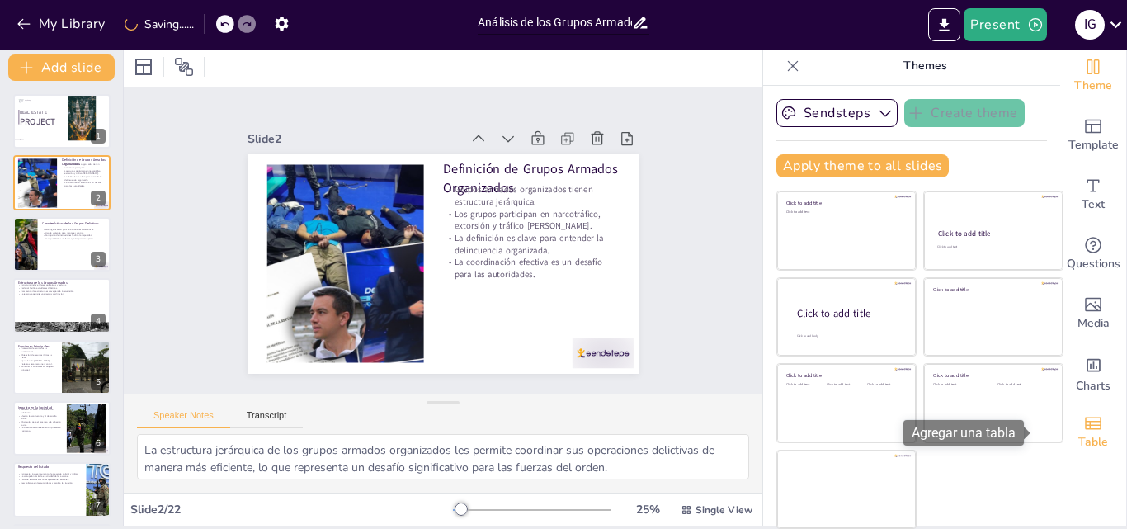
click at [1079, 425] on div "Table" at bounding box center [1093, 432] width 66 height 59
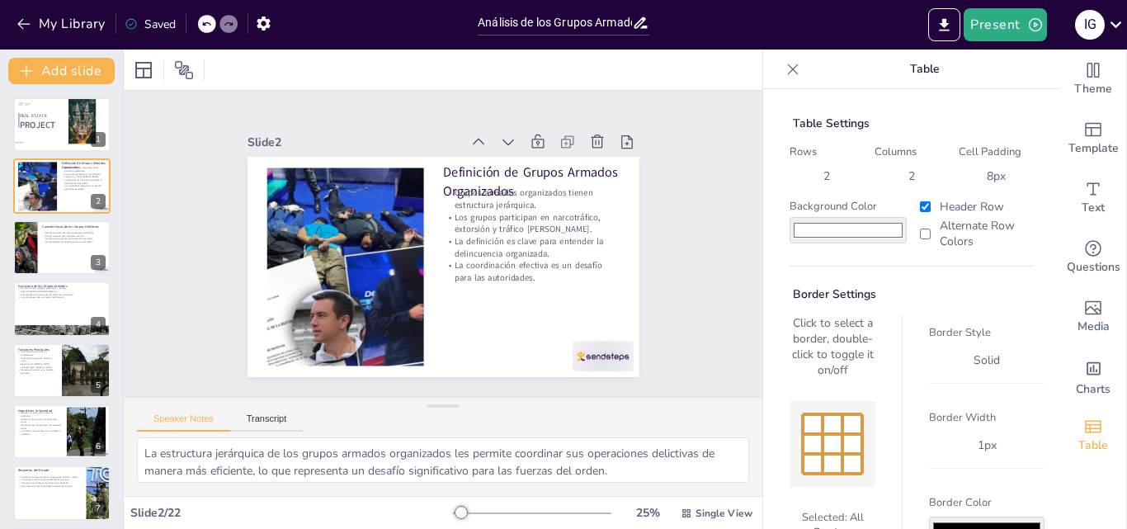
scroll to position [87, 0]
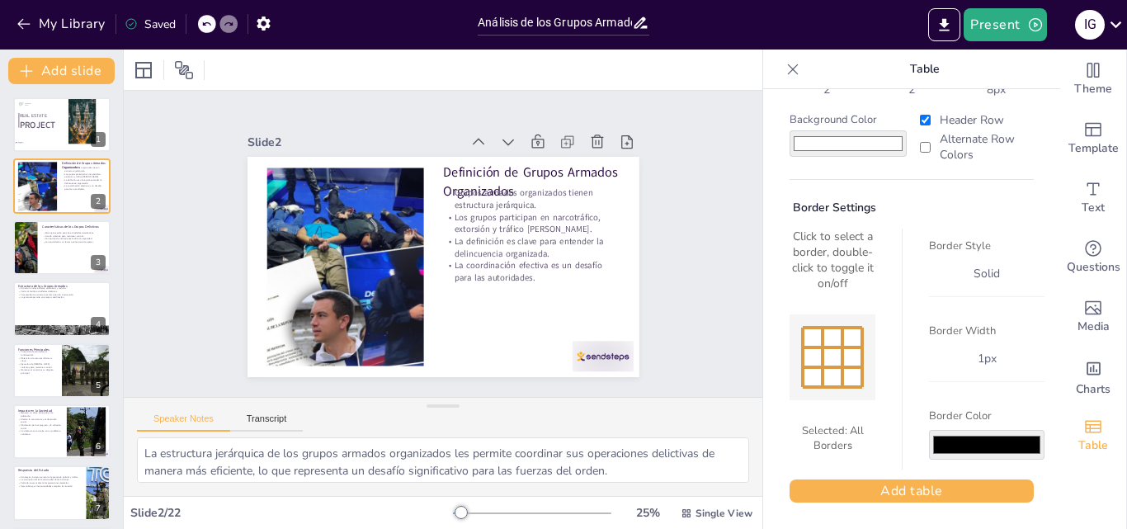
click at [971, 445] on input "#000000" at bounding box center [987, 445] width 116 height 30
click at [937, 178] on div "Table Settings Rows 2 Columns 2 Cell Padding 8 px Background Color #ffffff Head…" at bounding box center [912, 266] width 271 height 500
click at [1076, 381] on span "Charts" at bounding box center [1093, 389] width 35 height 18
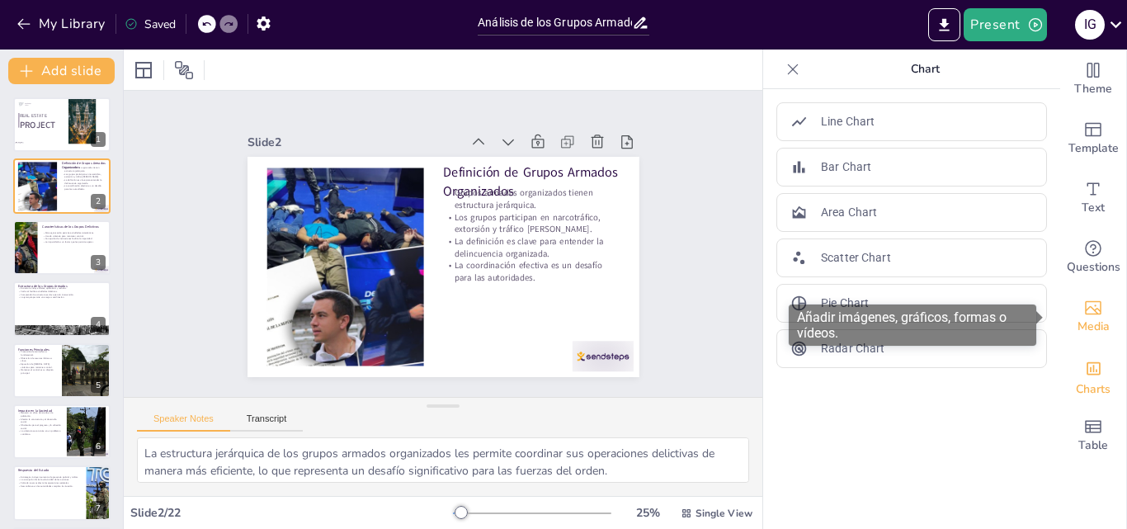
click at [1078, 323] on span "Media" at bounding box center [1094, 327] width 32 height 18
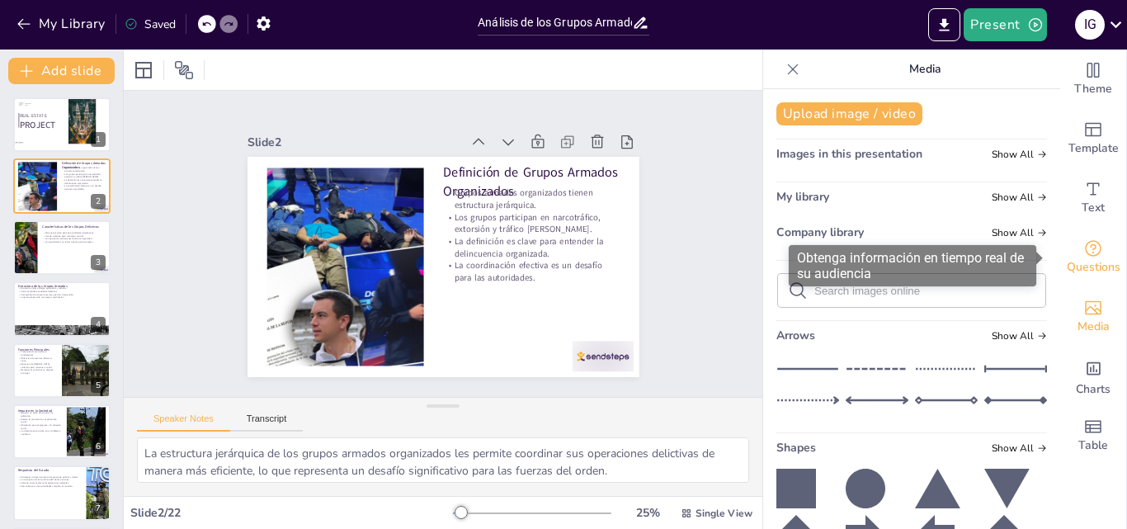
click at [1087, 271] on span "Questions" at bounding box center [1094, 267] width 54 height 18
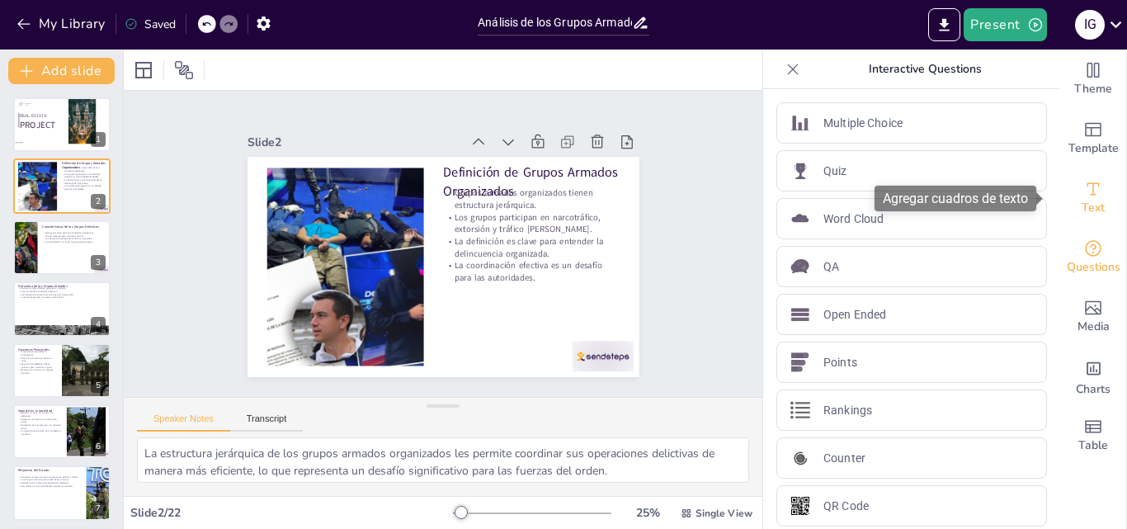
click at [1086, 202] on span "Text" at bounding box center [1093, 208] width 23 height 18
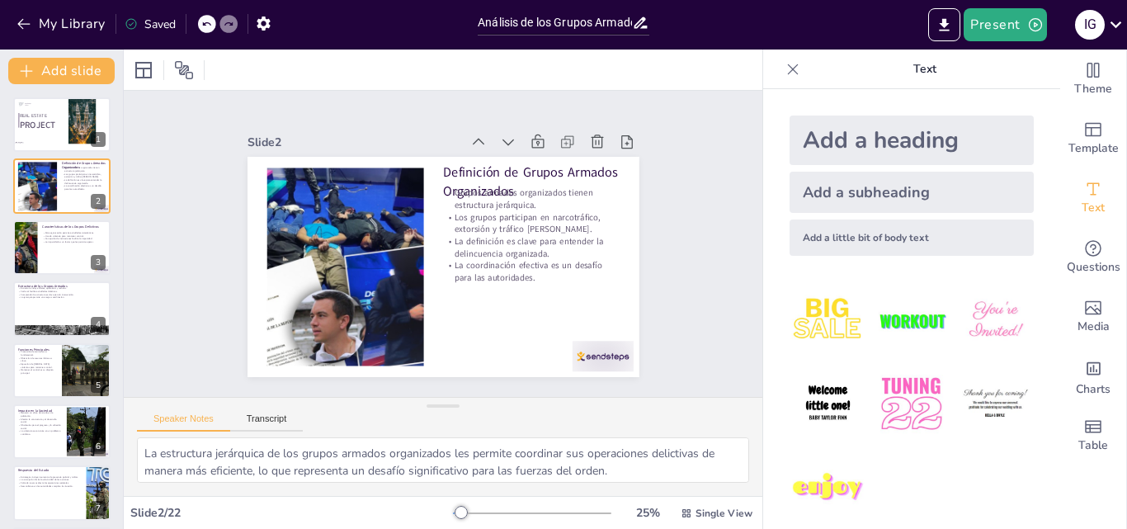
click at [879, 323] on img at bounding box center [911, 320] width 77 height 77
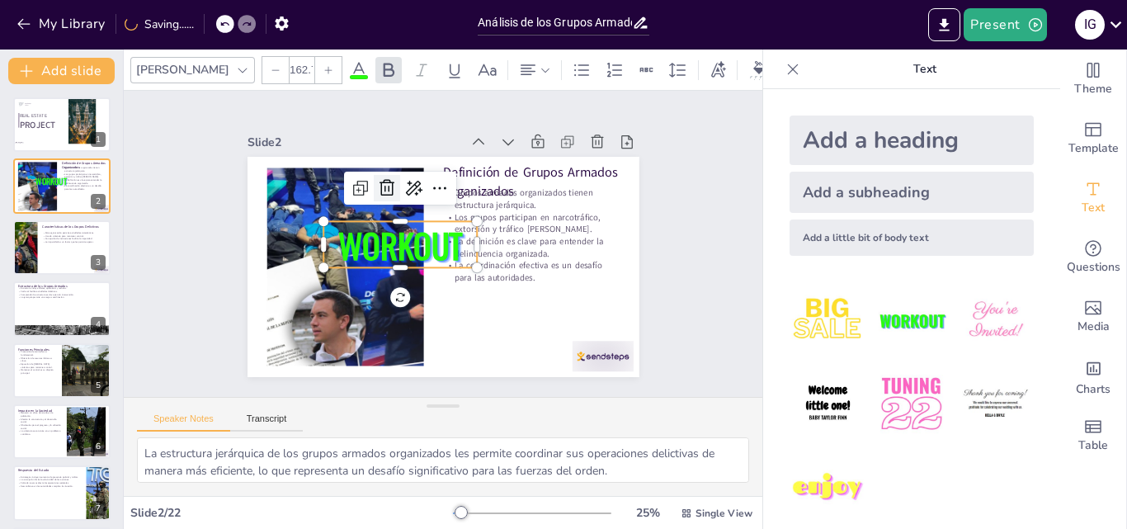
click at [385, 182] on icon at bounding box center [393, 181] width 17 height 17
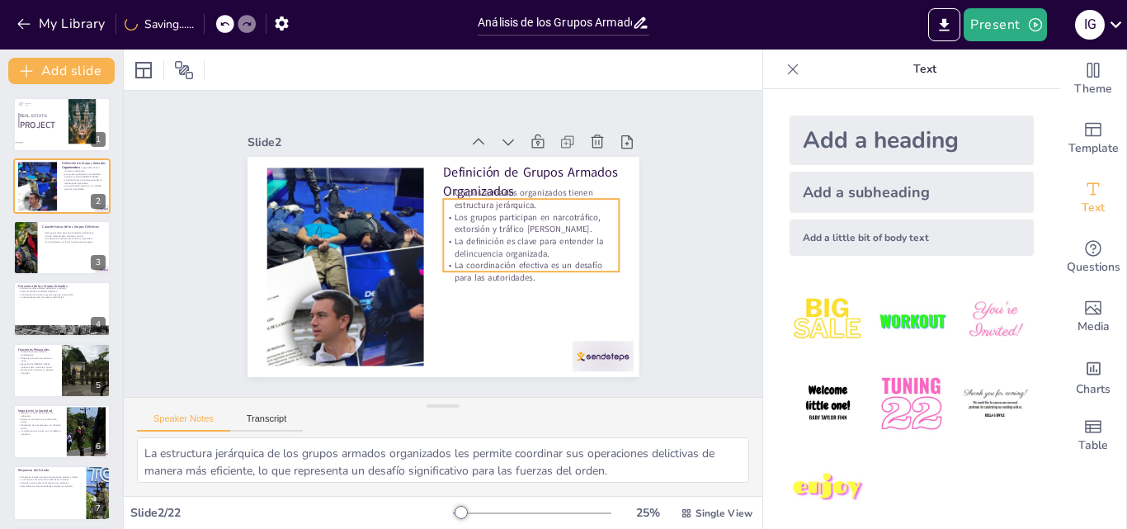
click at [543, 214] on p "Los grupos participan en narcotráfico, extorsión y tráfico [PERSON_NAME]." at bounding box center [531, 261] width 171 height 94
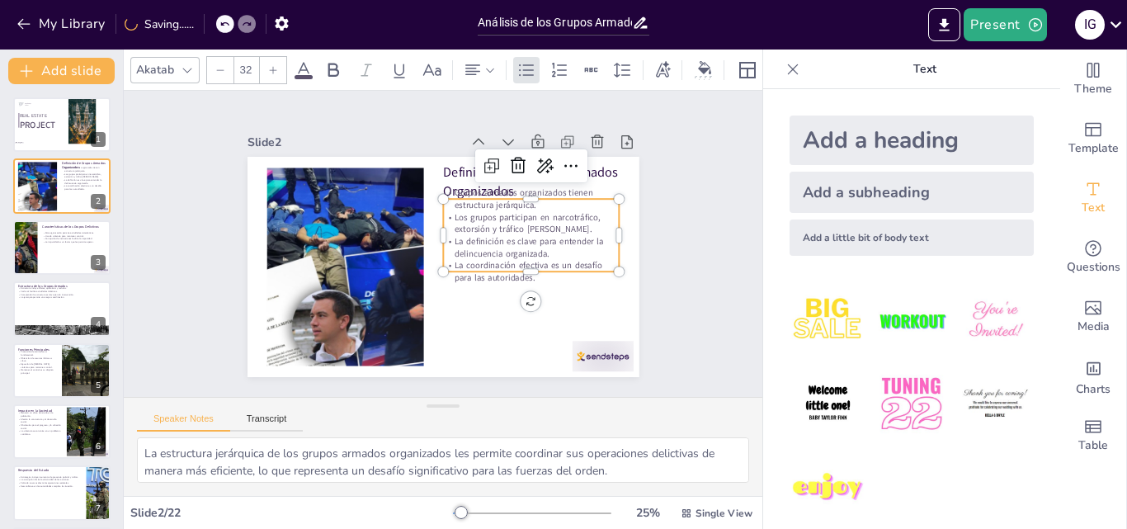
click at [896, 322] on img at bounding box center [911, 320] width 77 height 77
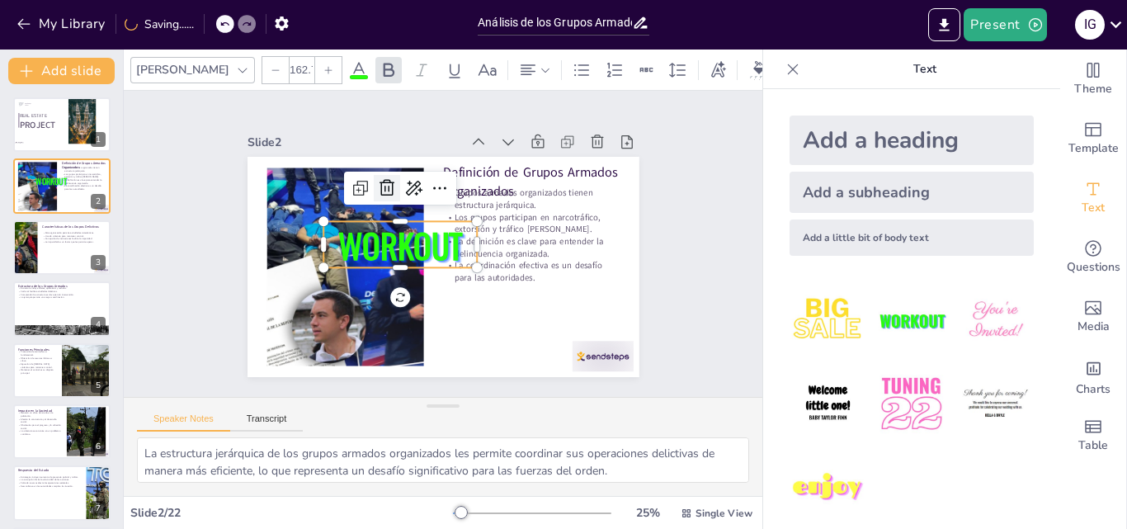
click at [424, 179] on icon at bounding box center [438, 165] width 28 height 28
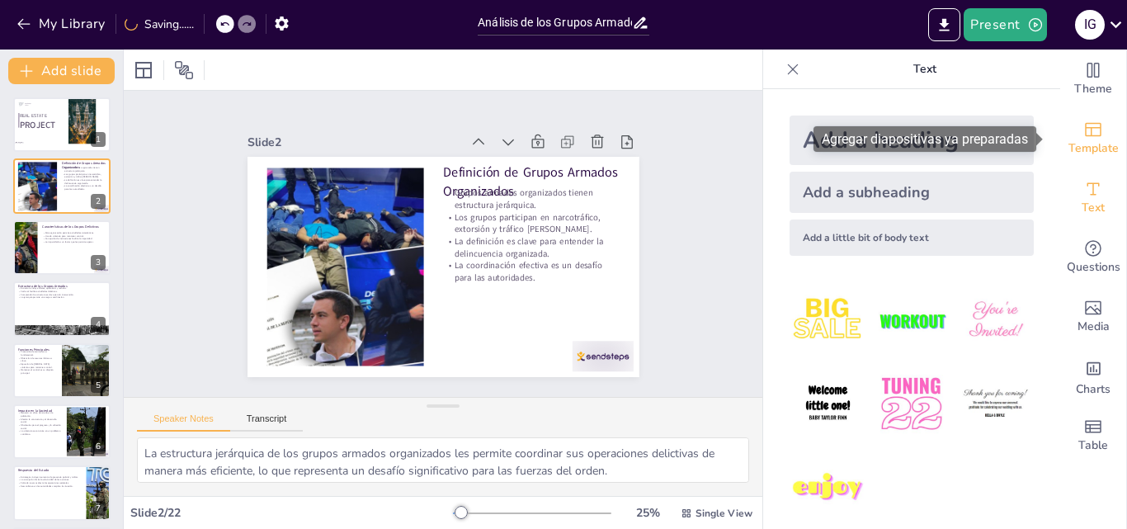
click at [1083, 149] on span "Template" at bounding box center [1094, 148] width 50 height 18
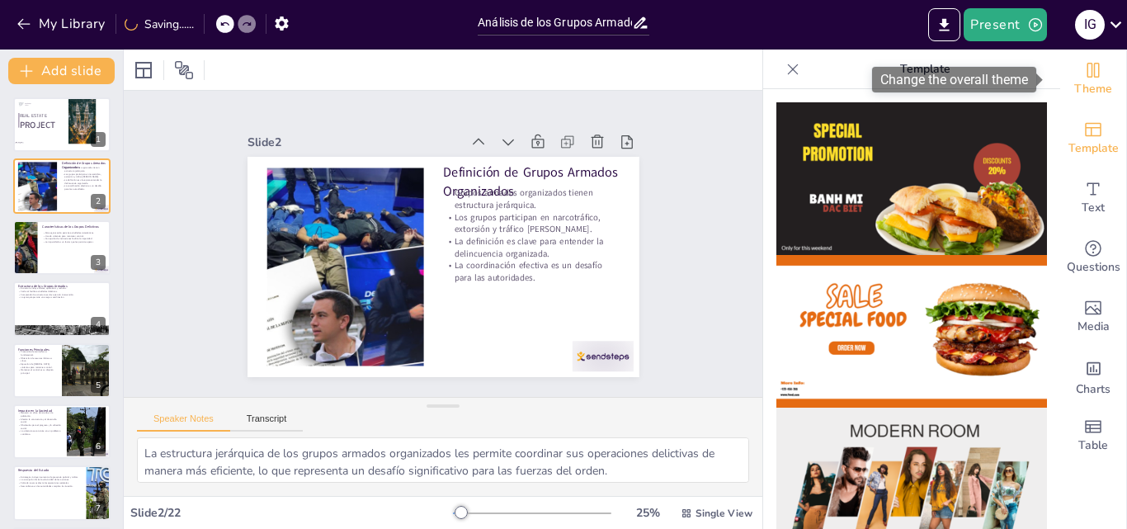
click at [1083, 81] on span "Theme" at bounding box center [1093, 89] width 38 height 18
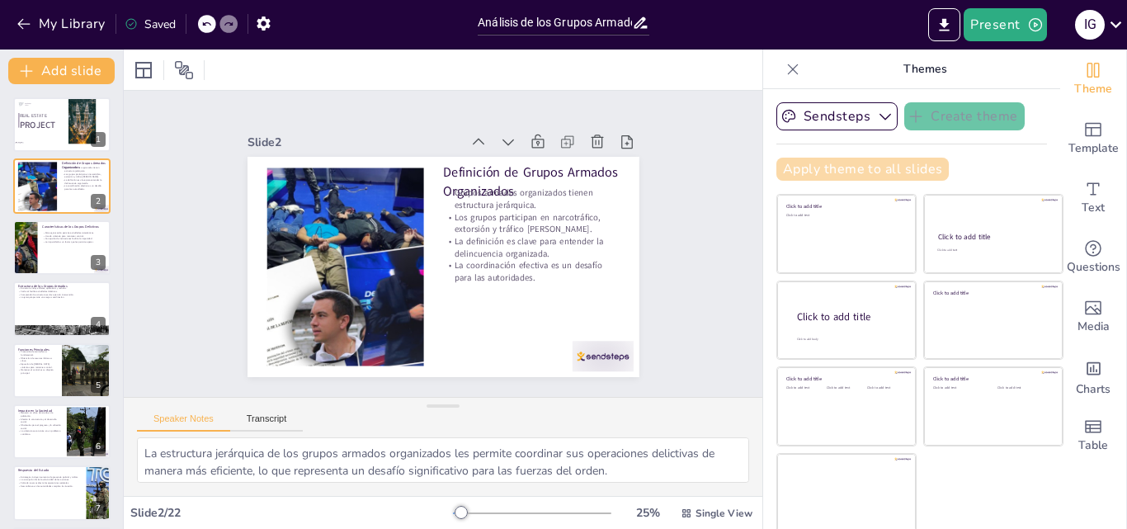
click at [800, 169] on button "Apply theme to all slides" at bounding box center [863, 169] width 172 height 23
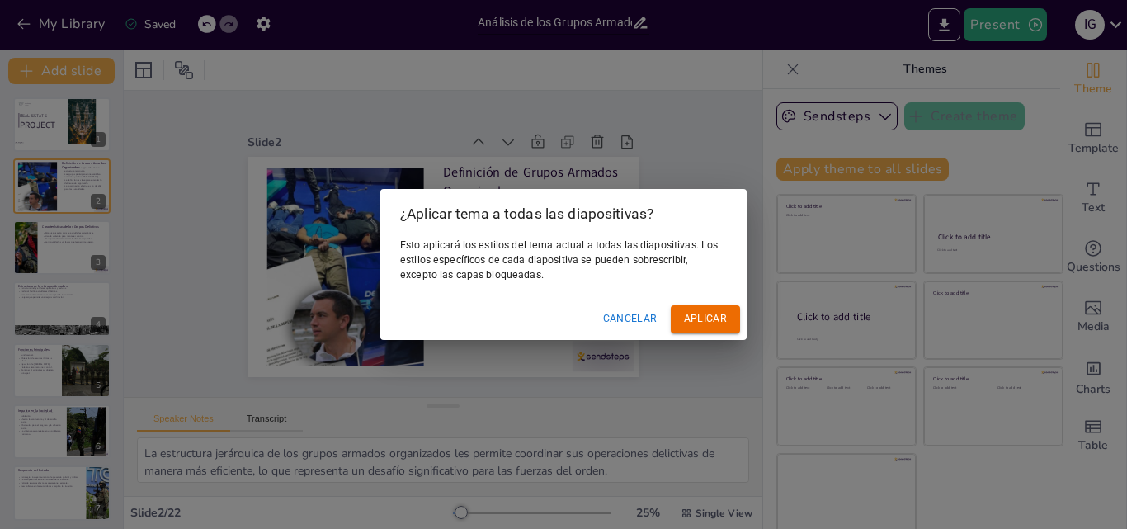
click at [692, 314] on font "Aplicar" at bounding box center [705, 319] width 43 height 12
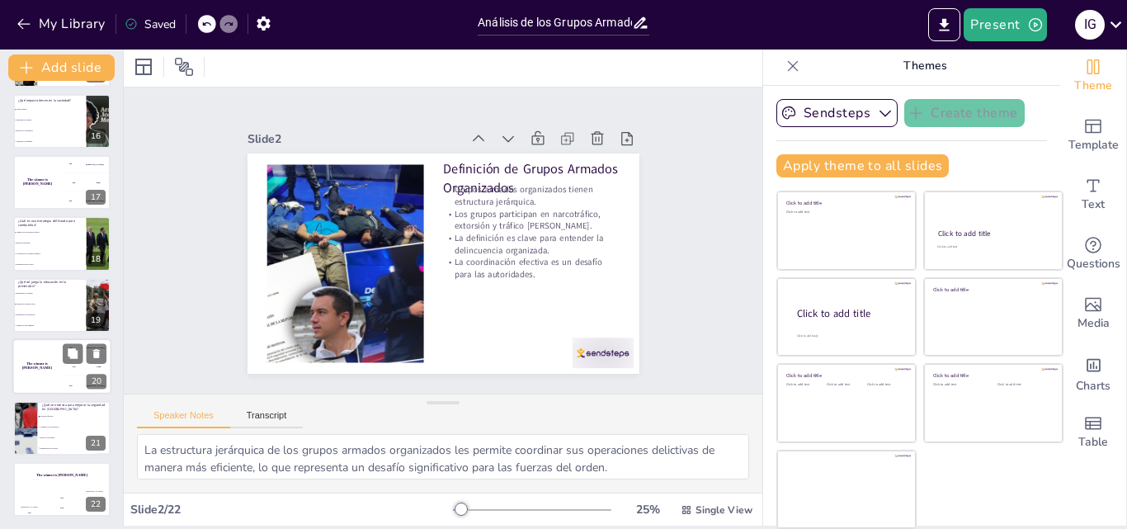
scroll to position [925, 0]
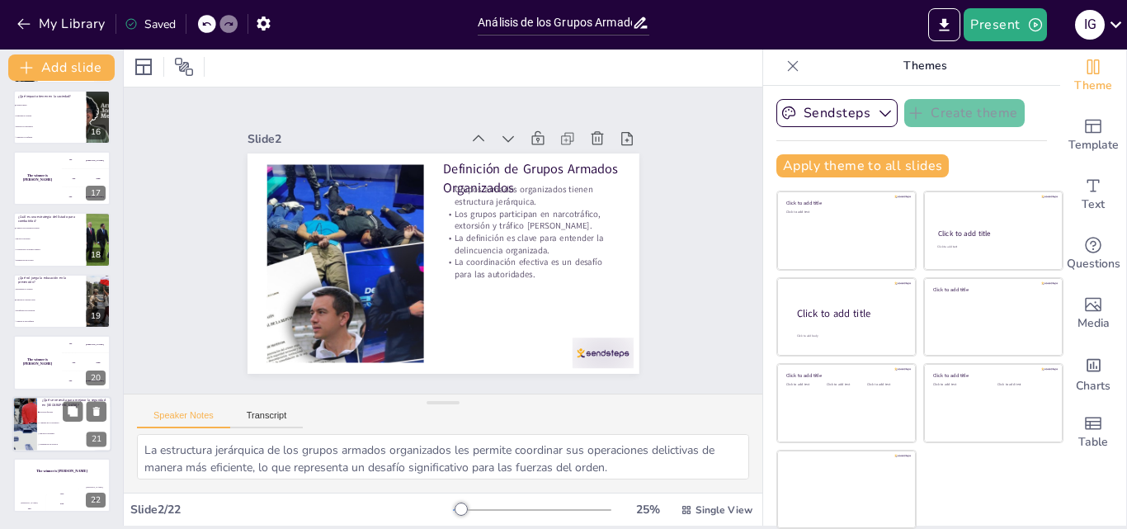
click at [57, 423] on span "Aumento de la corrupción" at bounding box center [75, 423] width 71 height 2
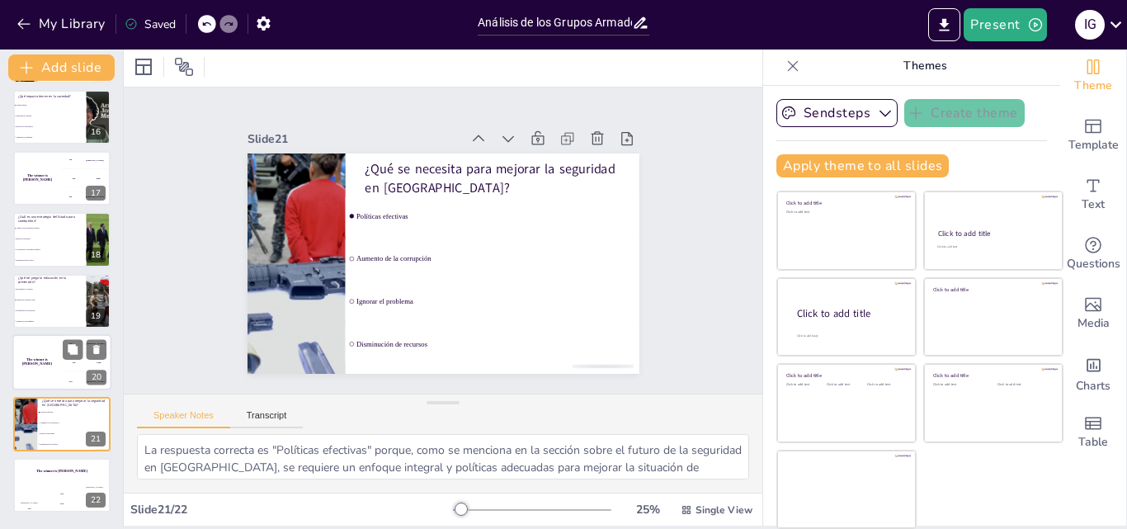
click at [51, 375] on div "The winner is Niels 🏆" at bounding box center [37, 362] width 50 height 56
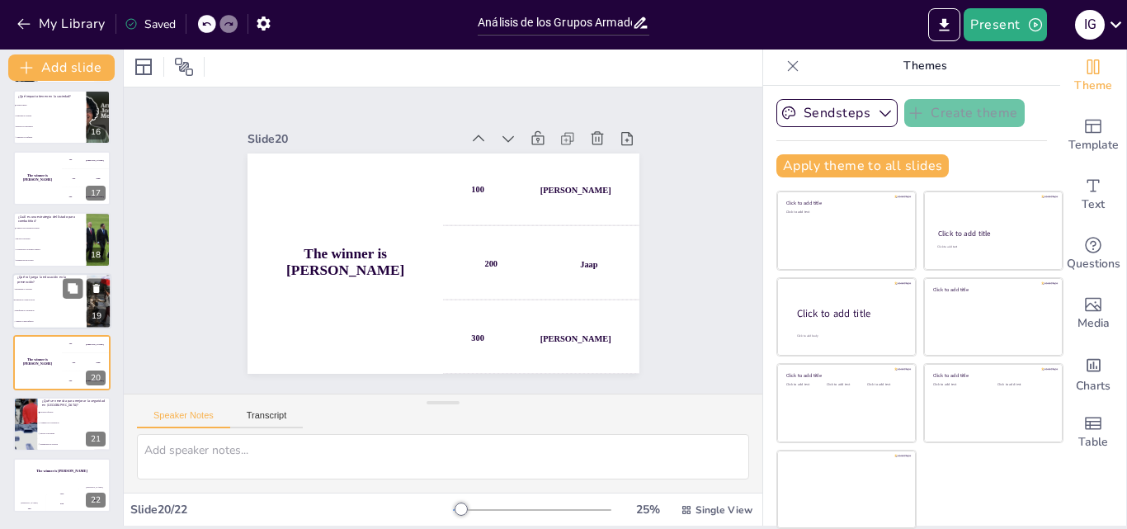
click at [54, 304] on li "Fomenta la cohesión social" at bounding box center [49, 300] width 74 height 11
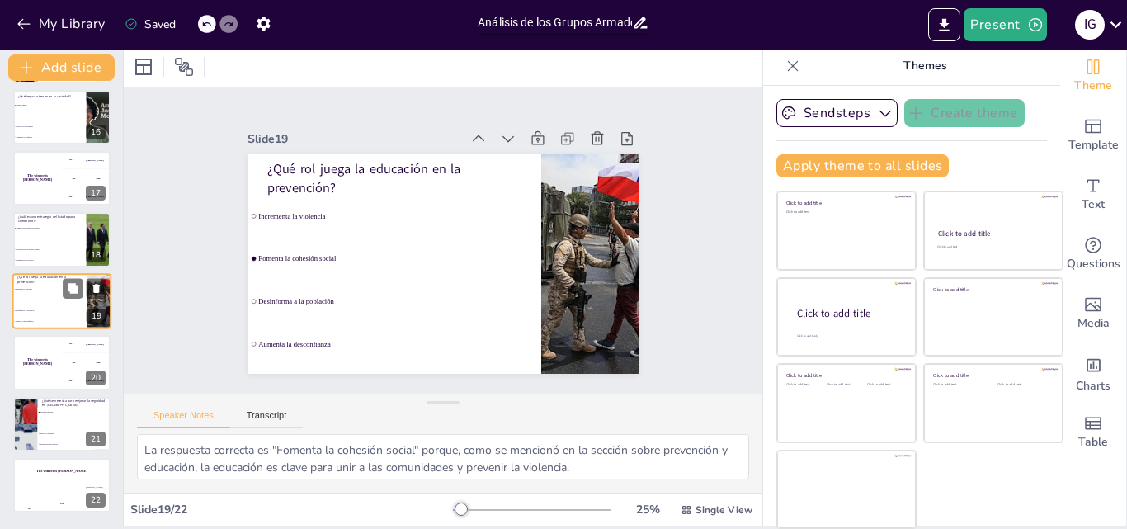
scroll to position [923, 0]
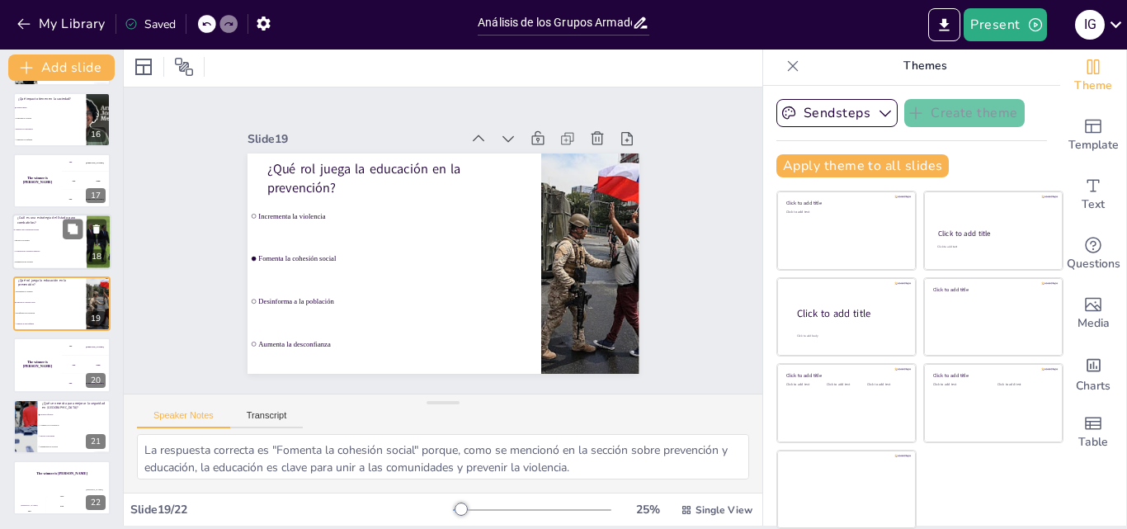
click at [59, 248] on li "Colaboración con grupos armados" at bounding box center [49, 252] width 74 height 11
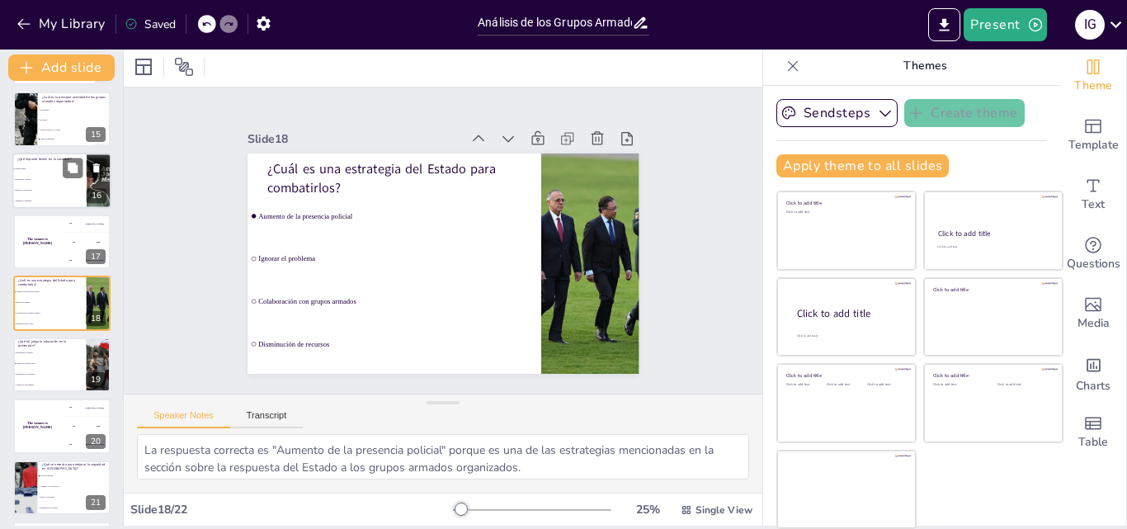
click at [44, 187] on li "Mejoran la convivencia" at bounding box center [49, 190] width 74 height 11
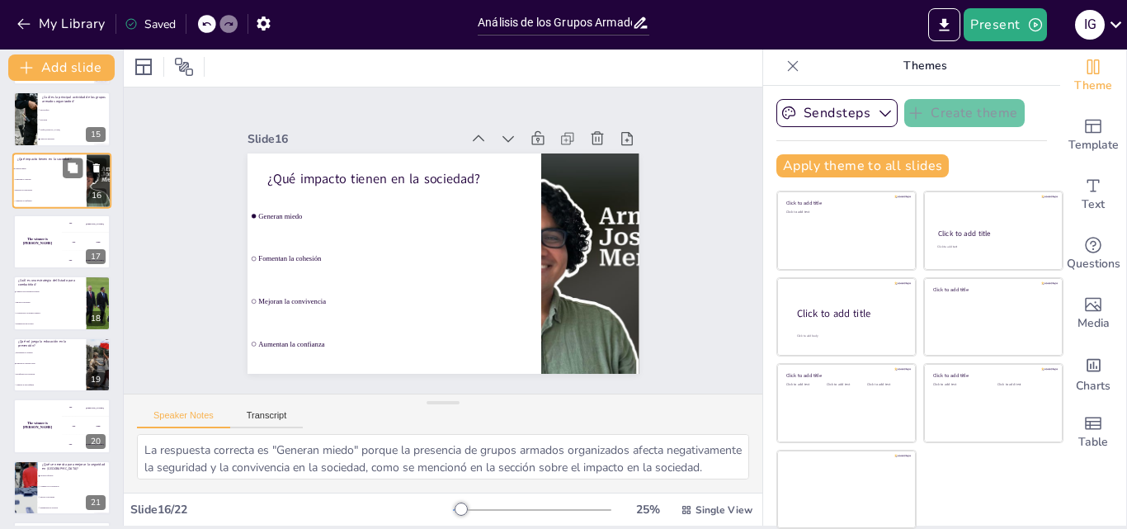
scroll to position [739, 0]
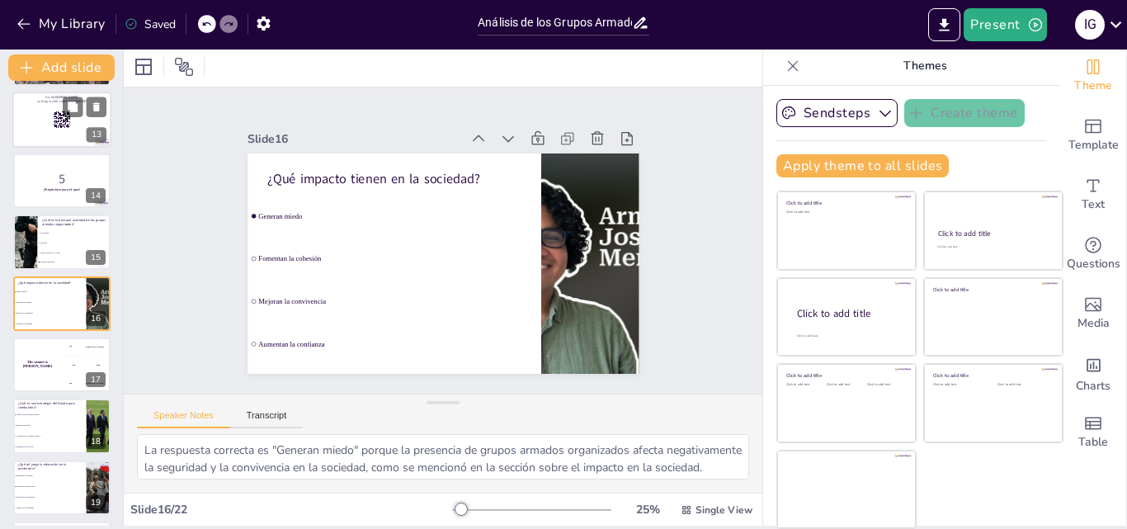
click at [46, 131] on div at bounding box center [61, 120] width 99 height 56
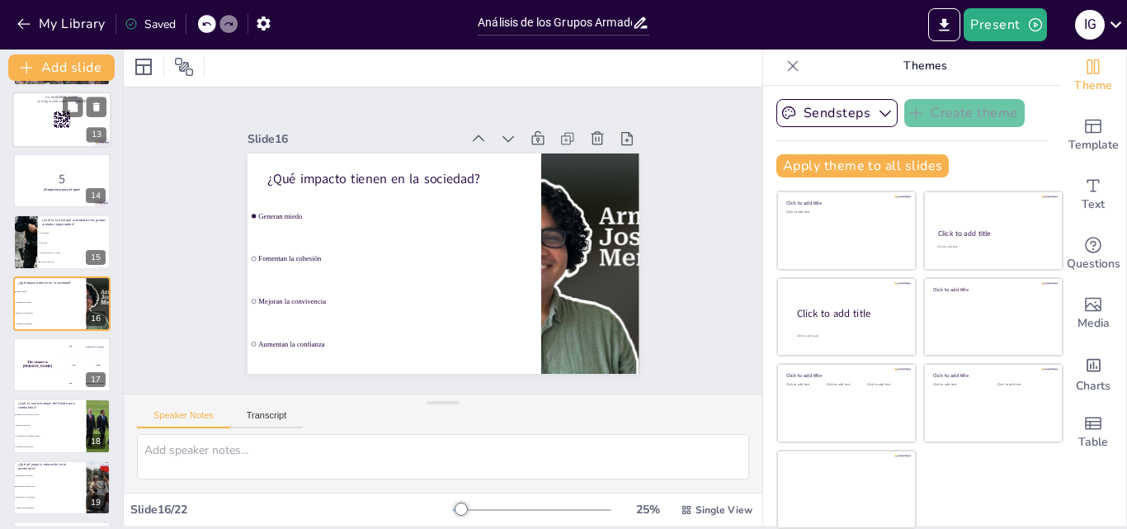
scroll to position [555, 0]
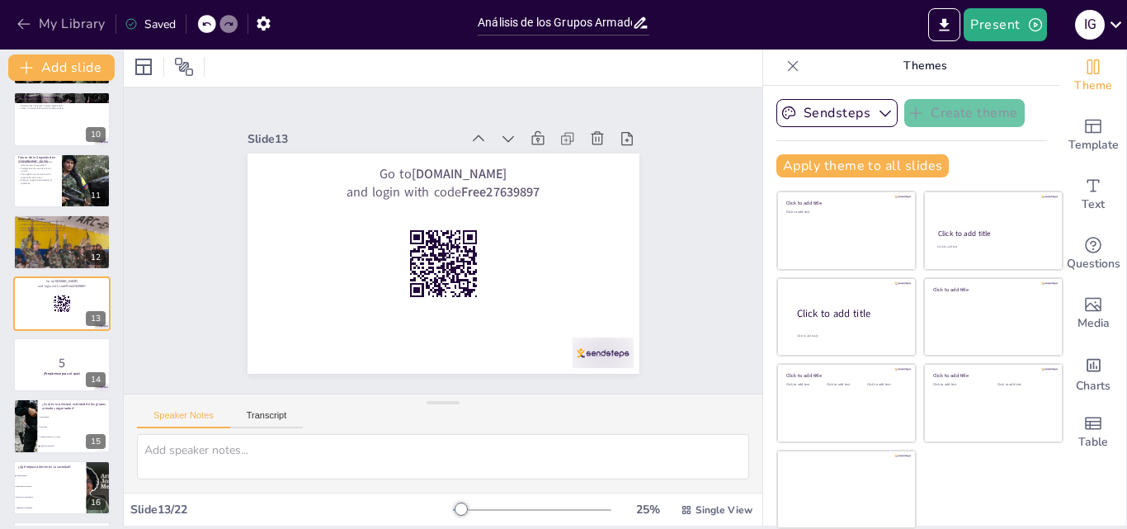
click at [32, 17] on button "My Library" at bounding box center [62, 24] width 100 height 26
